Goal: Task Accomplishment & Management: Complete application form

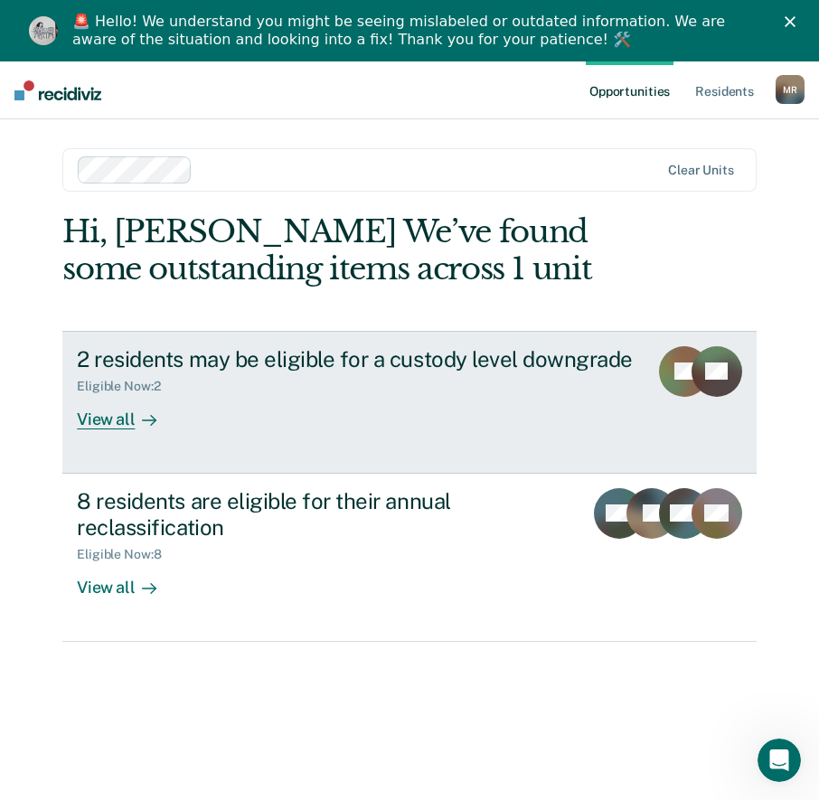
click at [112, 416] on div "View all" at bounding box center [127, 411] width 101 height 35
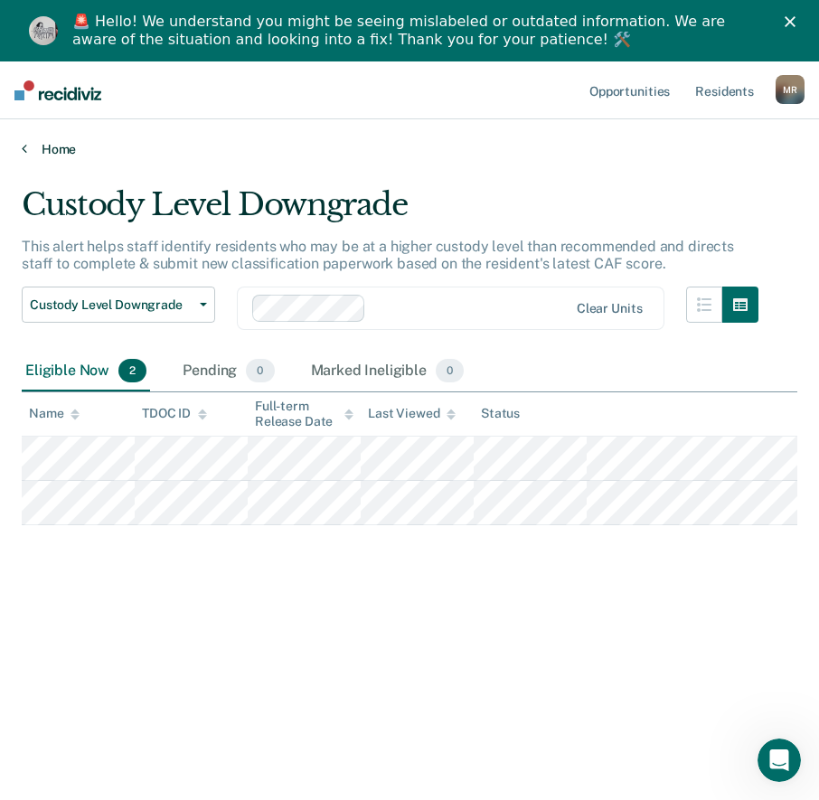
click at [27, 154] on link "Home" at bounding box center [409, 149] width 775 height 16
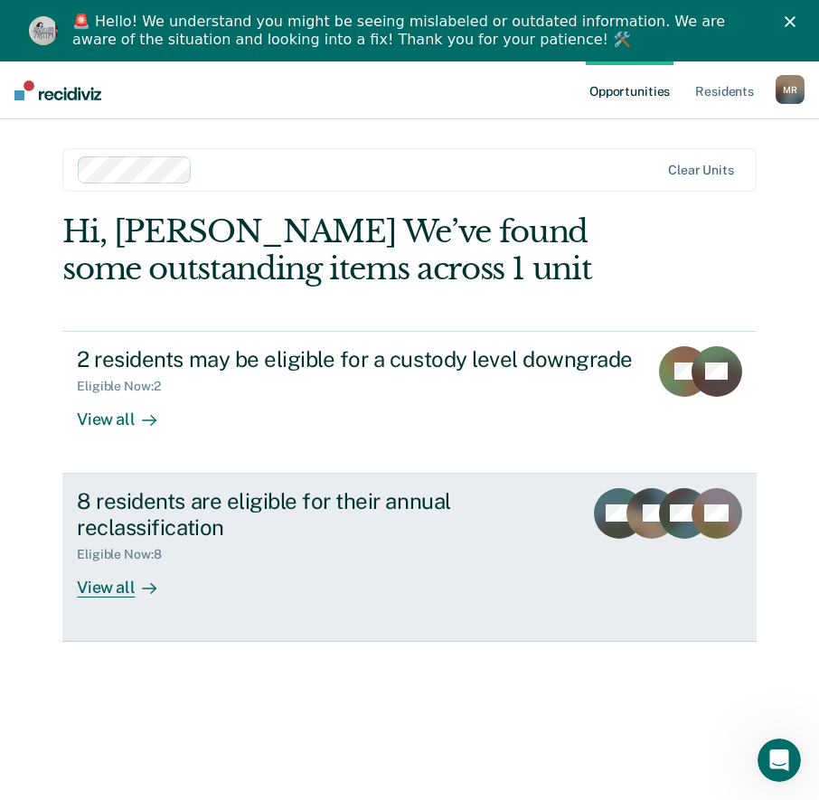
click at [113, 586] on div "View all" at bounding box center [127, 579] width 101 height 35
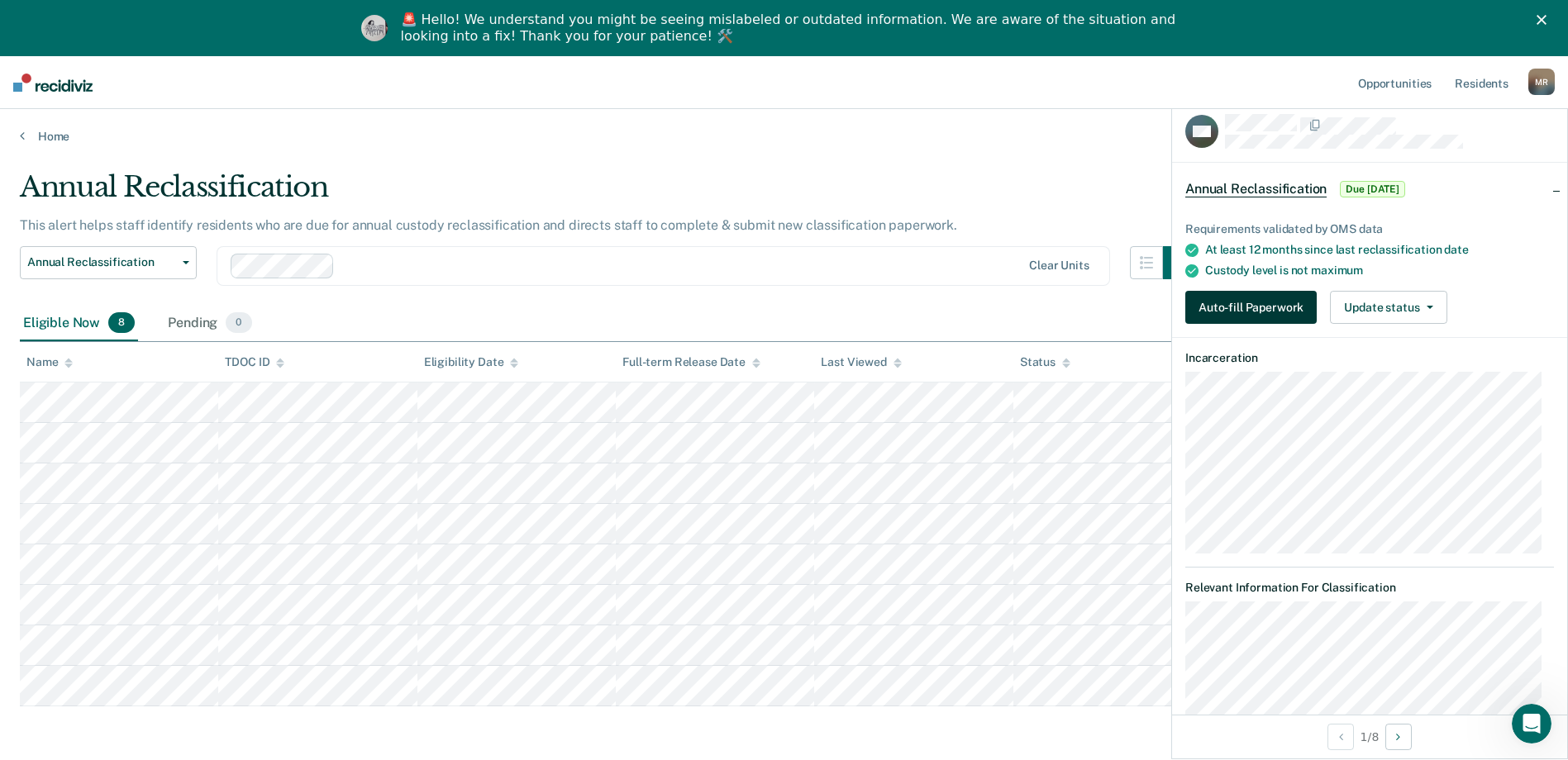
click at [760, 306] on button "Auto-fill Paperwork" at bounding box center [1251, 307] width 132 height 33
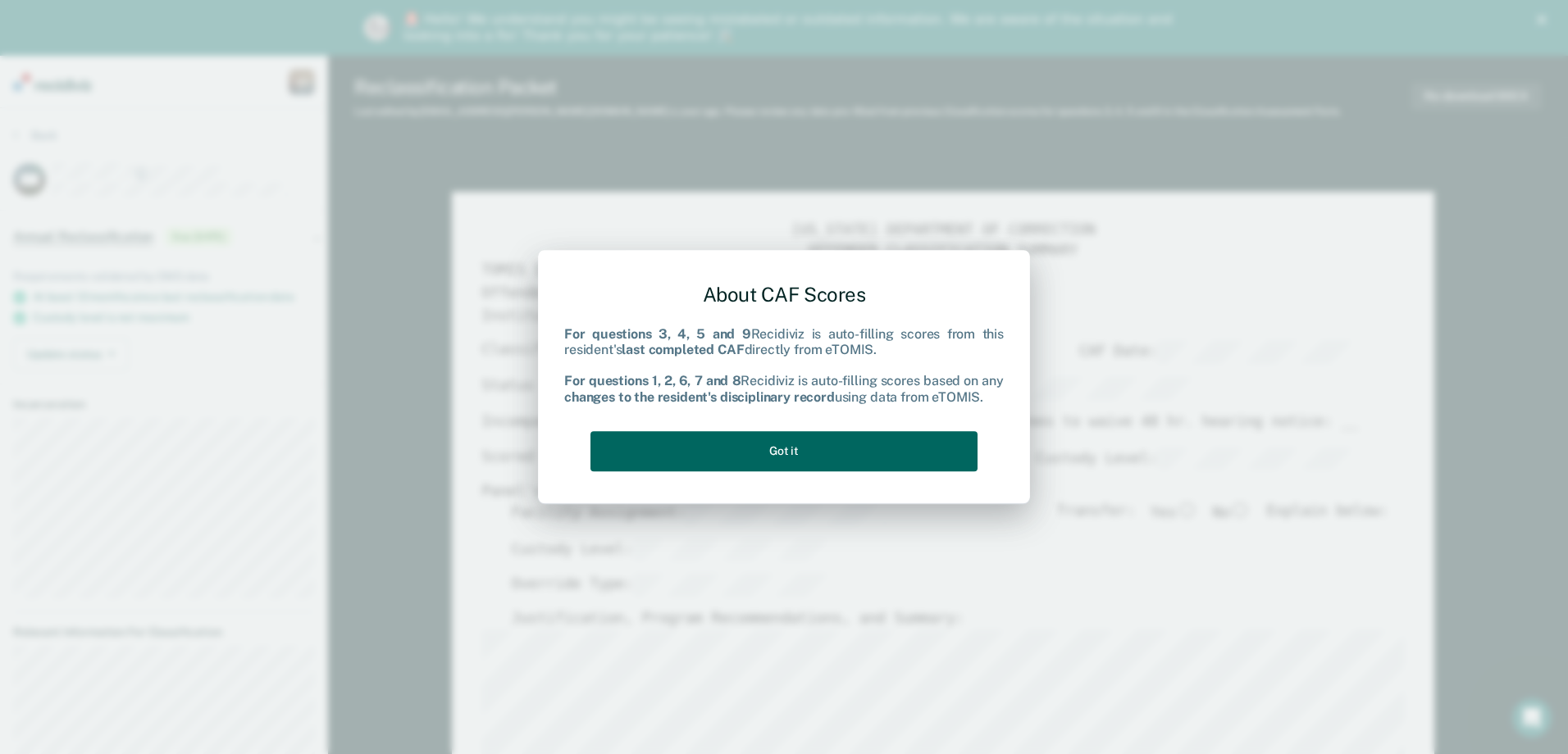
click at [754, 455] on button "Got it" at bounding box center [784, 451] width 387 height 40
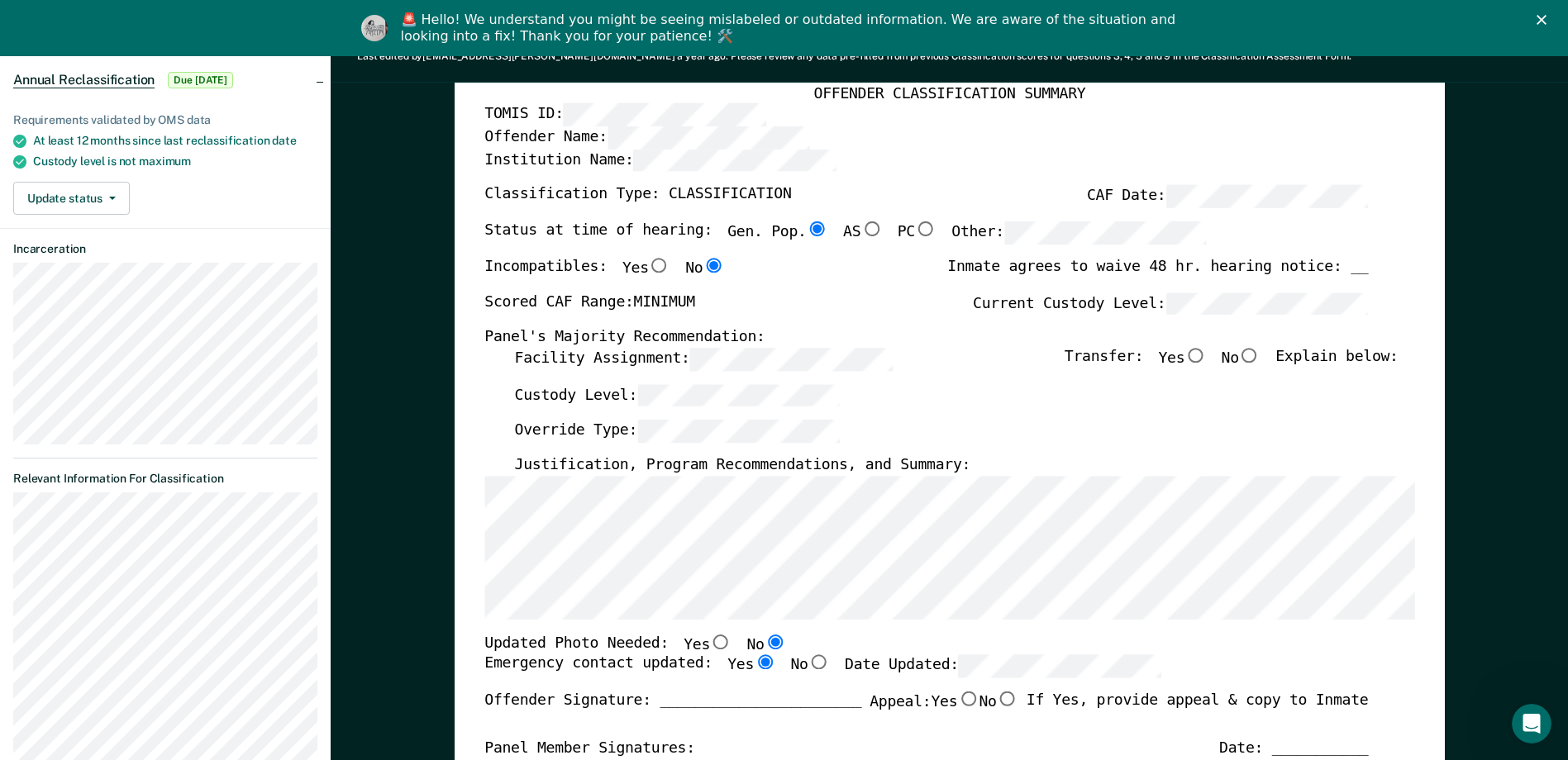
scroll to position [166, 0]
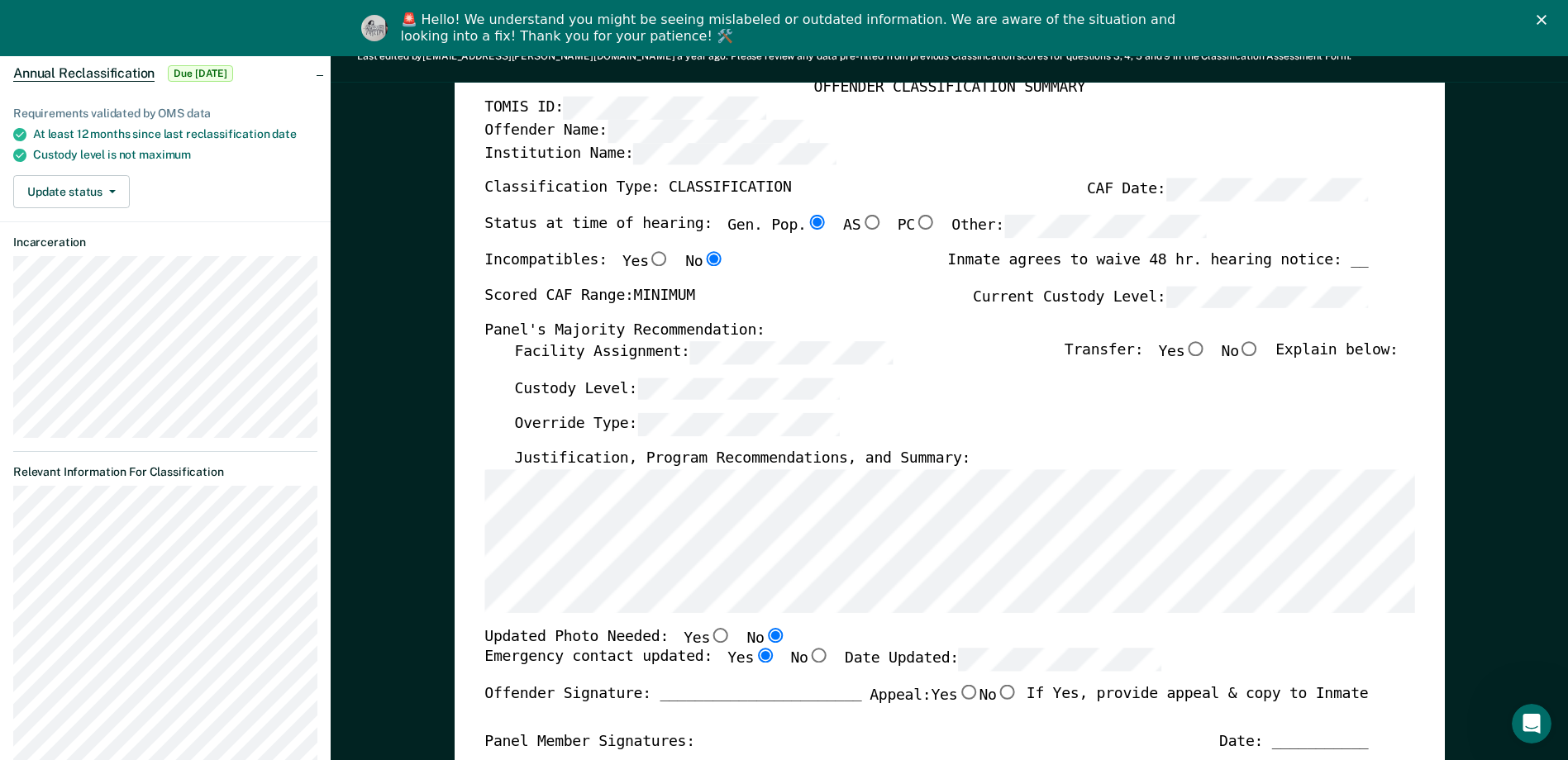
click at [760, 255] on div "Inmate agrees to waive 48 hr. hearing notice: __" at bounding box center [1157, 269] width 421 height 35
click at [760, 265] on div "Inmate agrees to waive 48 hr. hearing notice: __" at bounding box center [1157, 269] width 421 height 35
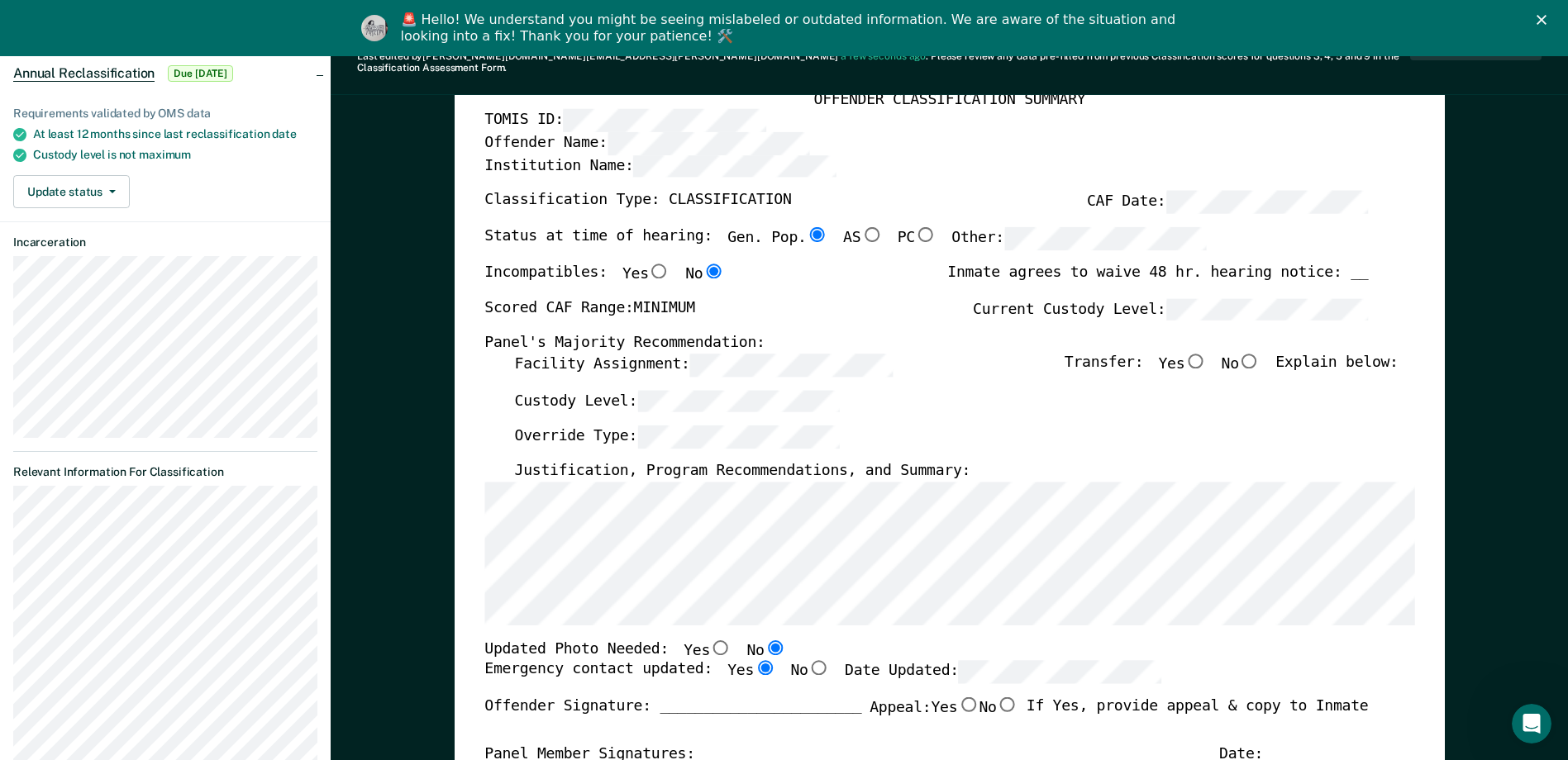
click at [760, 353] on input "No" at bounding box center [1249, 360] width 21 height 15
type textarea "x"
radio input "true"
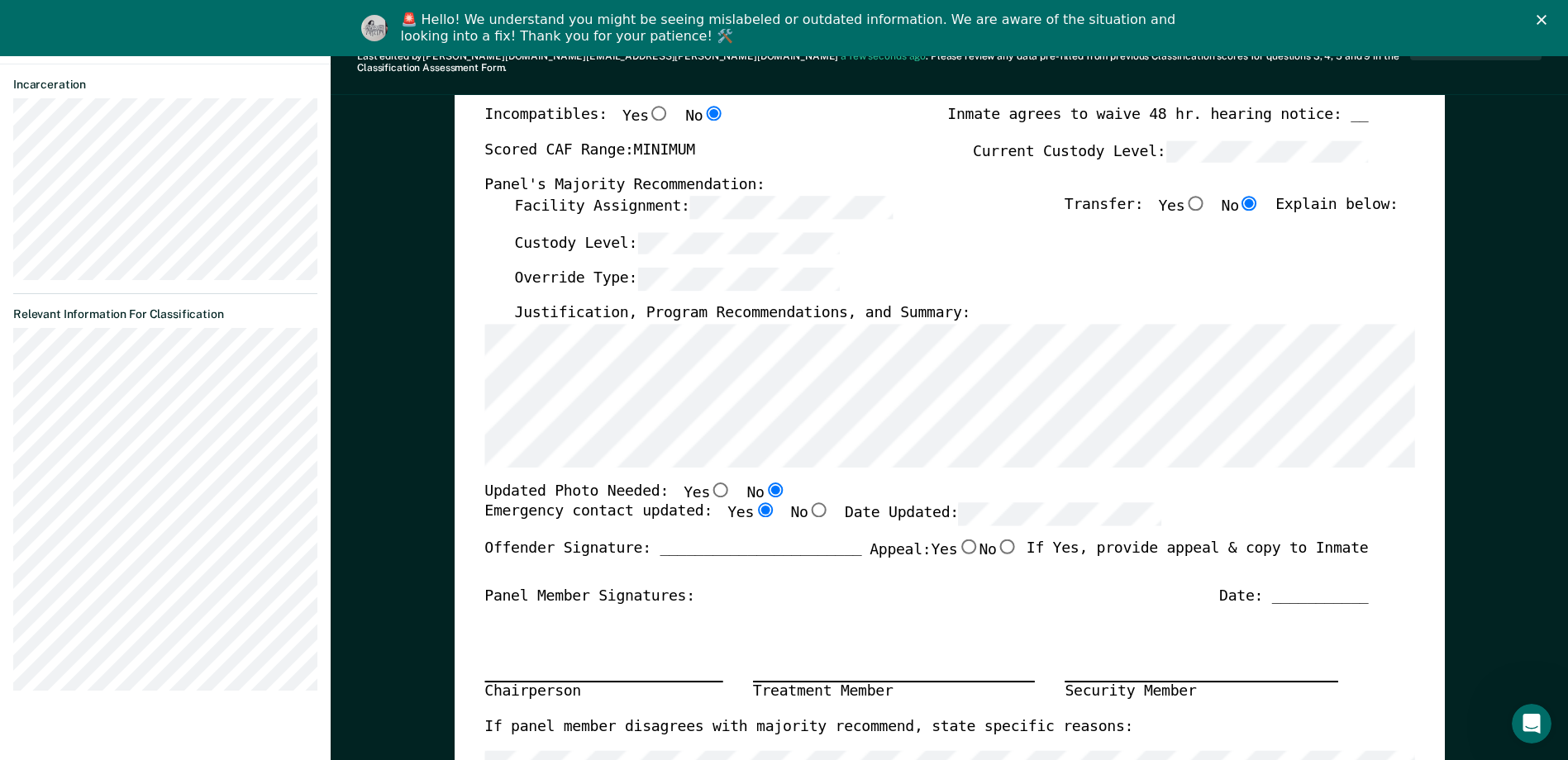
scroll to position [330, 0]
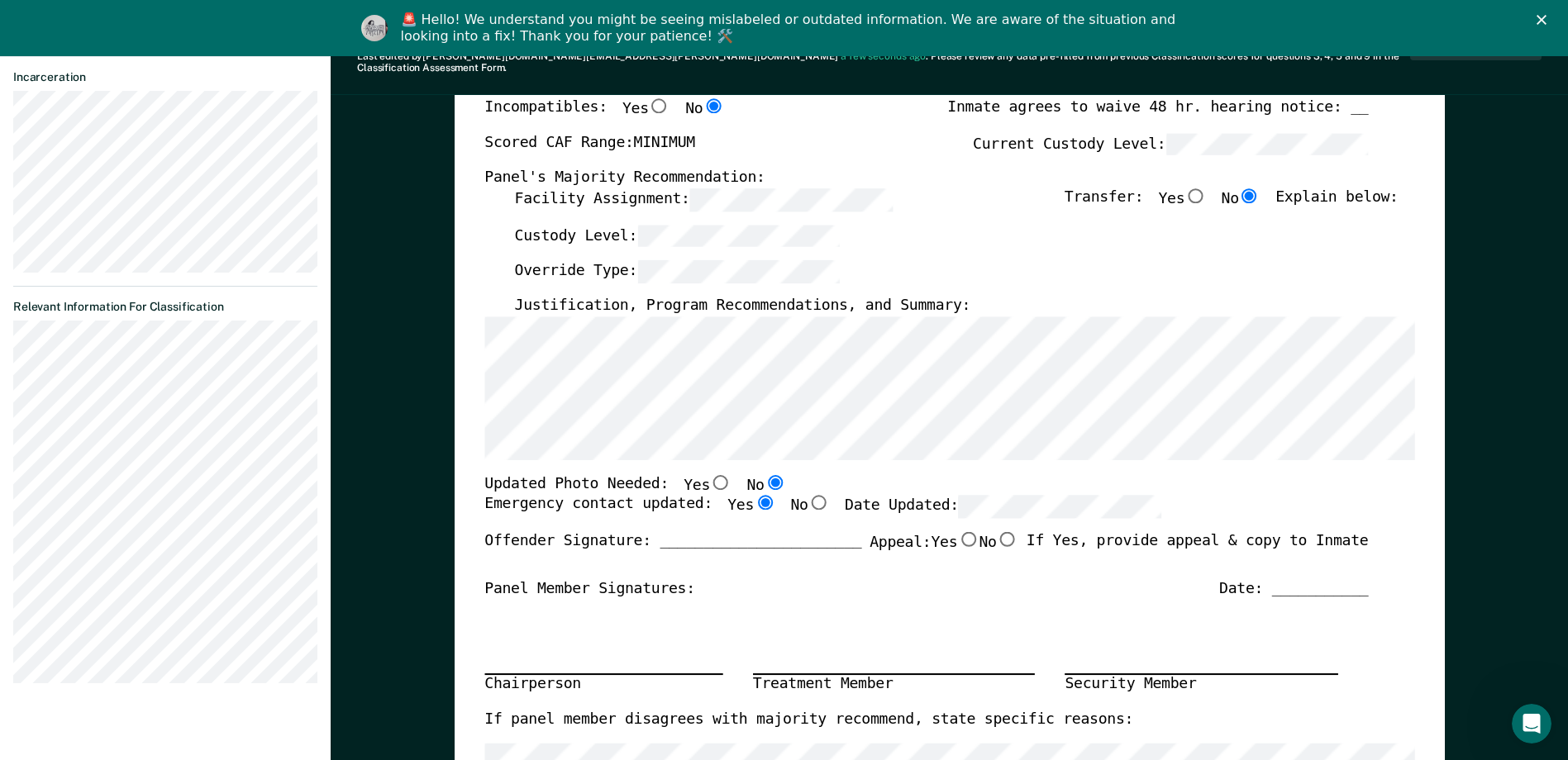
click at [689, 246] on div "Custody Level:" at bounding box center [956, 242] width 884 height 37
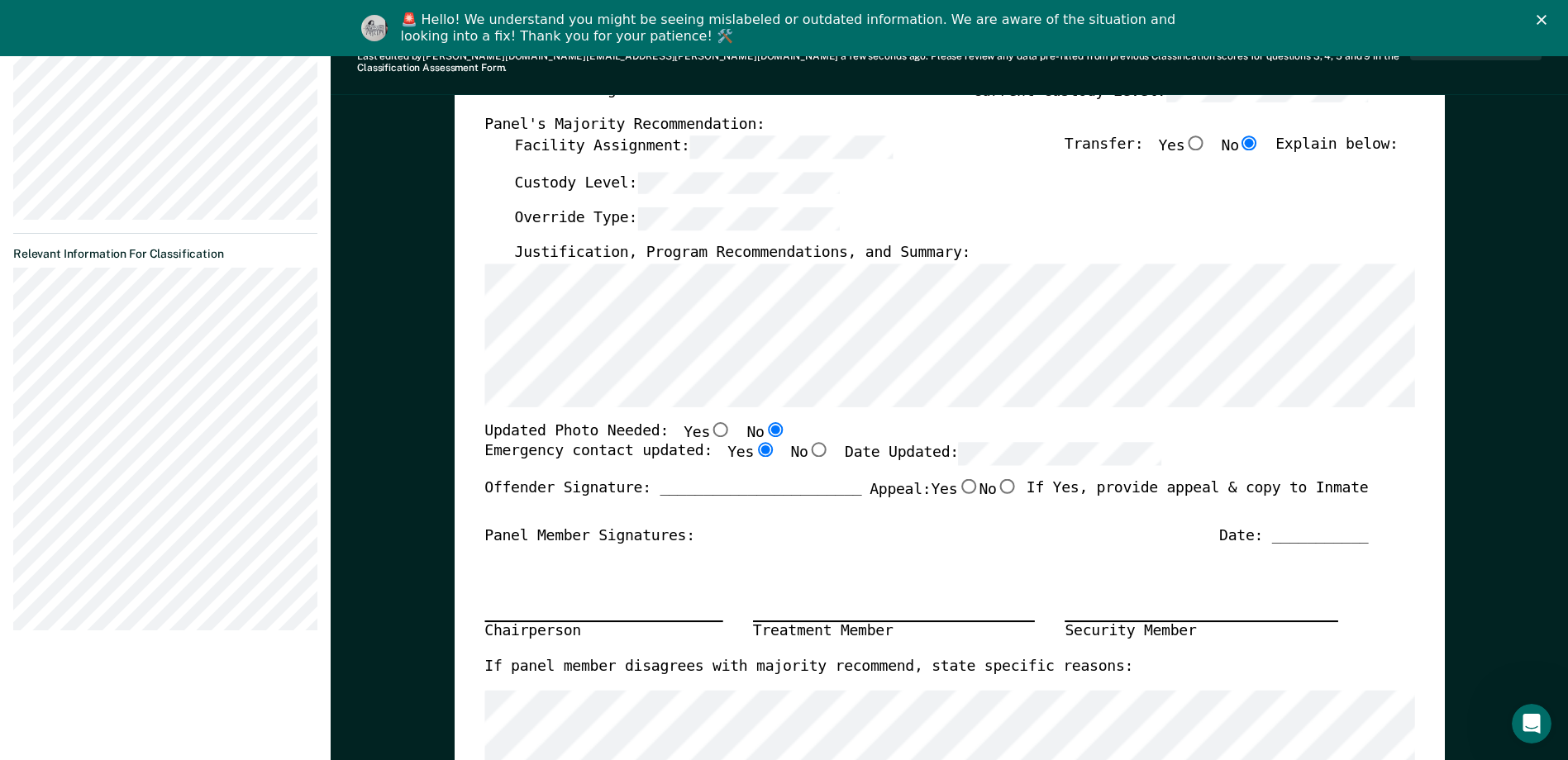
scroll to position [413, 0]
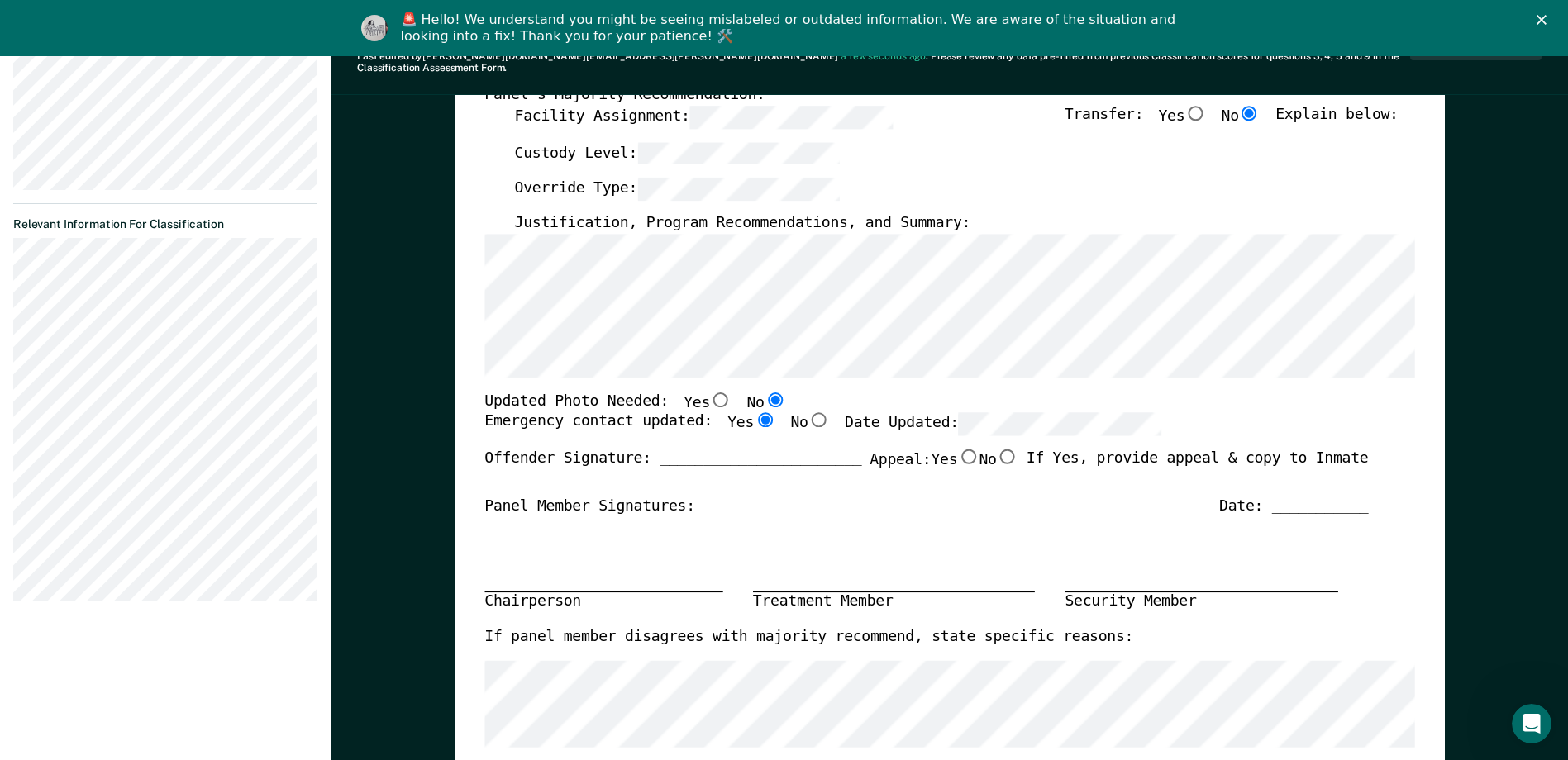
click at [676, 367] on div "[US_STATE] DEPARTMENT OF CORRECTION OFFENDER CLASSIFICATION SUMMARY TOMIS ID: O…" at bounding box center [949, 417] width 929 height 1190
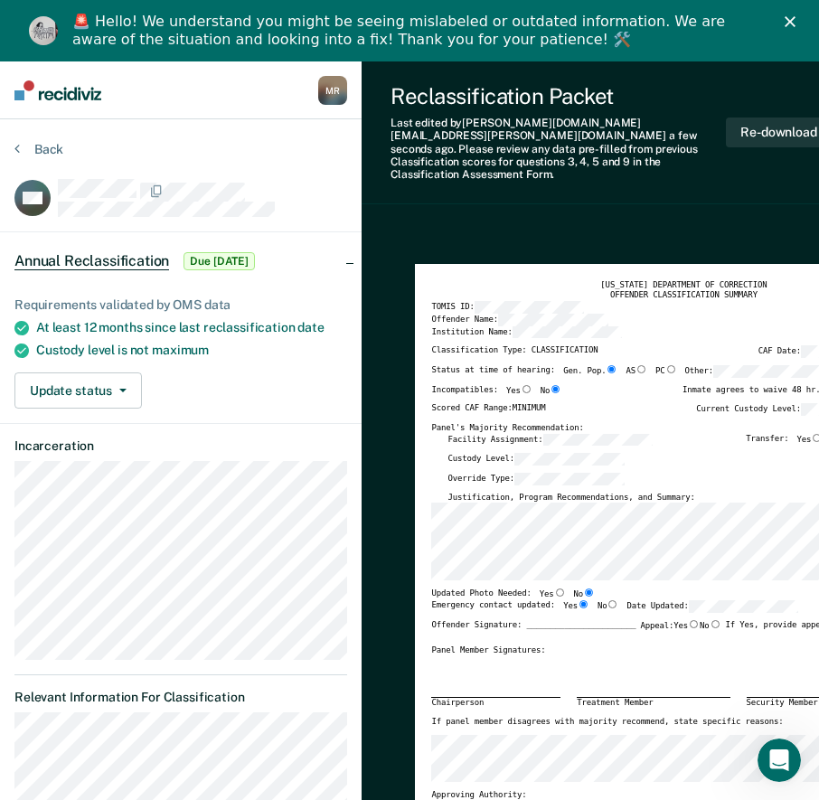
click at [689, 632] on div "Offender Signature: _______________________ Appeal: Yes No If Yes, provide appe…" at bounding box center [670, 633] width 479 height 26
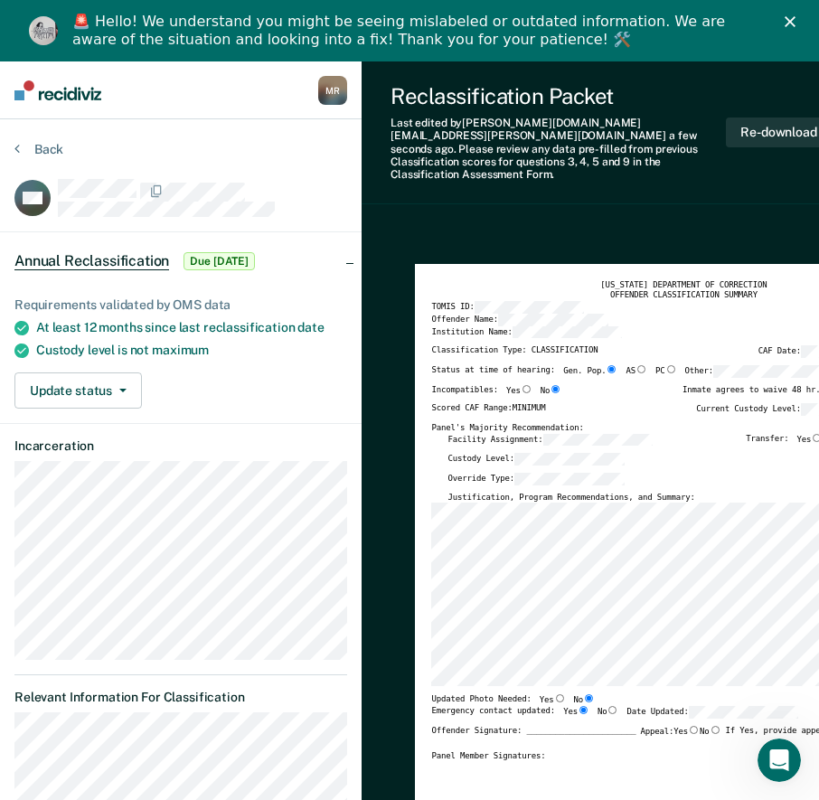
click at [581, 184] on div "Reclassification Packet Last edited by [PERSON_NAME][DOMAIN_NAME][EMAIL_ADDRESS…" at bounding box center [629, 132] width 537 height 143
click at [770, 63] on div "Reclassification Packet Last edited by [PERSON_NAME][DOMAIN_NAME][EMAIL_ADDRESS…" at bounding box center [629, 132] width 537 height 143
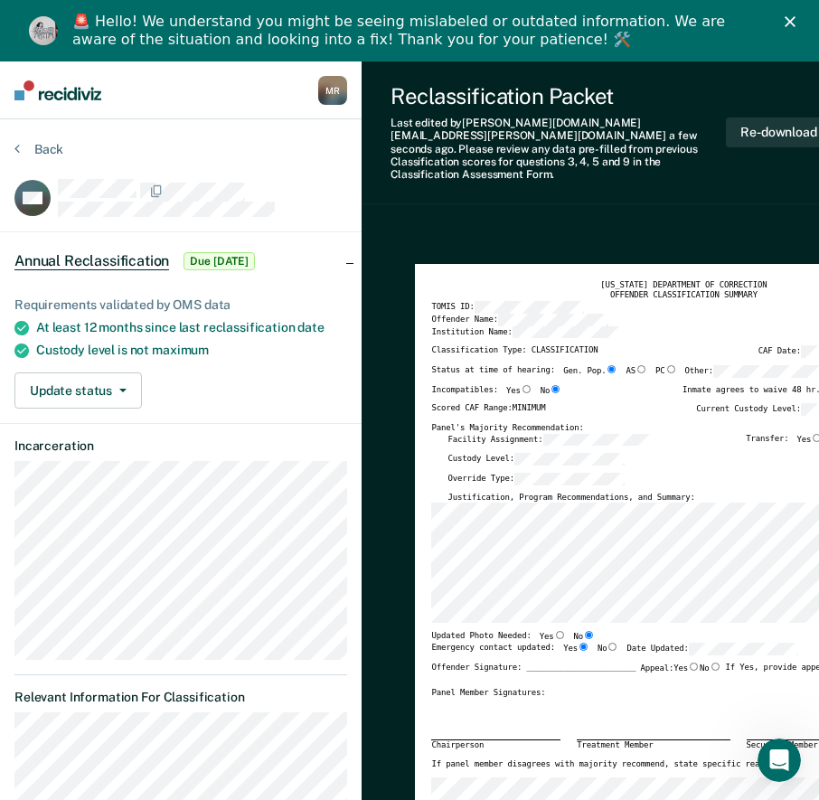
click at [705, 434] on div "Facility Assignment: Transfer: Yes No Explain below:" at bounding box center [686, 444] width 479 height 20
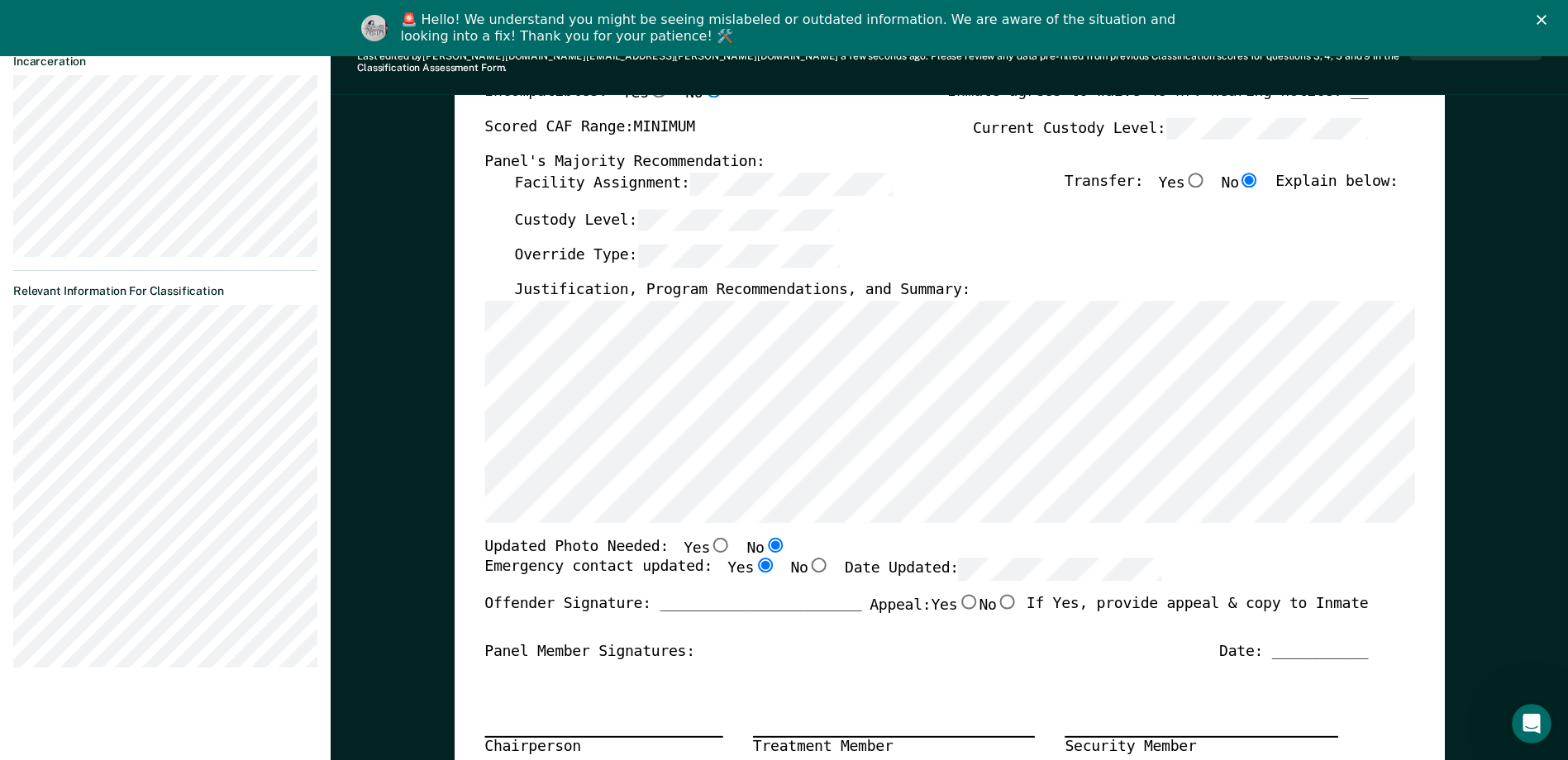
scroll to position [496, 0]
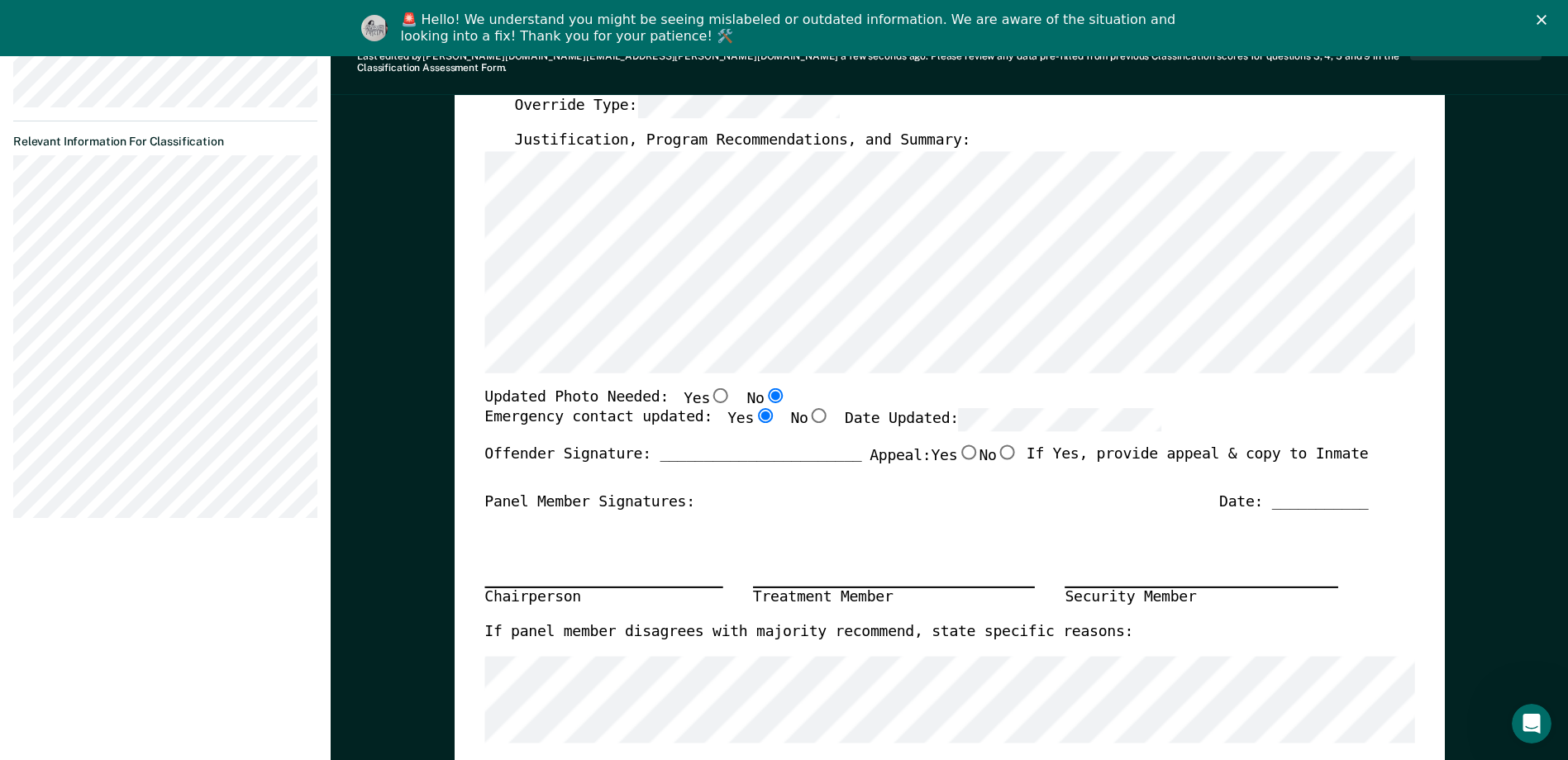
click at [760, 474] on div "Offender Signature: _______________________ Appeal: Yes No If Yes, provide appe…" at bounding box center [926, 468] width 884 height 48
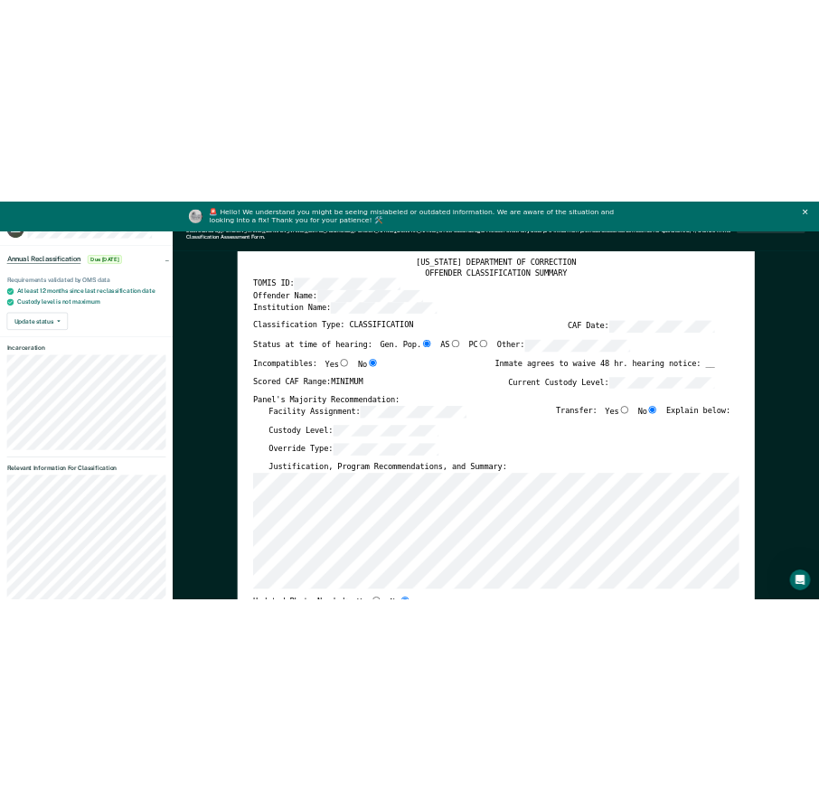
scroll to position [0, 0]
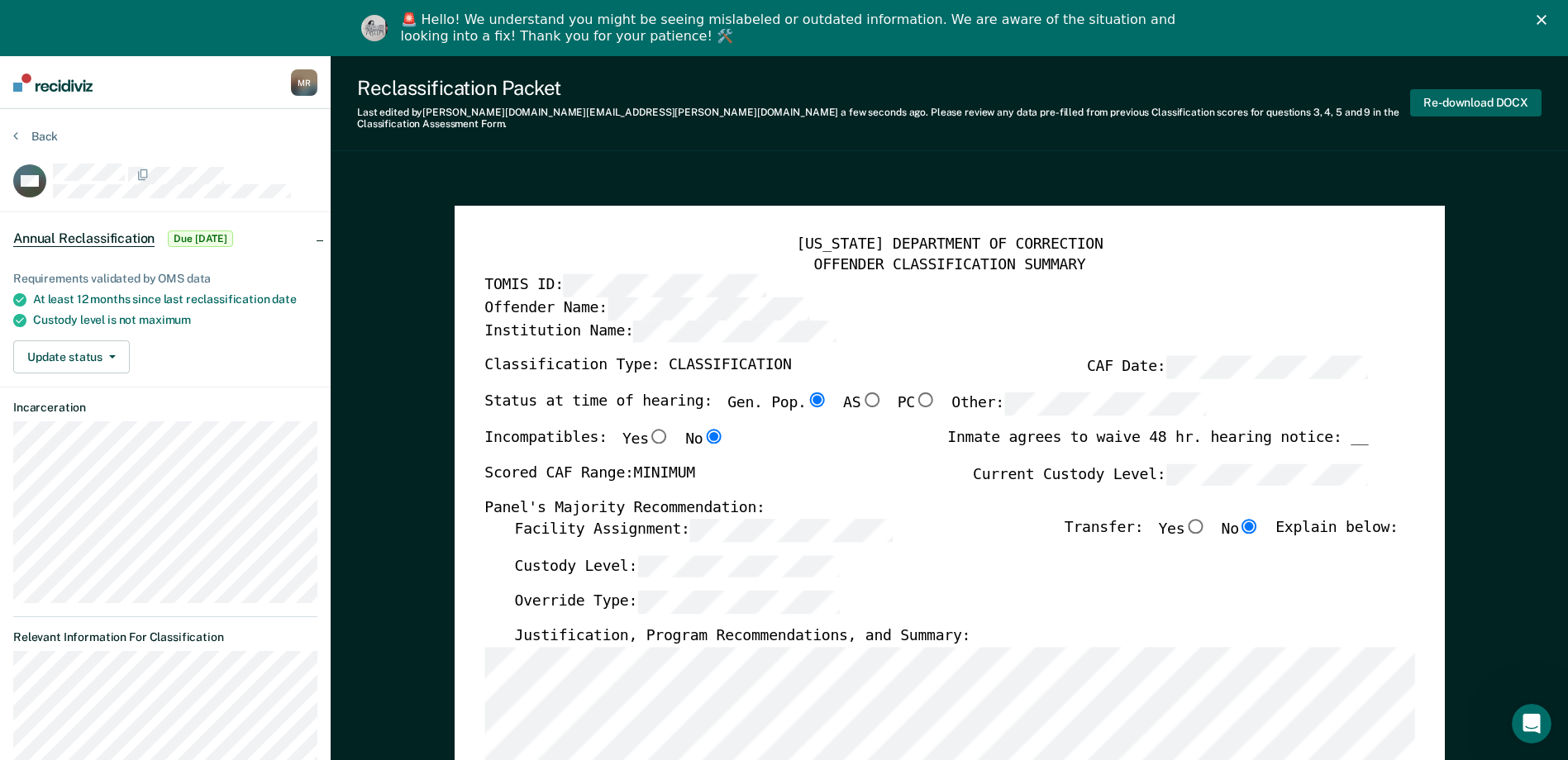
click at [760, 103] on button "Re-download DOCX" at bounding box center [1476, 103] width 132 height 27
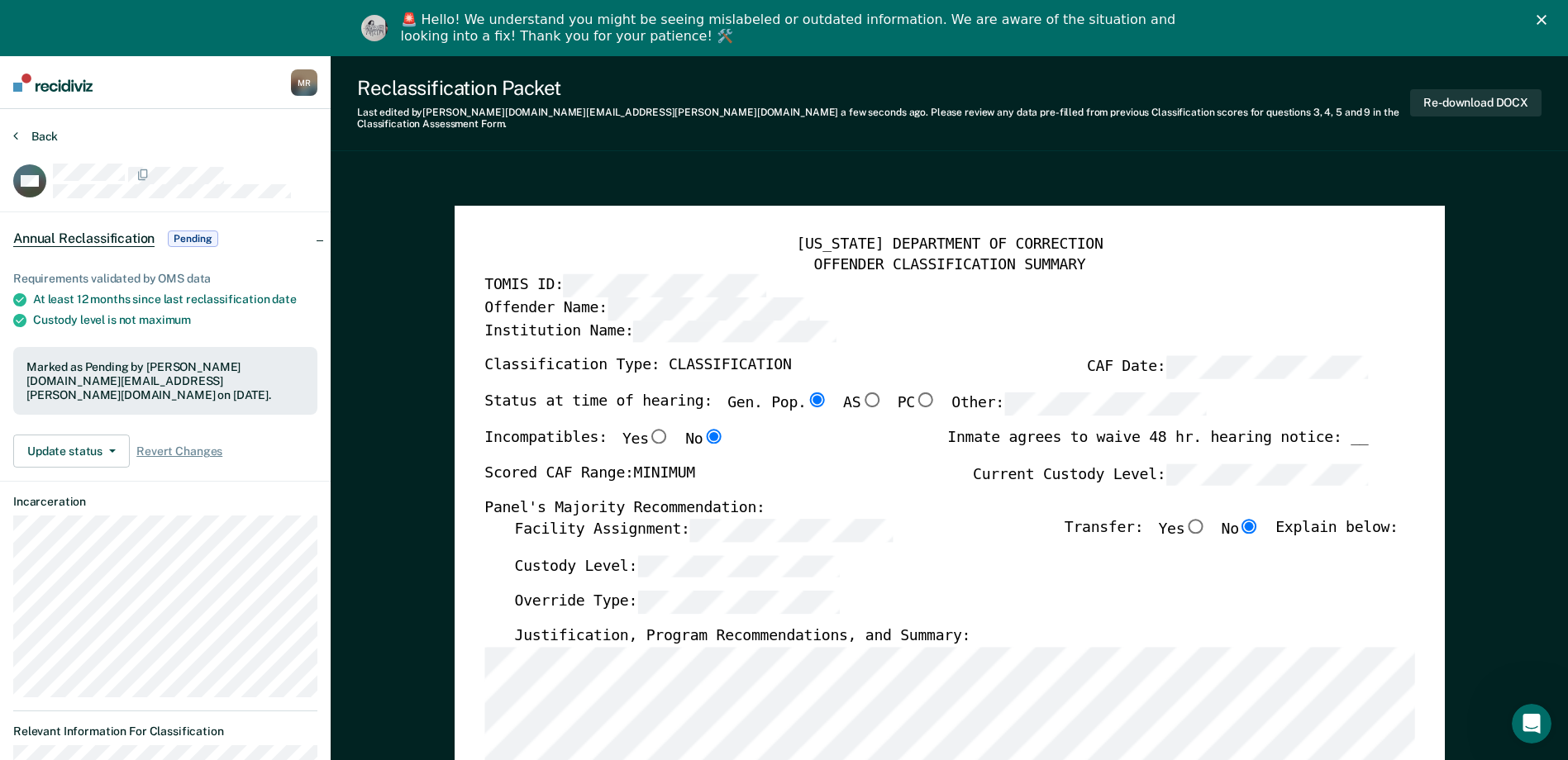
click at [37, 134] on button "Back" at bounding box center [35, 136] width 45 height 15
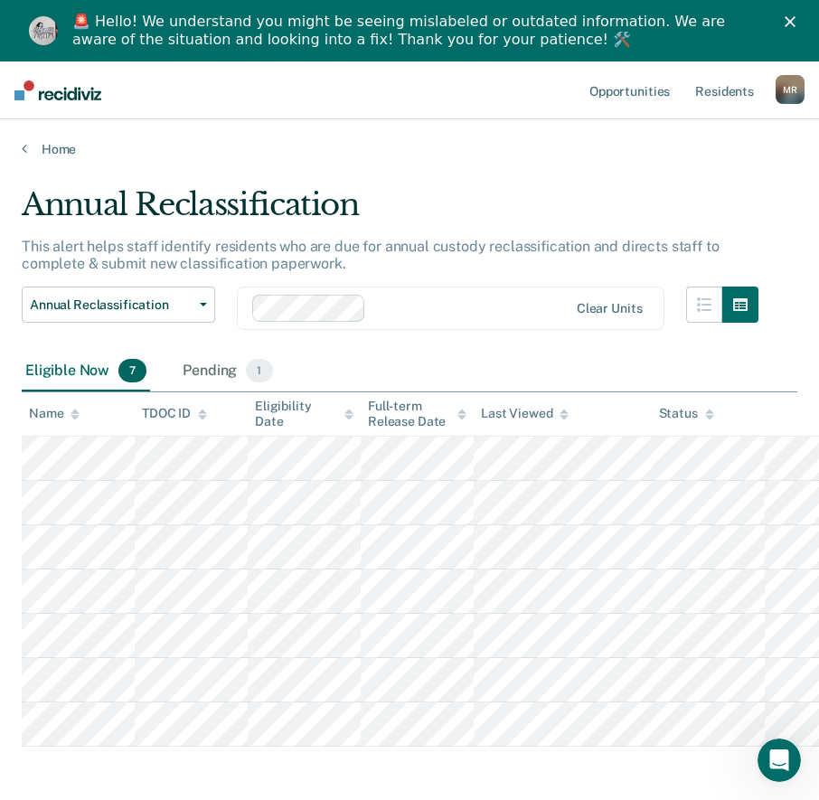
click at [680, 182] on main "Annual Reclassification This alert helps staff identify residents who are due f…" at bounding box center [409, 514] width 819 height 714
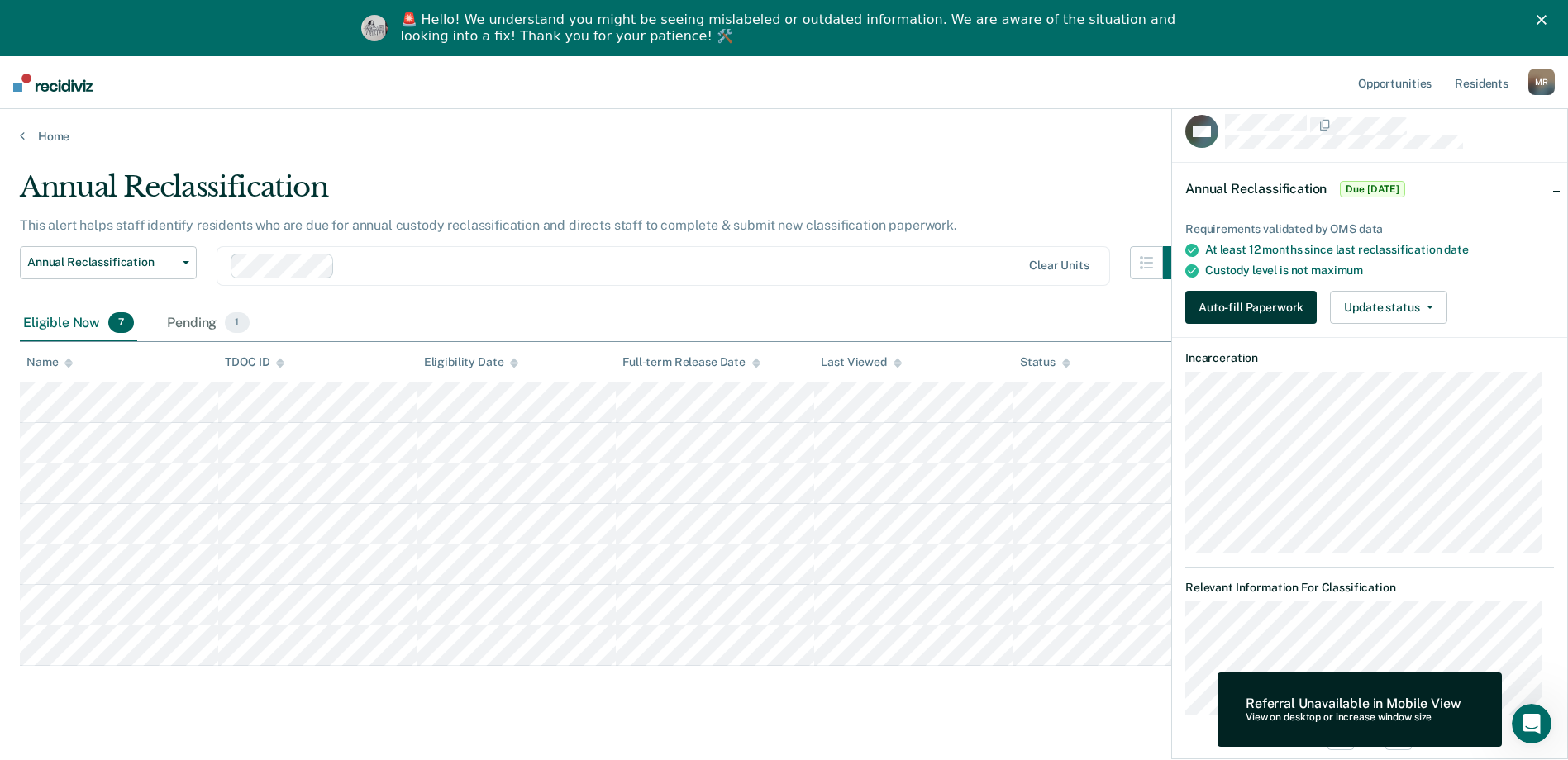
click at [760, 299] on button "Auto-fill Paperwork" at bounding box center [1251, 307] width 132 height 33
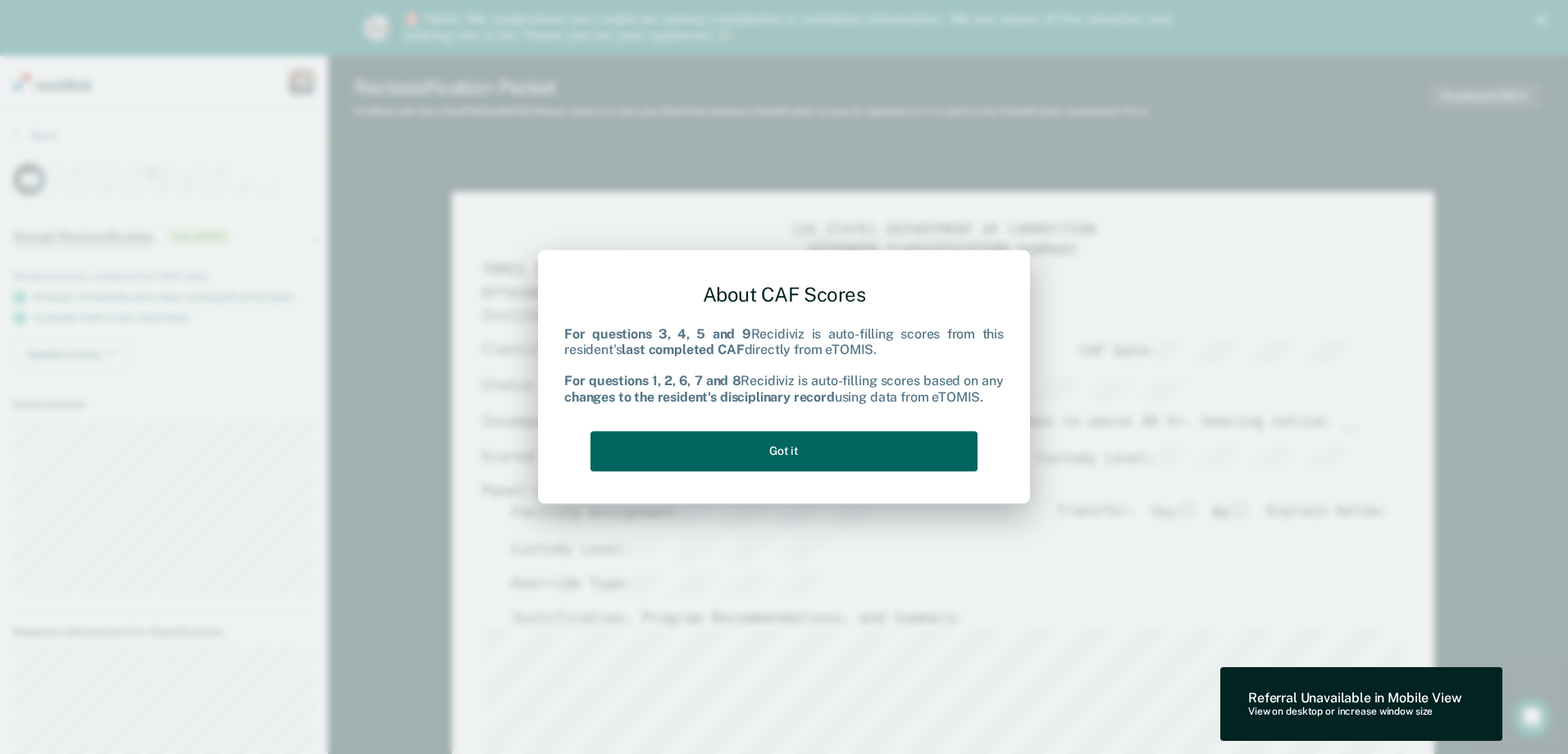
click at [754, 449] on button "Got it" at bounding box center [784, 451] width 387 height 40
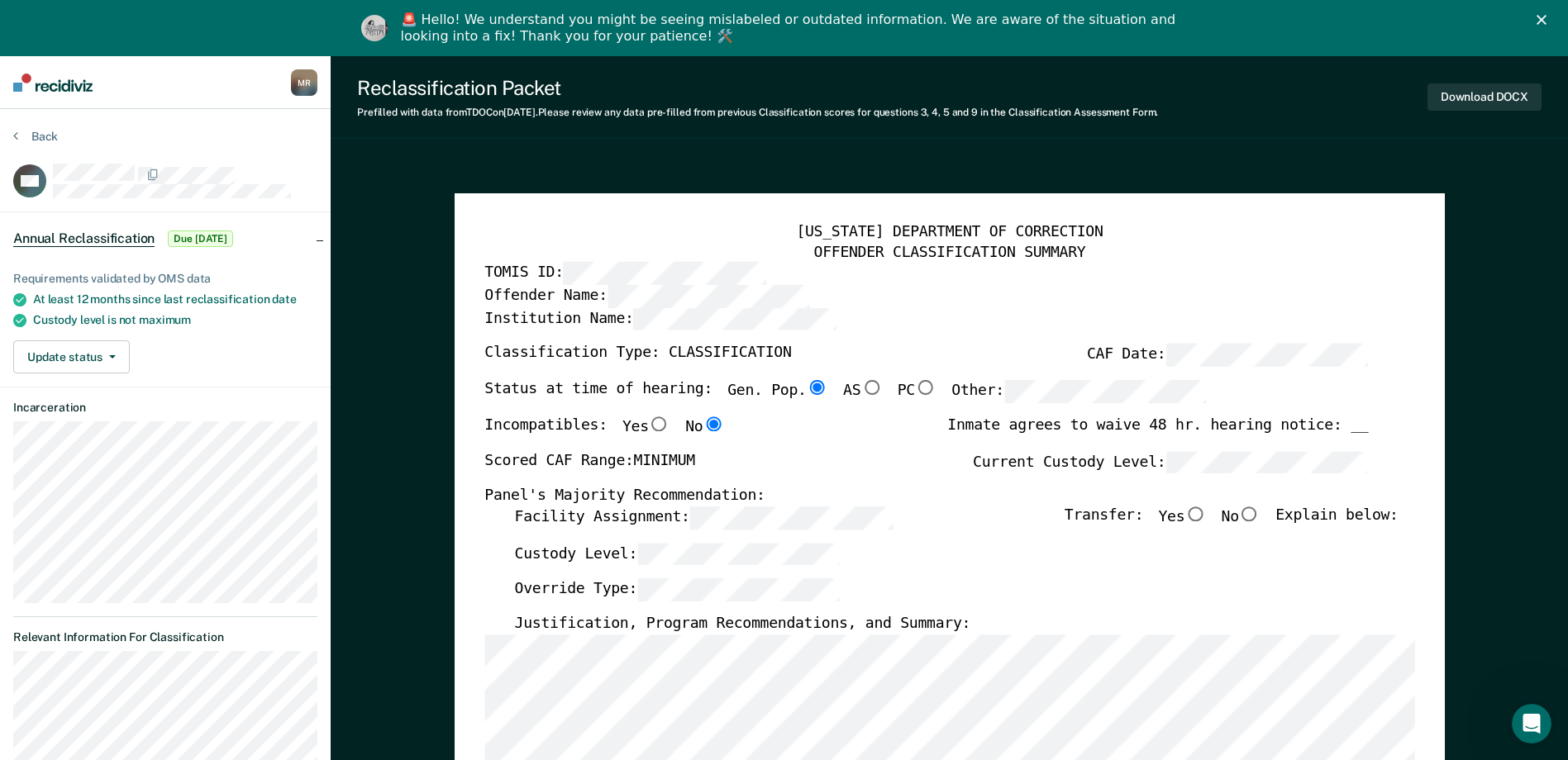
click at [760, 516] on input "No" at bounding box center [1249, 514] width 21 height 15
type textarea "x"
radio input "true"
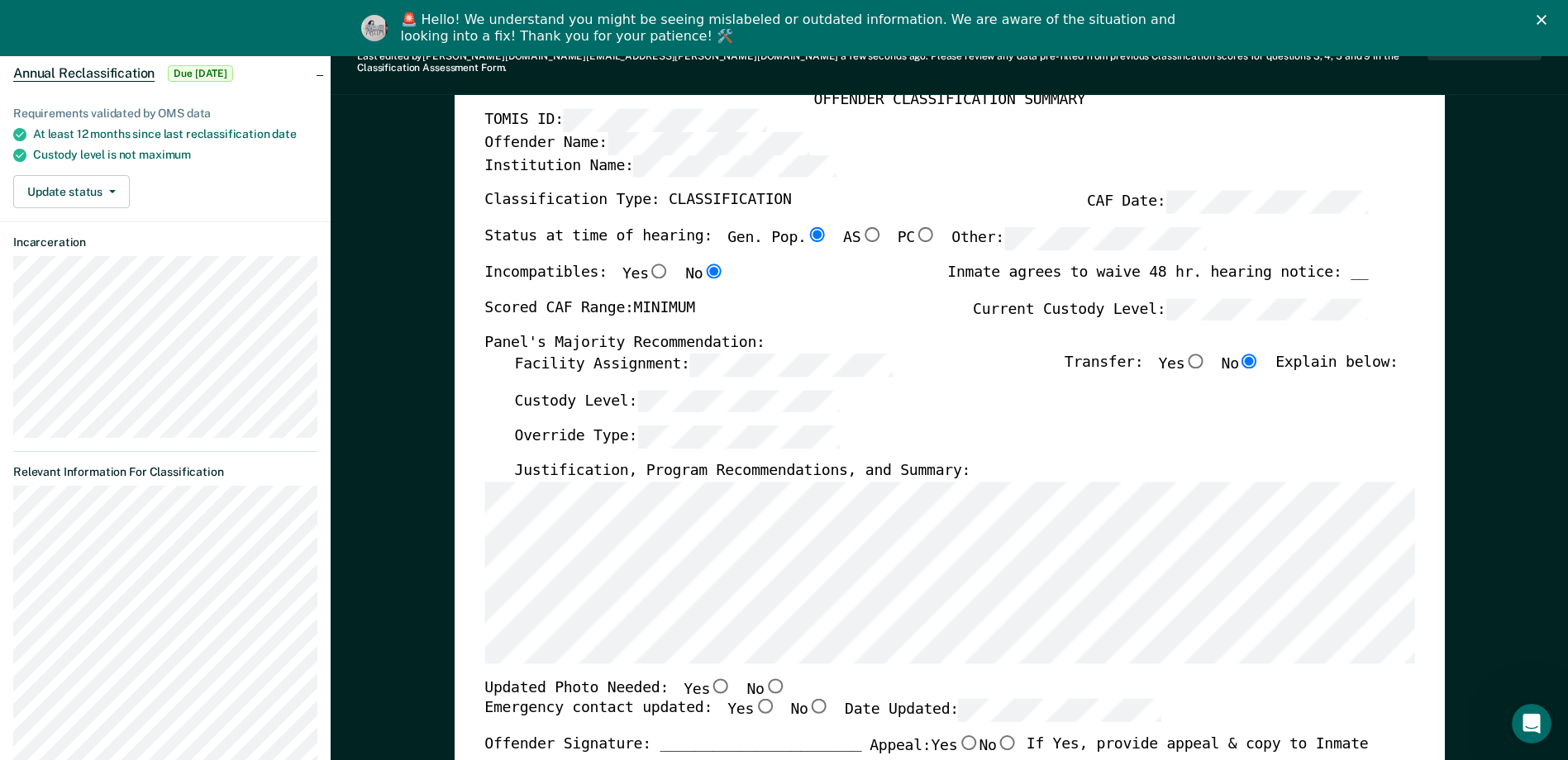
scroll to position [248, 0]
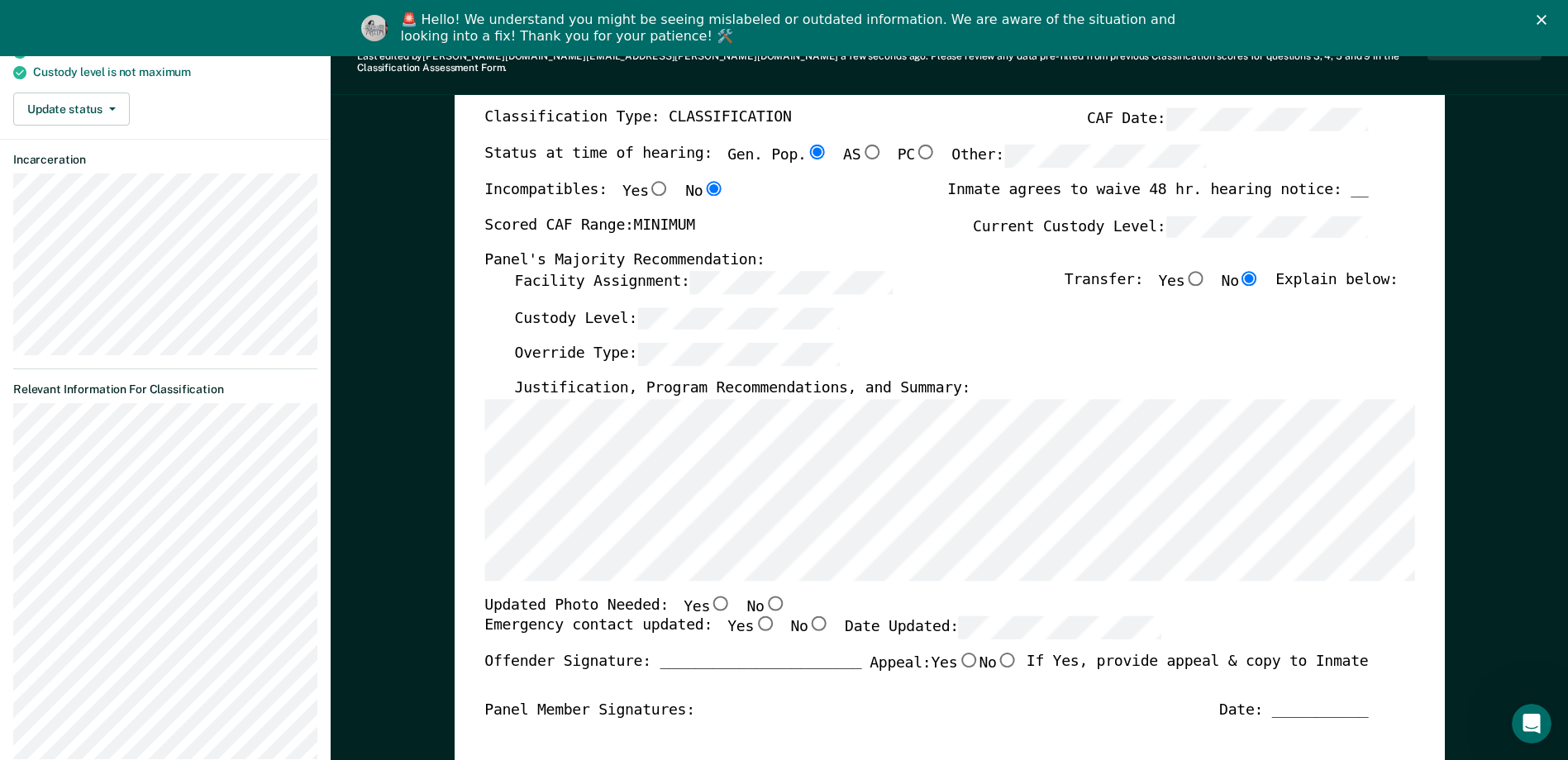
click at [760, 594] on input "No" at bounding box center [774, 602] width 21 height 15
type textarea "x"
radio input "true"
click at [754, 616] on input "Yes" at bounding box center [764, 624] width 21 height 15
type textarea "x"
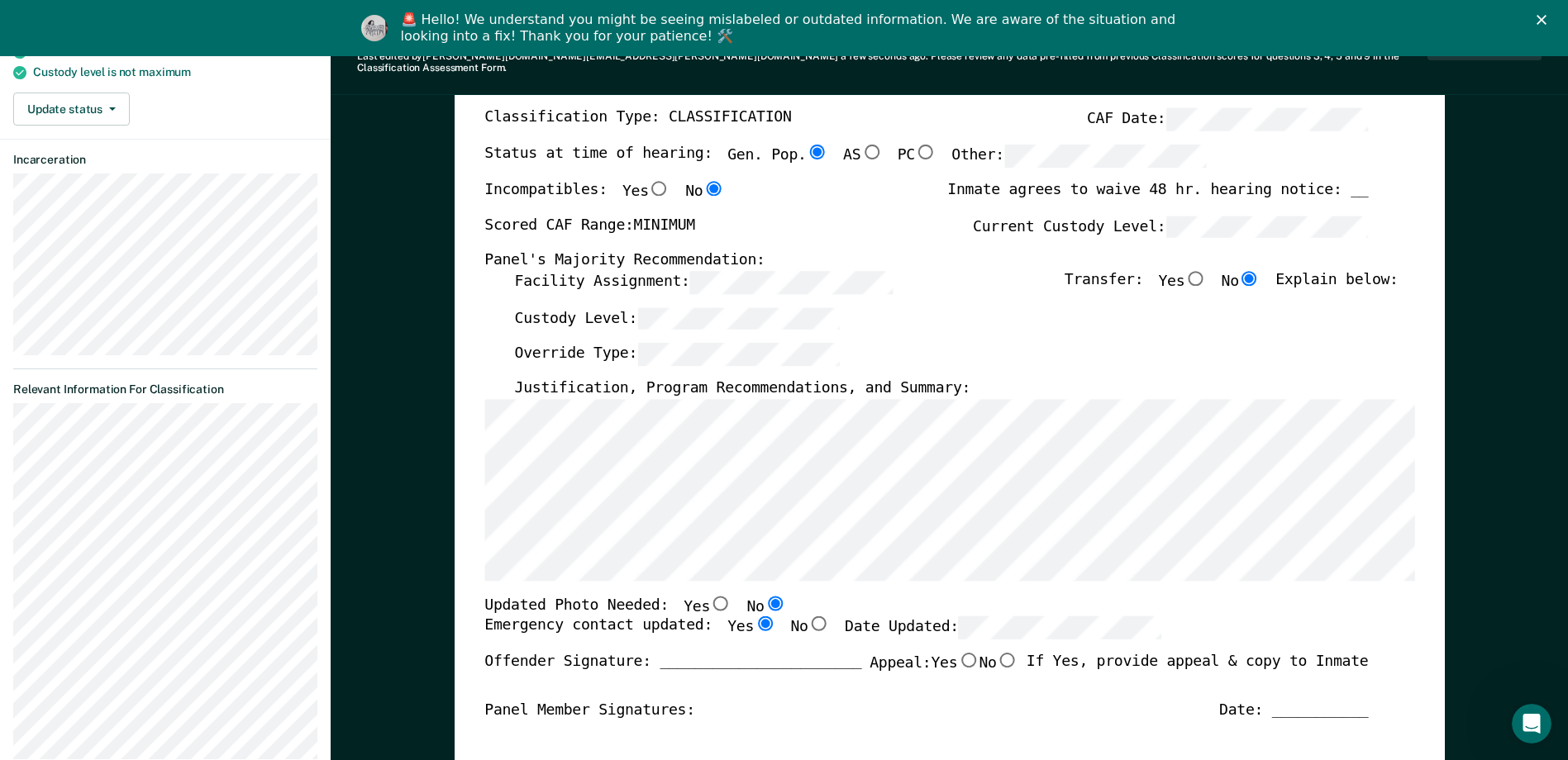
radio input "true"
click at [760, 681] on div "Offender Signature: _______________________ Appeal: Yes No If Yes, provide appe…" at bounding box center [926, 677] width 884 height 48
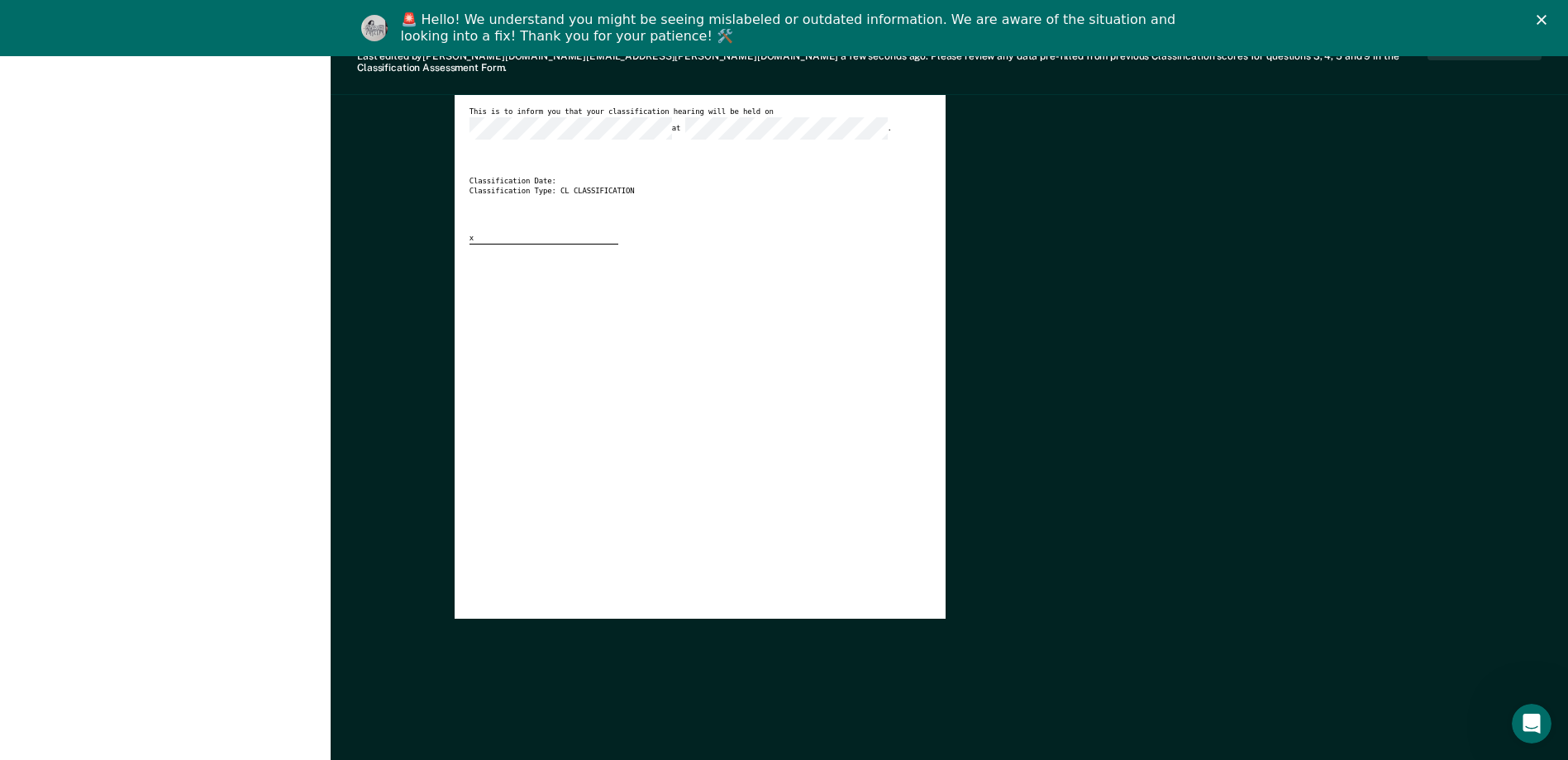
scroll to position [0, 0]
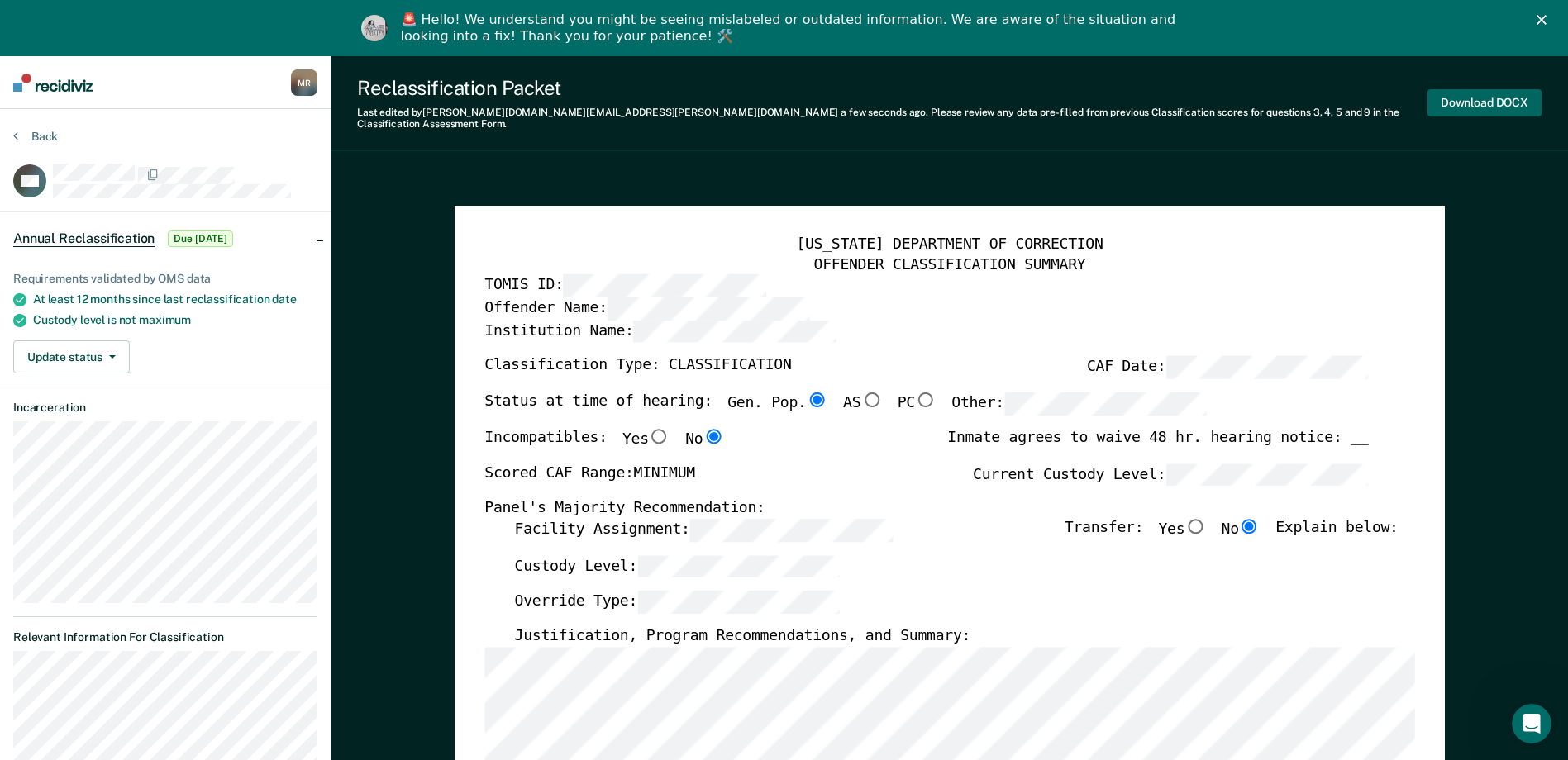
click at [760, 106] on button "Download DOCX" at bounding box center [1484, 103] width 114 height 27
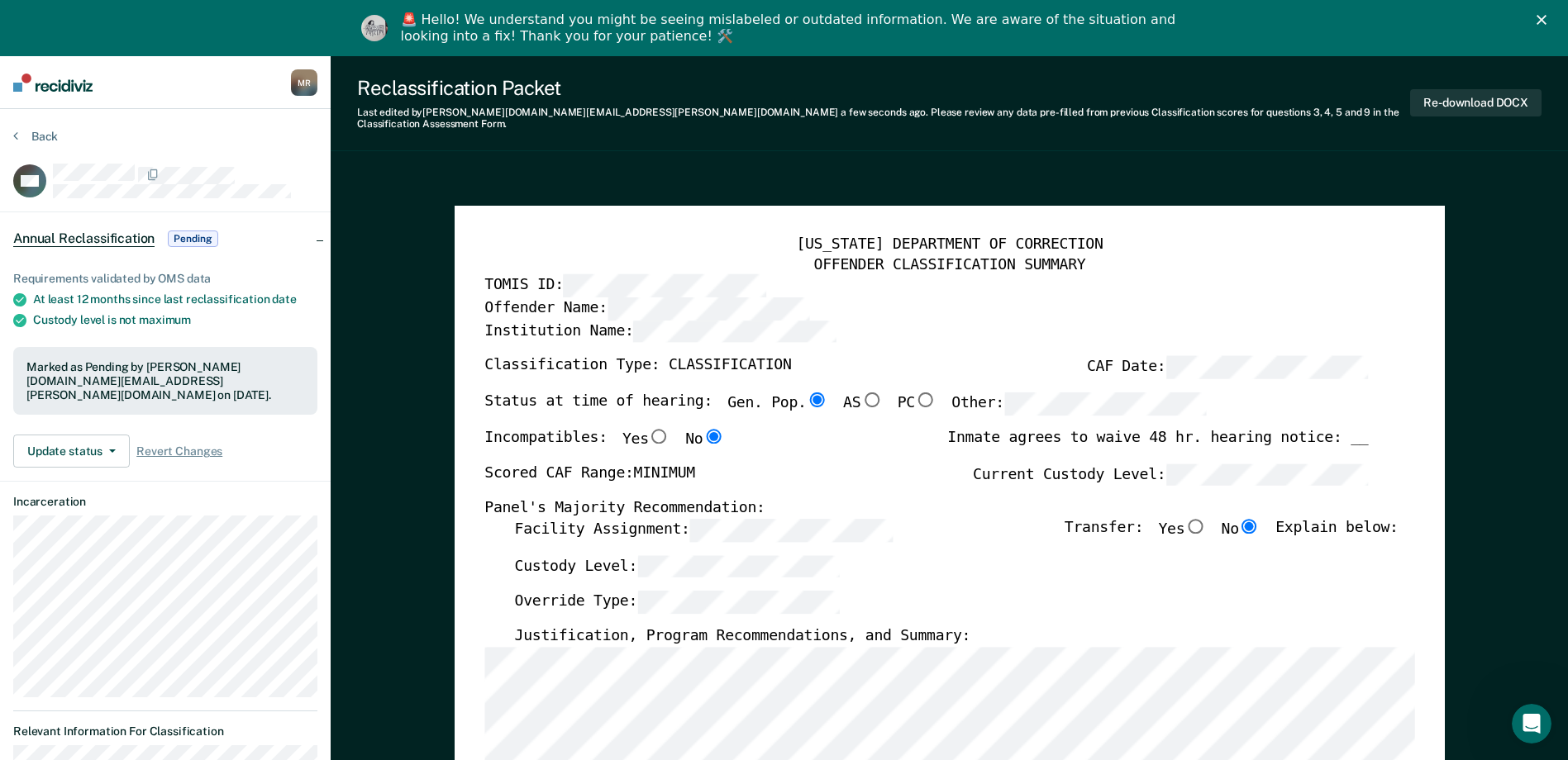
click at [40, 142] on button "Back" at bounding box center [35, 136] width 45 height 15
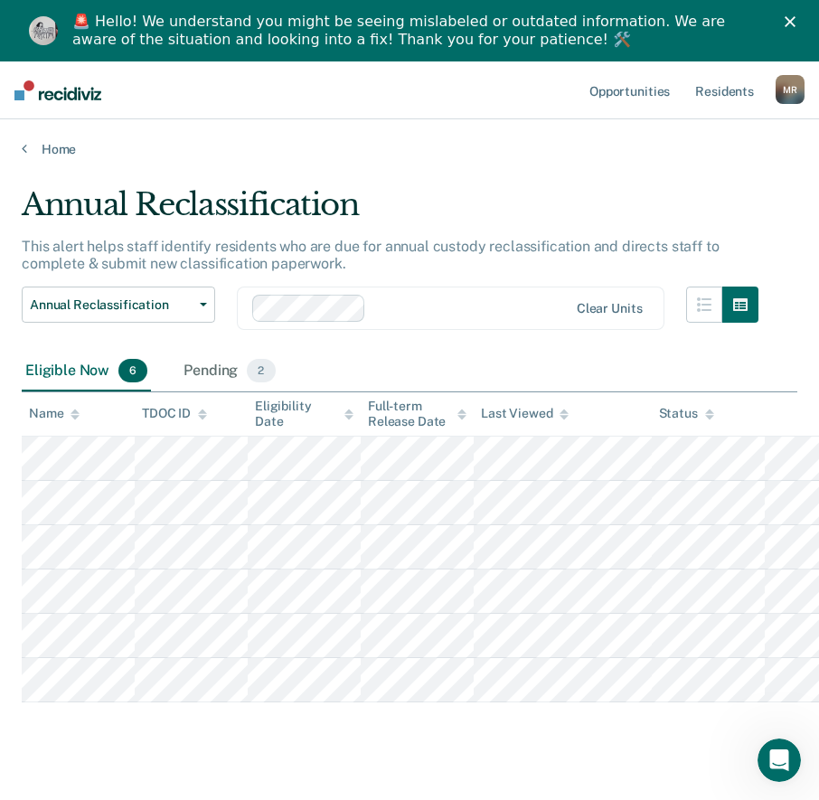
click at [588, 744] on div "Annual Reclassification This alert helps staff identify residents who are due f…" at bounding box center [409, 484] width 775 height 597
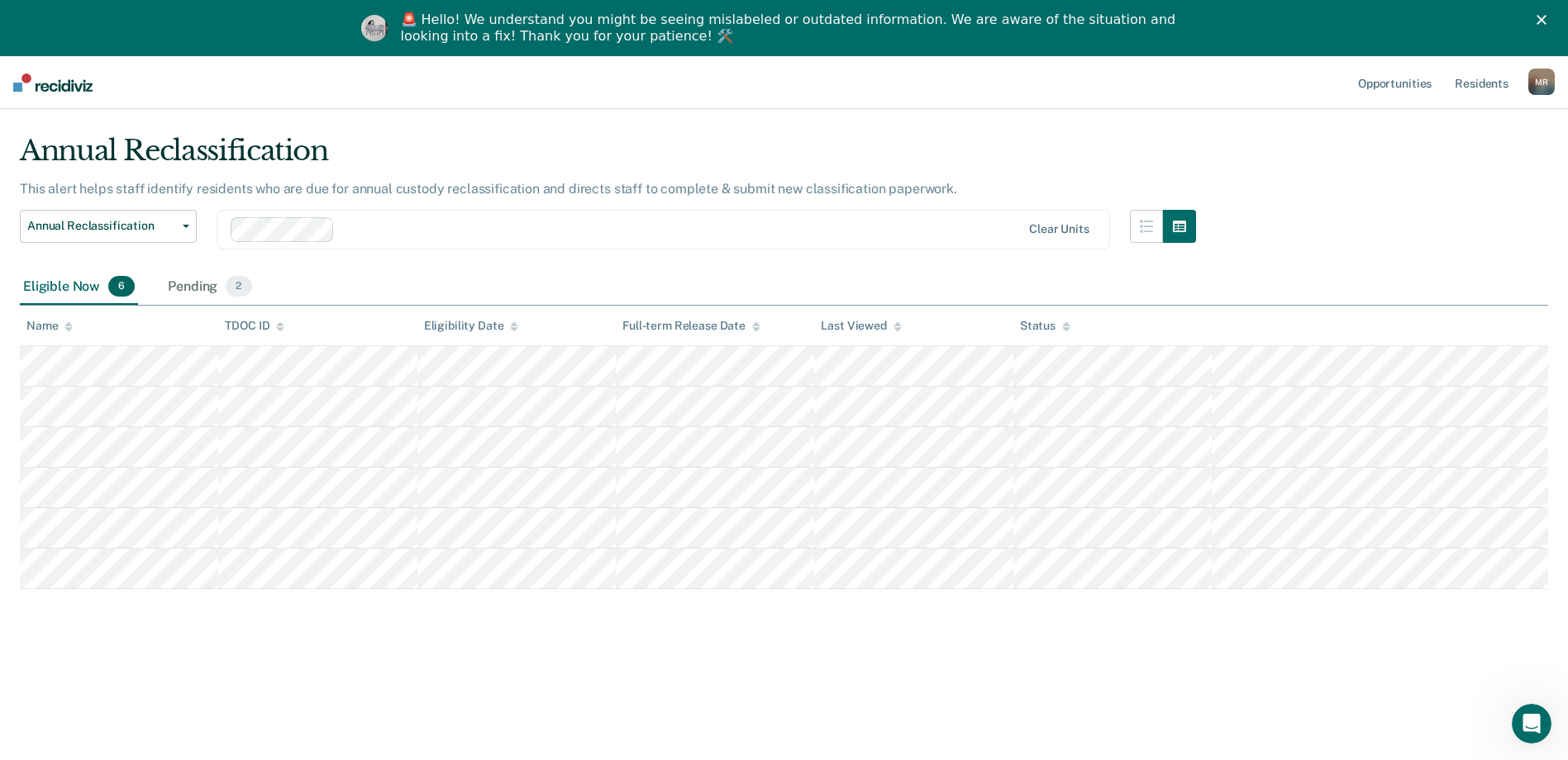
scroll to position [56, 0]
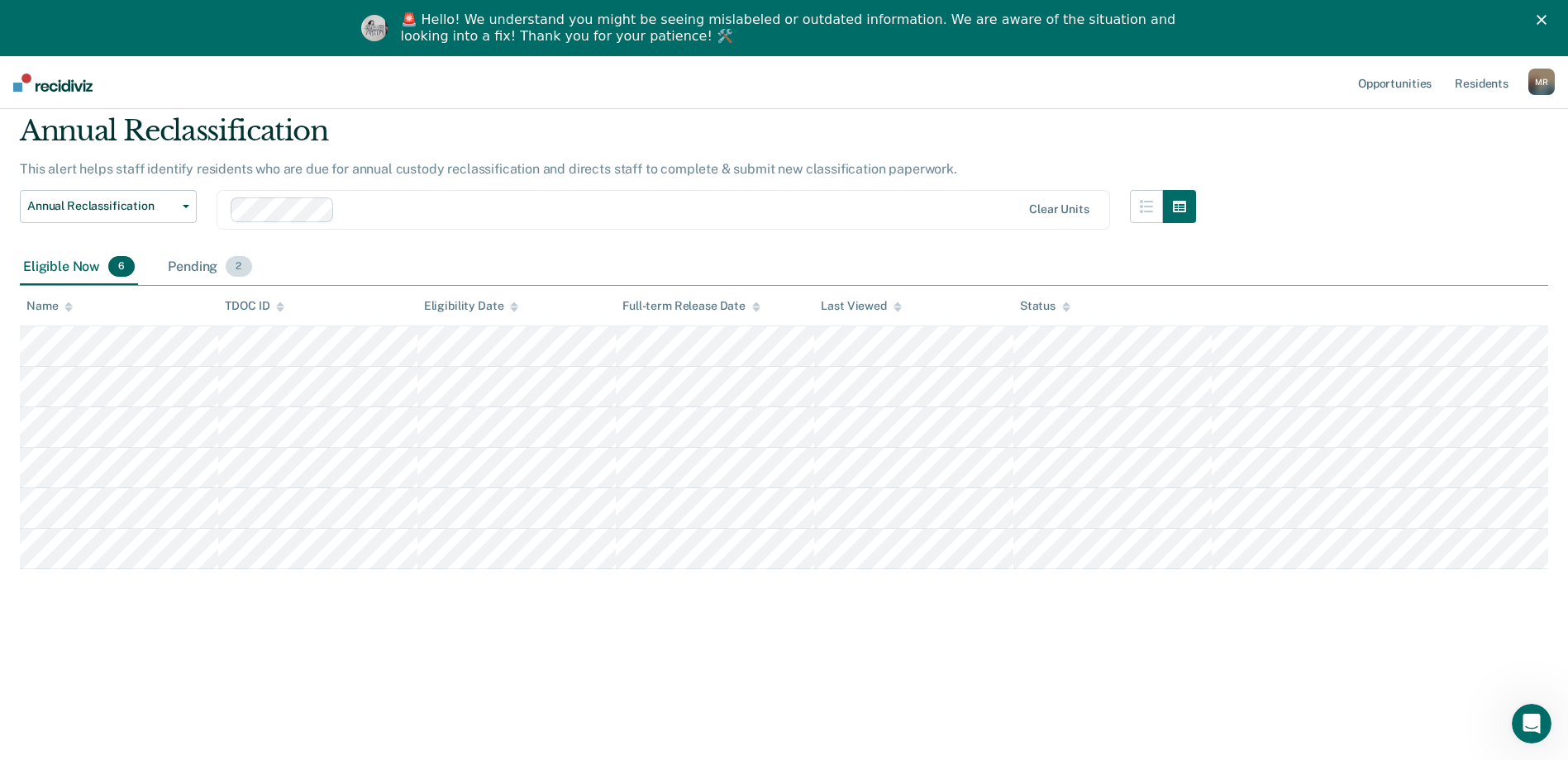
click at [212, 266] on div "Pending 2" at bounding box center [209, 268] width 90 height 37
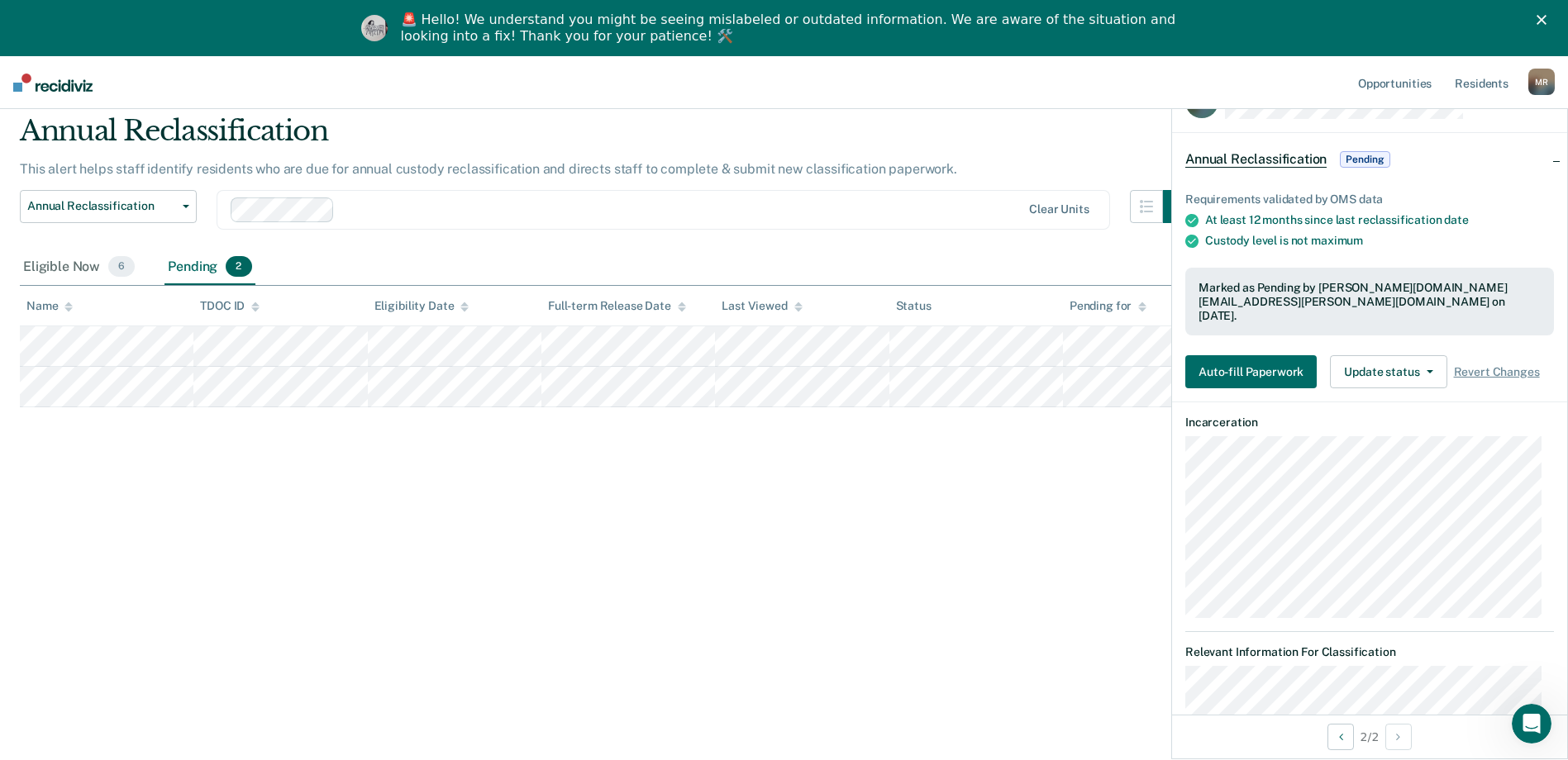
scroll to position [0, 0]
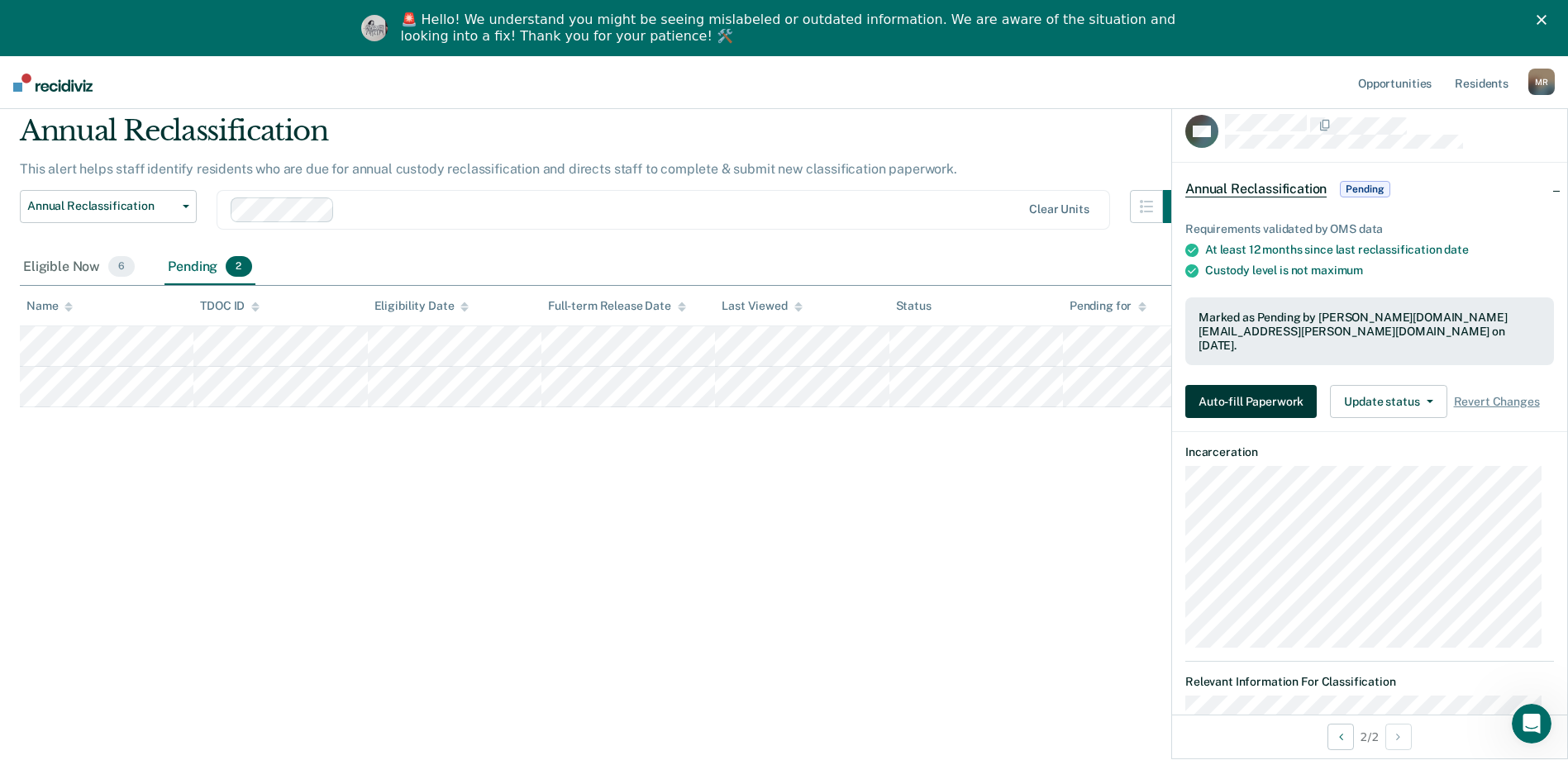
click at [760, 389] on button "Auto-fill Paperwork" at bounding box center [1251, 401] width 132 height 33
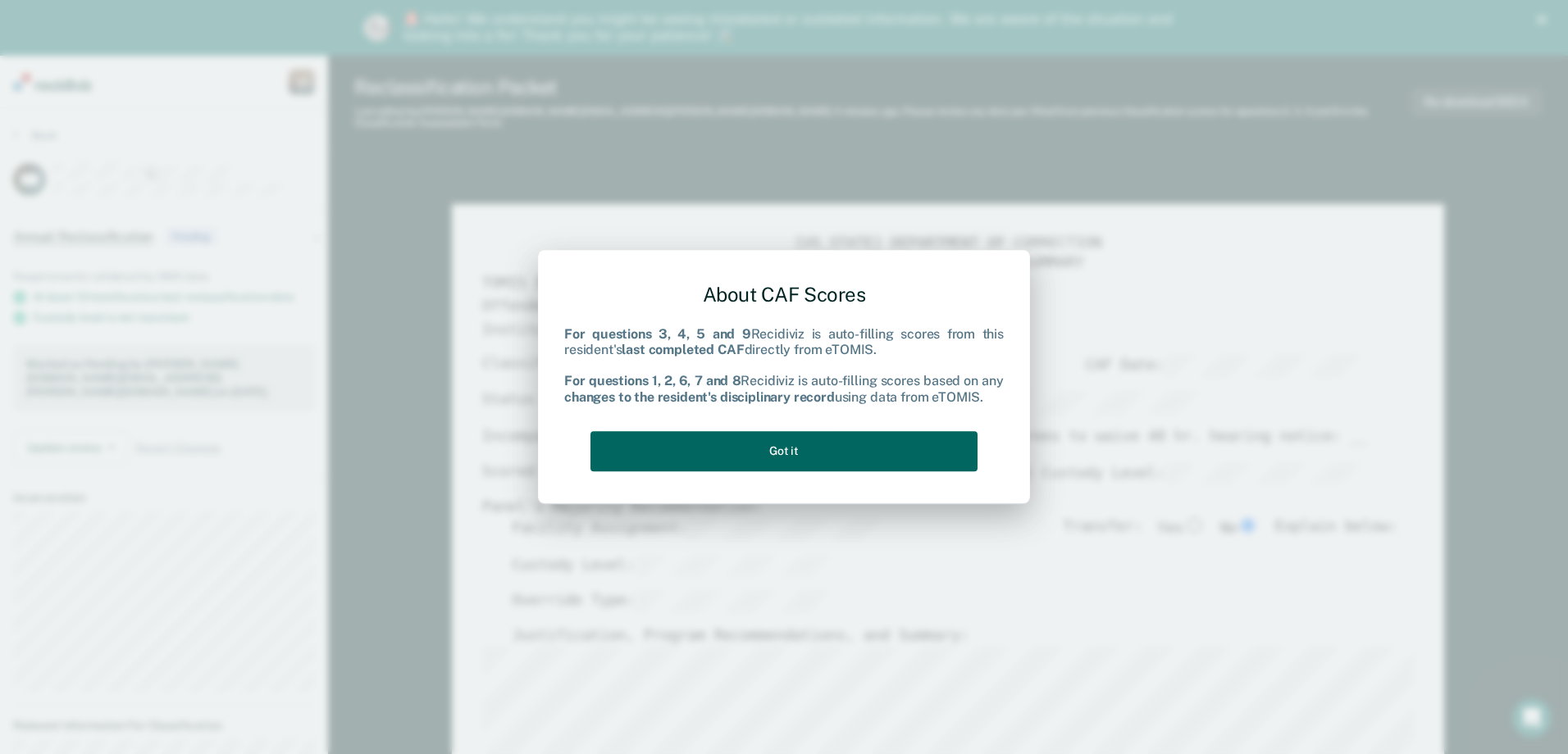
click at [754, 441] on button "Got it" at bounding box center [784, 451] width 387 height 40
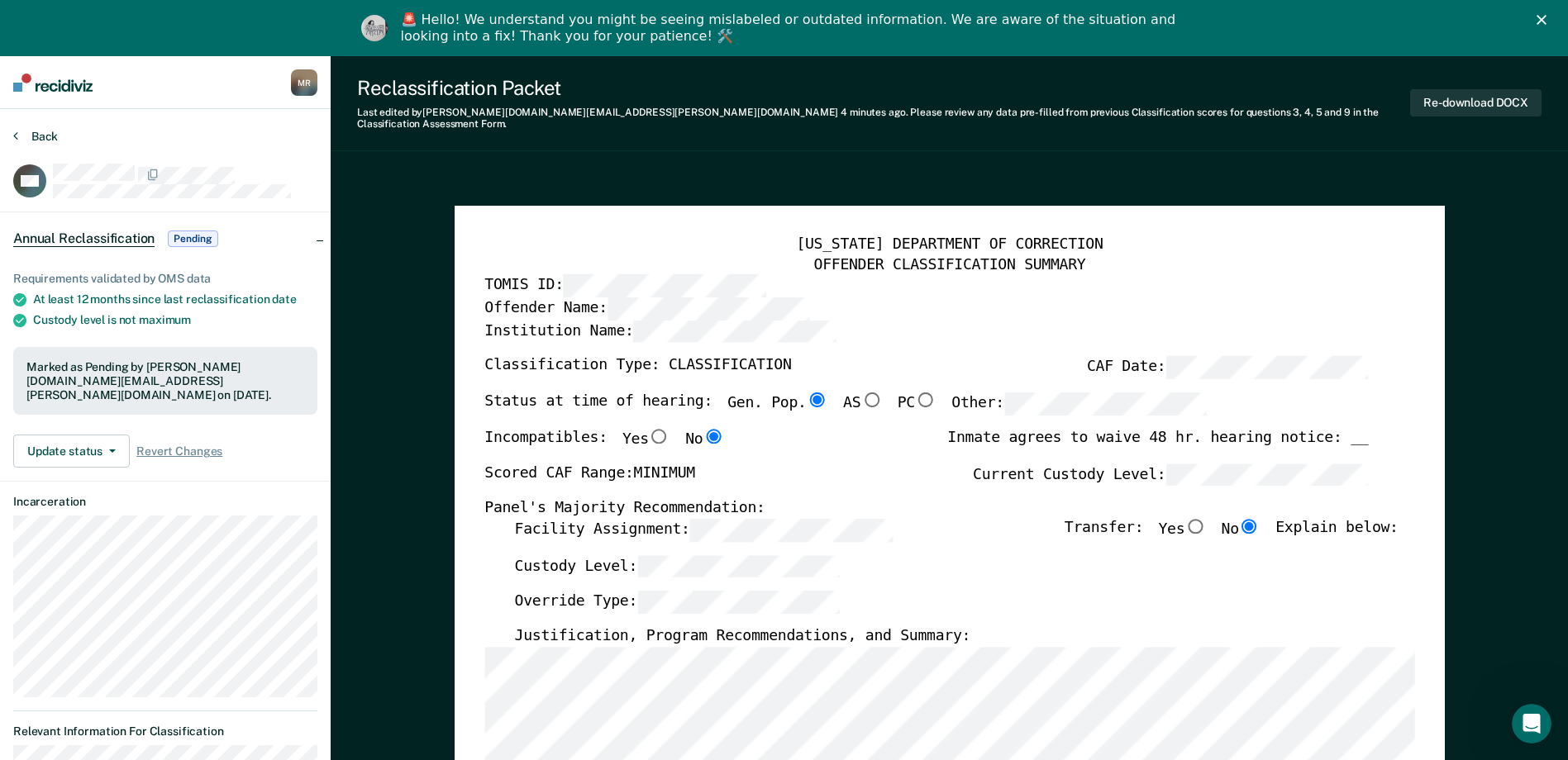
click at [48, 133] on button "Back" at bounding box center [35, 136] width 45 height 15
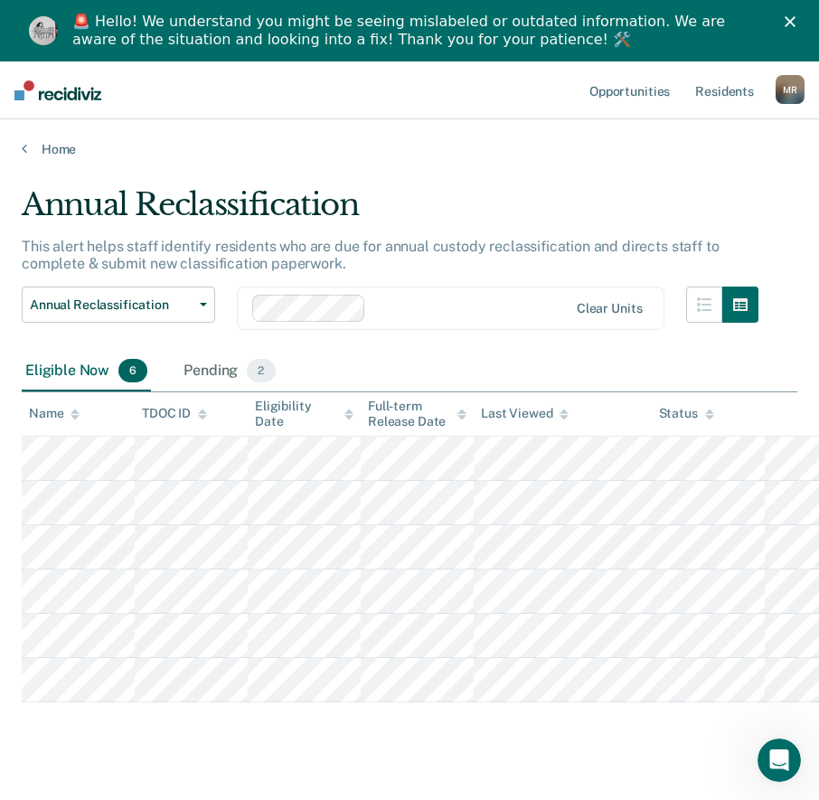
drag, startPoint x: 497, startPoint y: 748, endPoint x: 534, endPoint y: 708, distance: 54.3
click at [498, 748] on div "Annual Reclassification This alert helps staff identify residents who are due f…" at bounding box center [409, 484] width 775 height 597
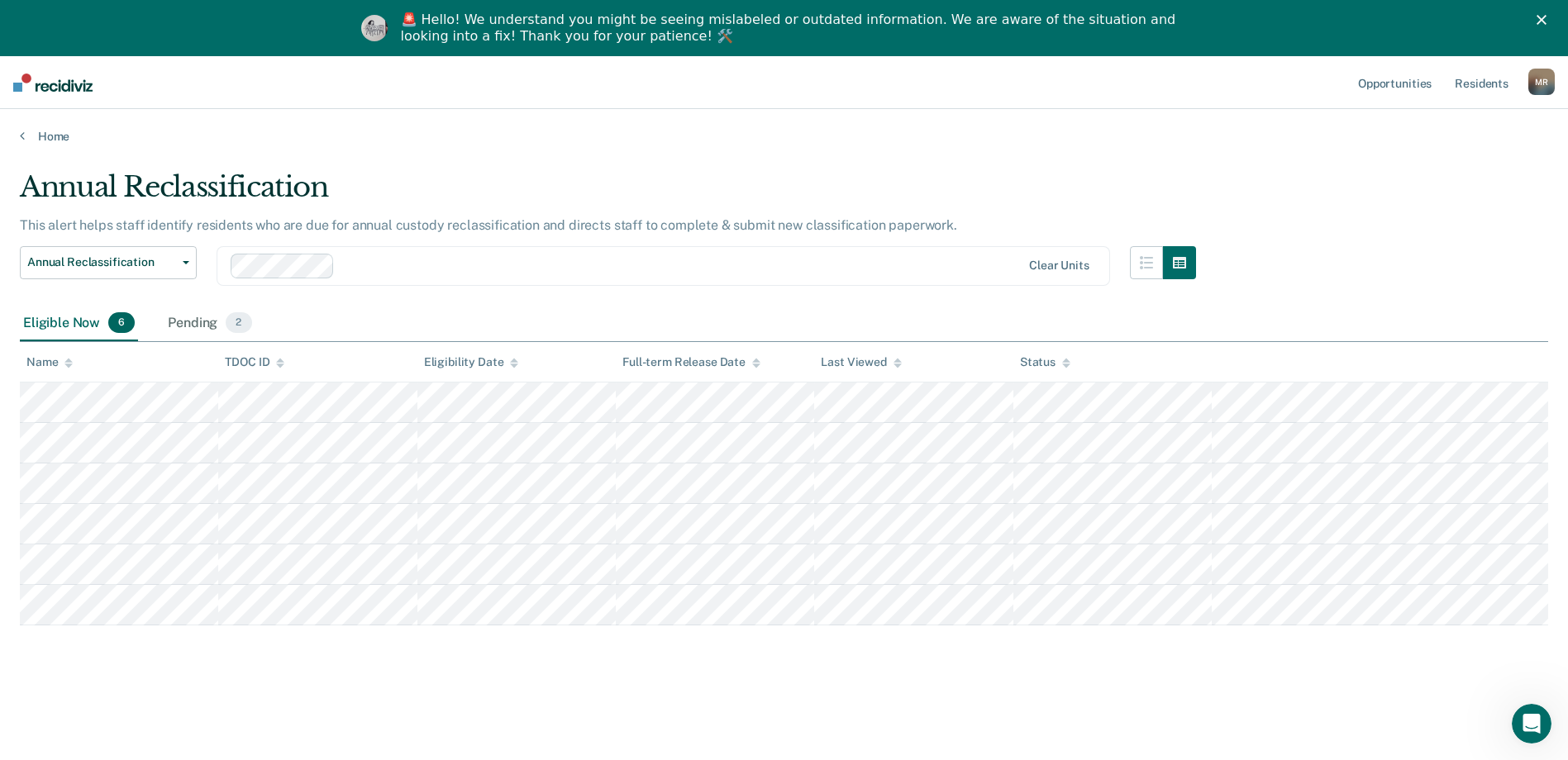
scroll to position [56, 0]
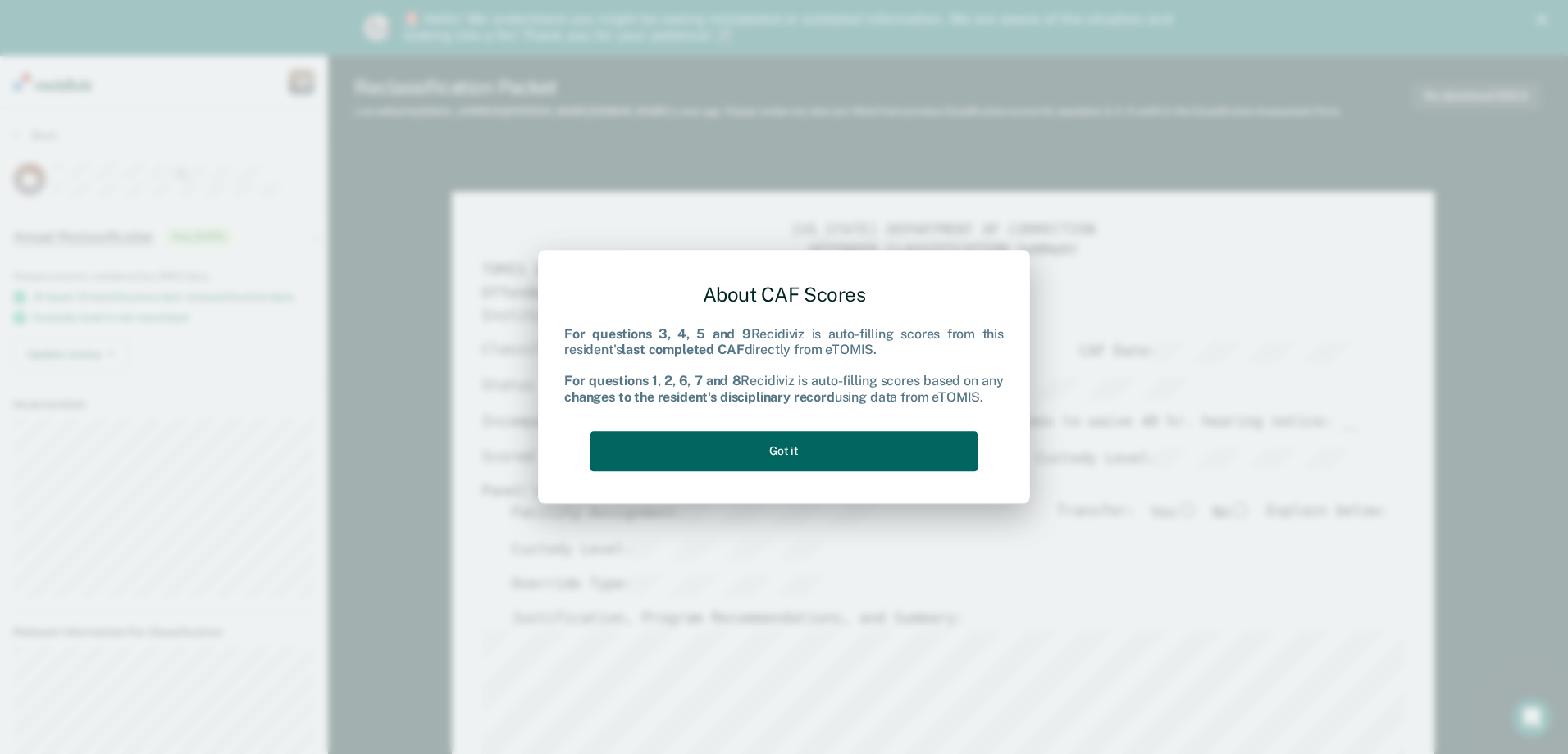
click at [754, 454] on button "Got it" at bounding box center [784, 451] width 387 height 40
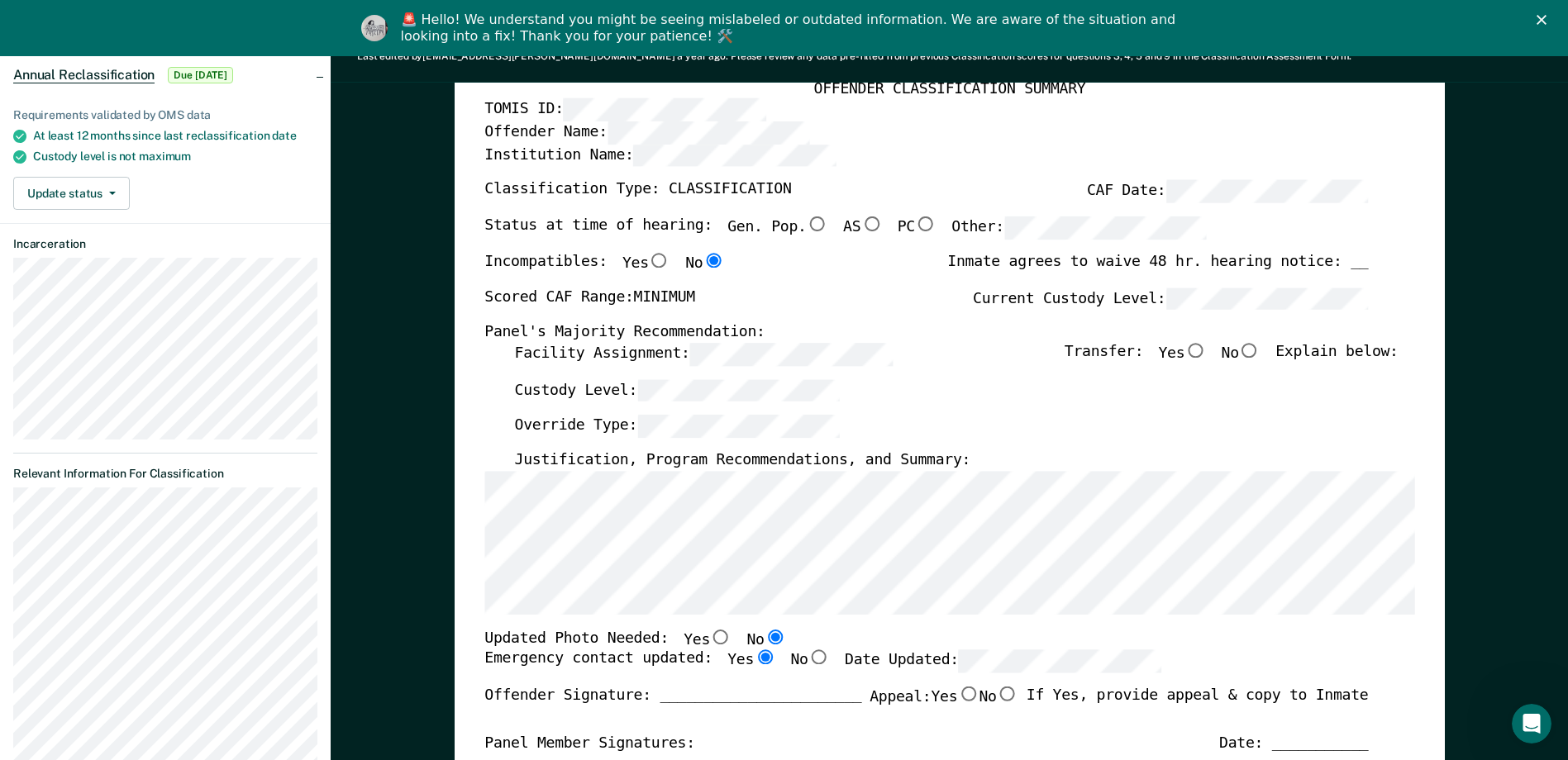
scroll to position [166, 0]
click at [760, 350] on input "No" at bounding box center [1249, 348] width 21 height 15
type textarea "x"
radio input "true"
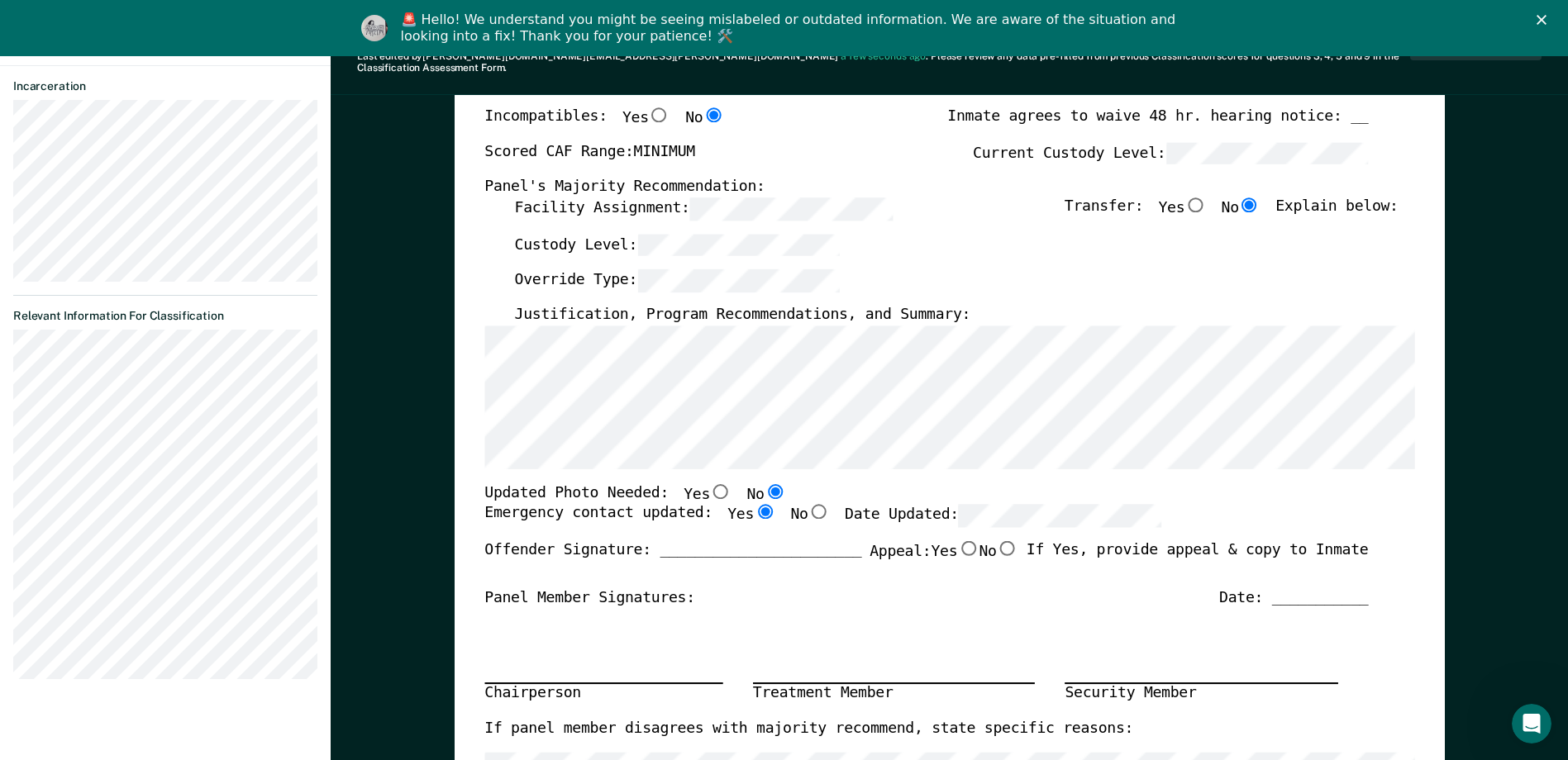
scroll to position [413, 0]
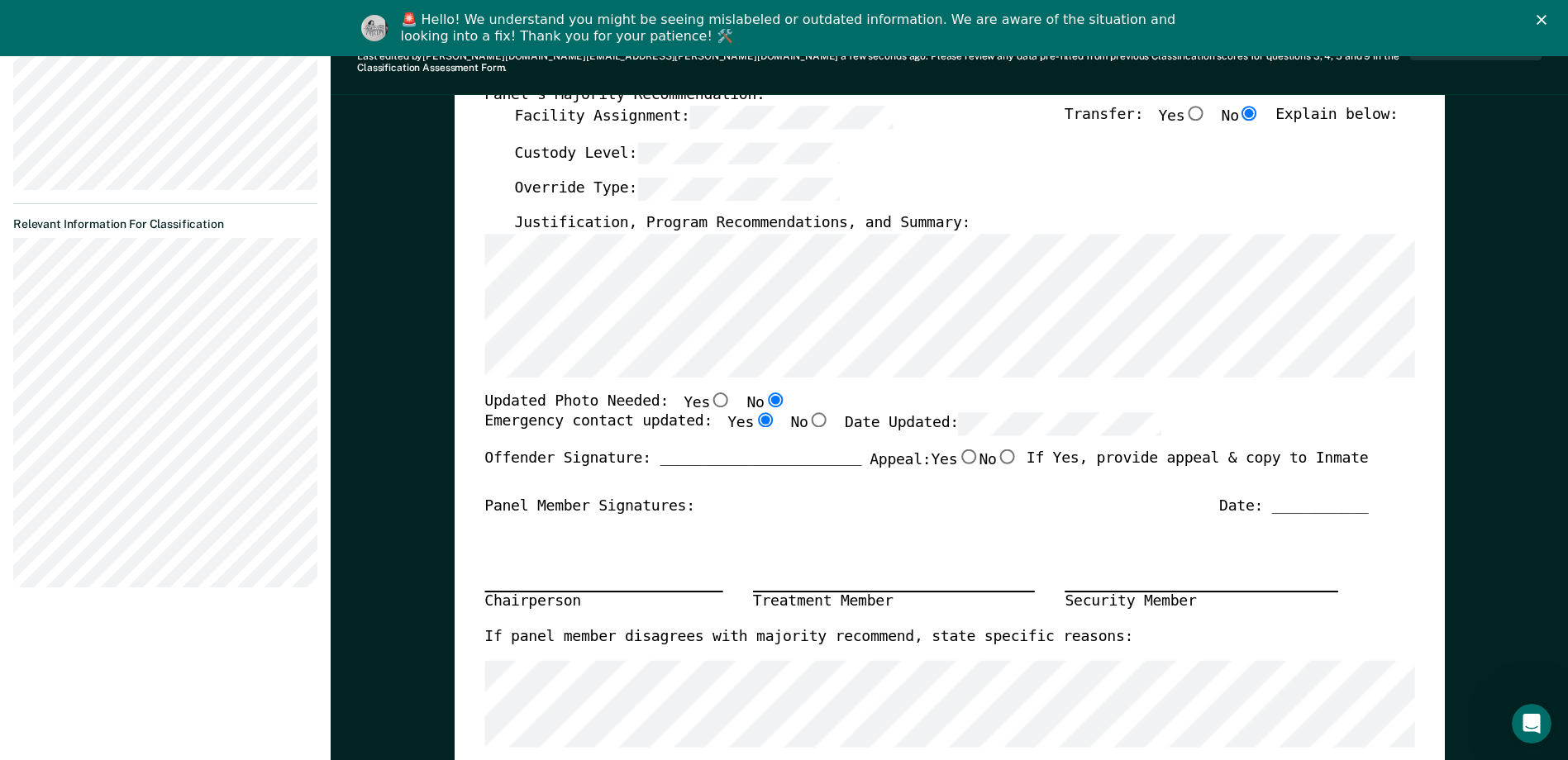
click at [760, 498] on div "Panel Member Signatures: Date: ___________" at bounding box center [926, 507] width 884 height 20
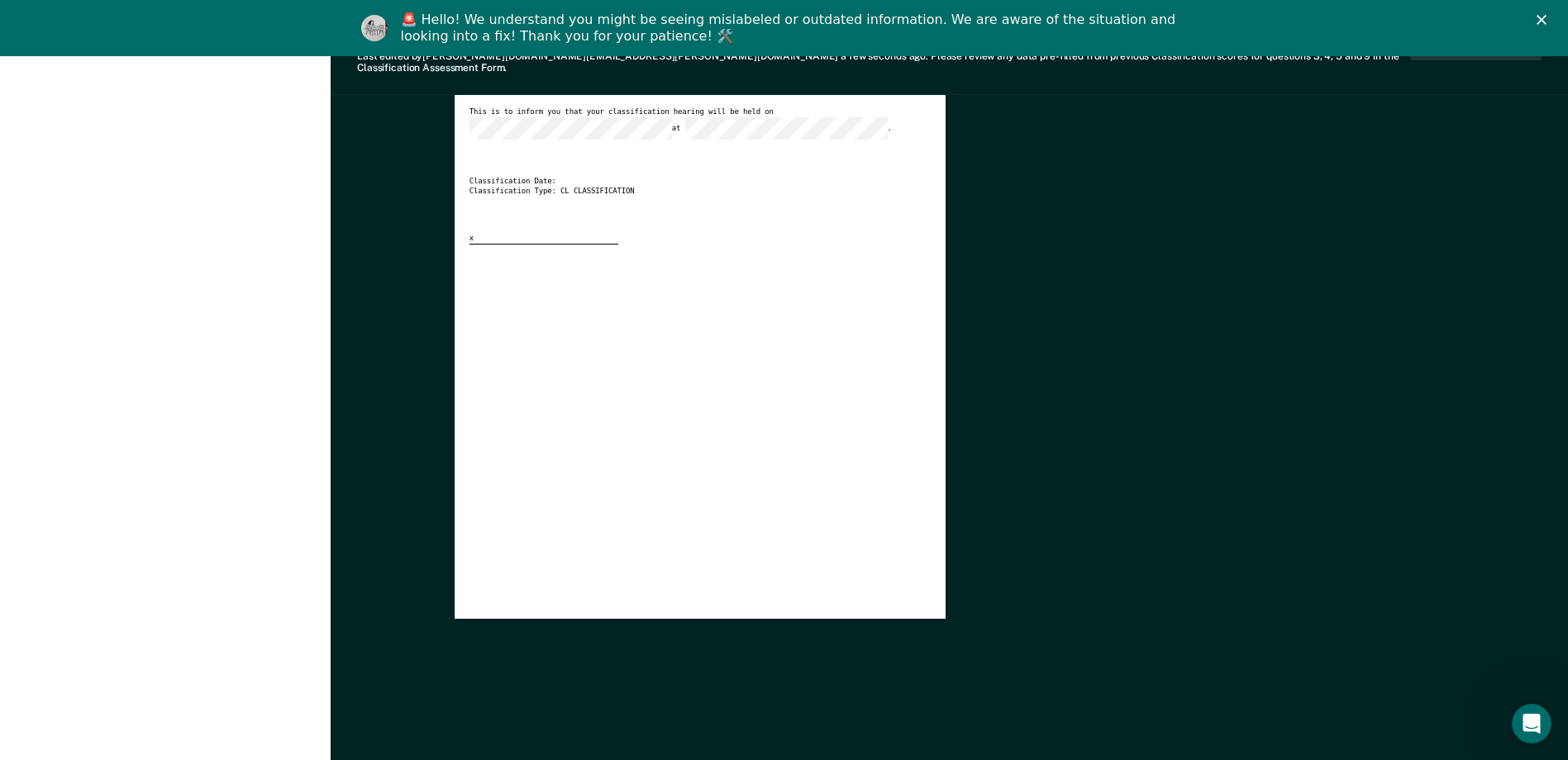
scroll to position [0, 0]
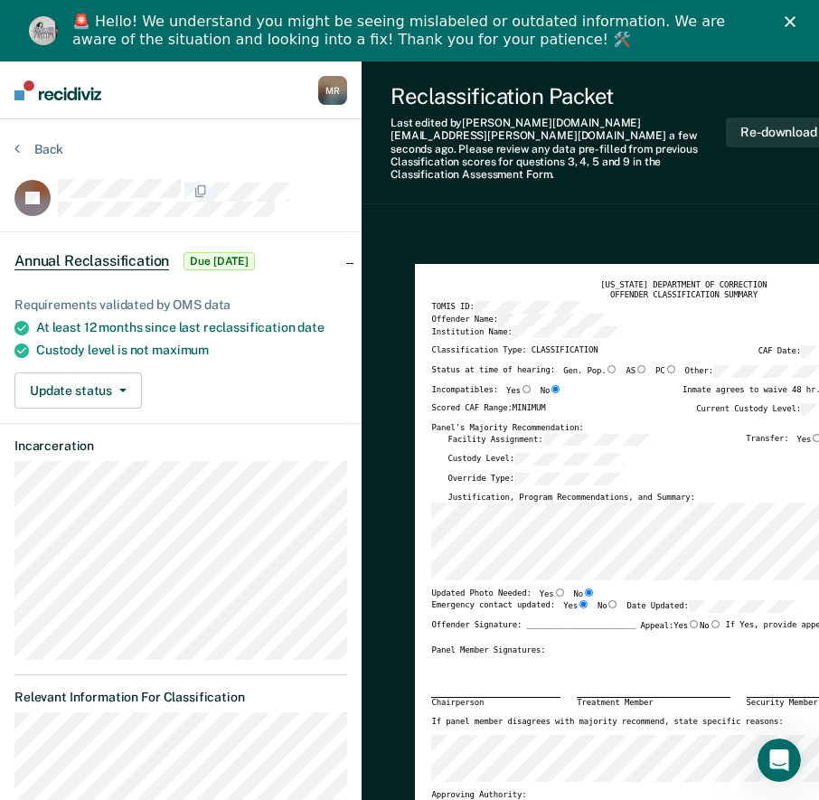
drag, startPoint x: 719, startPoint y: 177, endPoint x: 725, endPoint y: 161, distance: 17.1
click at [719, 177] on div "Reclassification Packet Last edited by [PERSON_NAME][DOMAIN_NAME][EMAIL_ADDRESS…" at bounding box center [629, 132] width 537 height 143
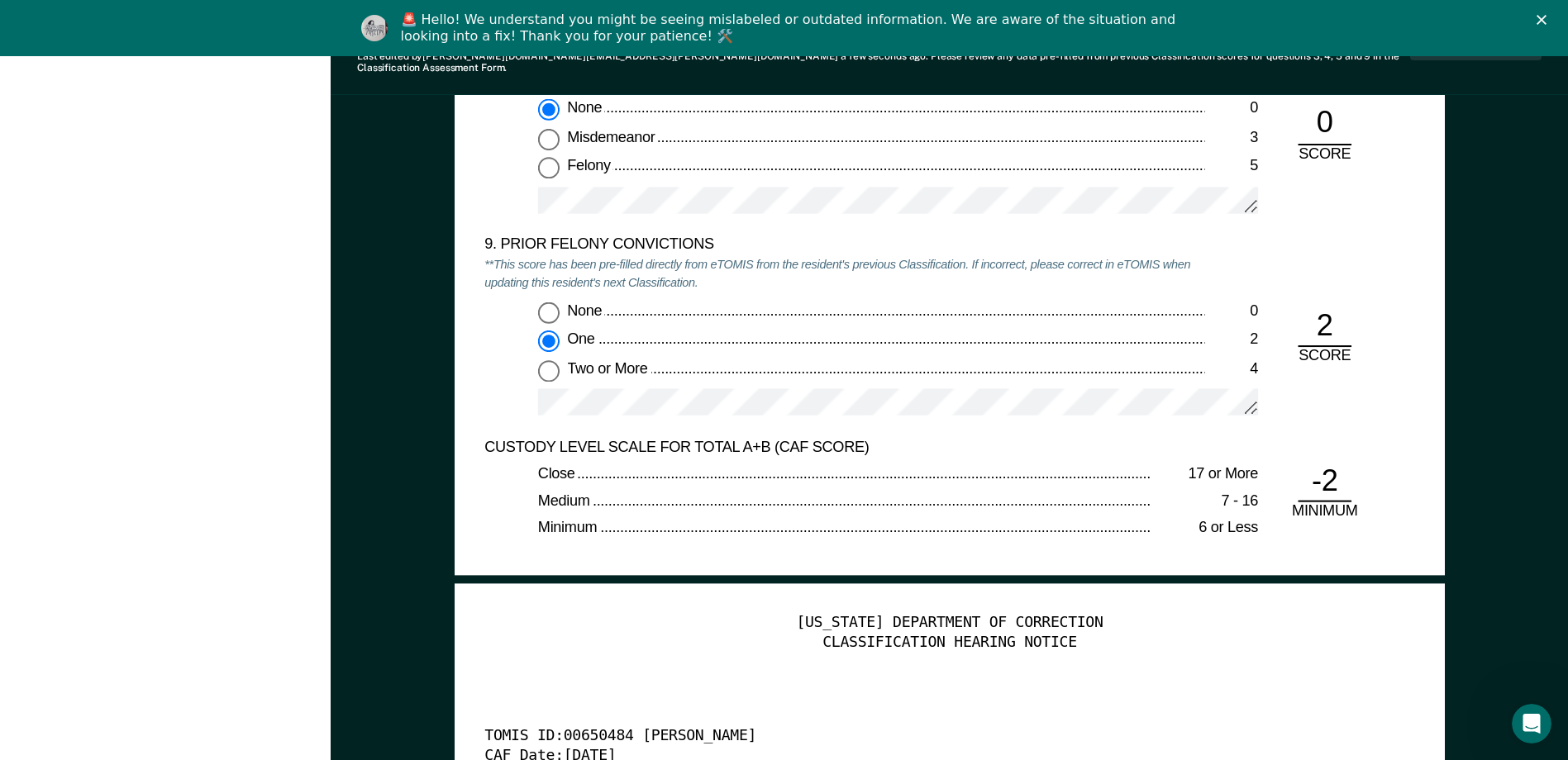
scroll to position [3635, 0]
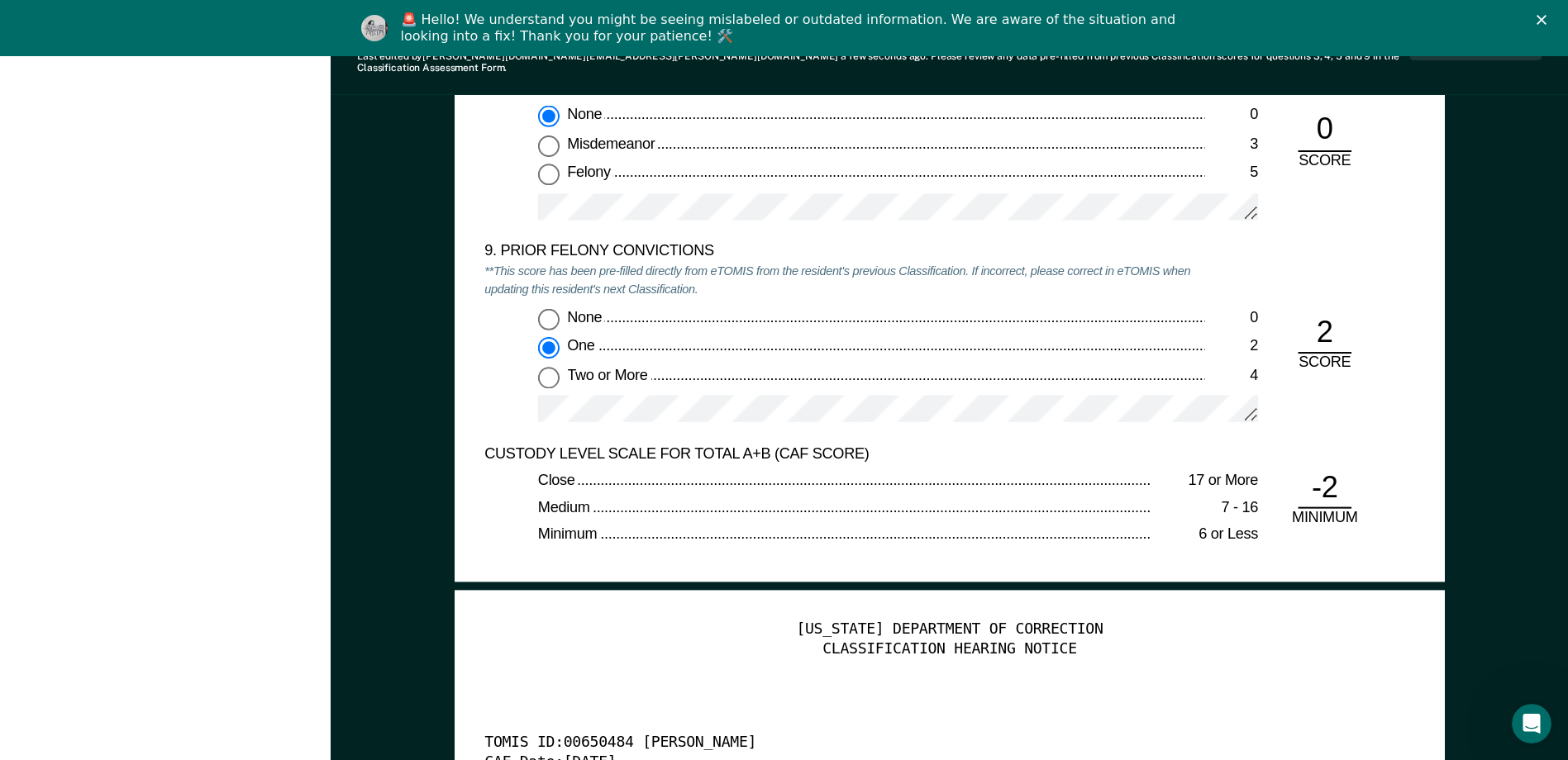
click at [547, 366] on input "Two or More 4" at bounding box center [548, 376] width 21 height 21
type textarea "x"
radio input "false"
radio input "true"
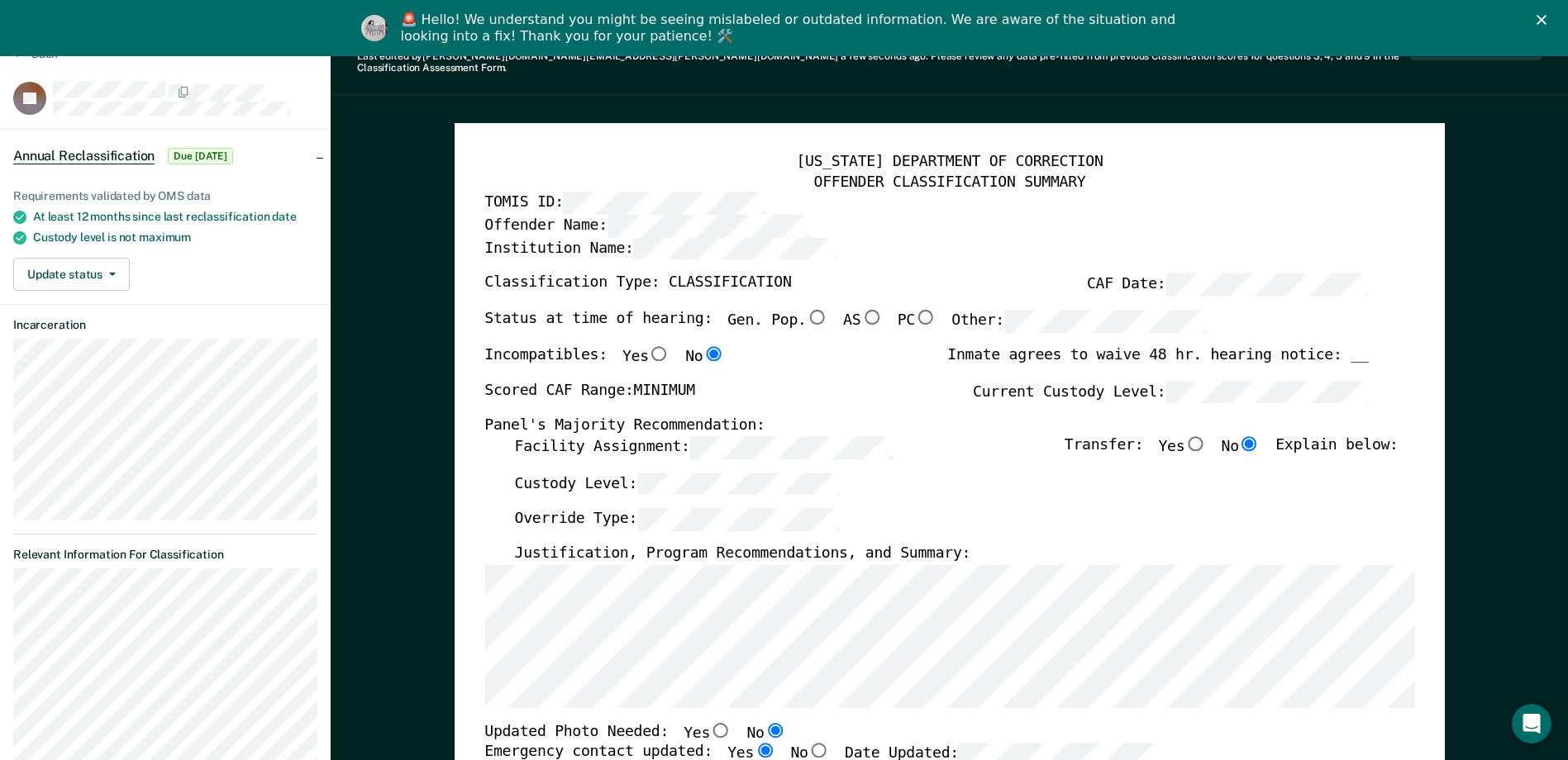
scroll to position [0, 0]
click at [760, 457] on div "Transfer: Yes No Explain below:" at bounding box center [1231, 454] width 334 height 37
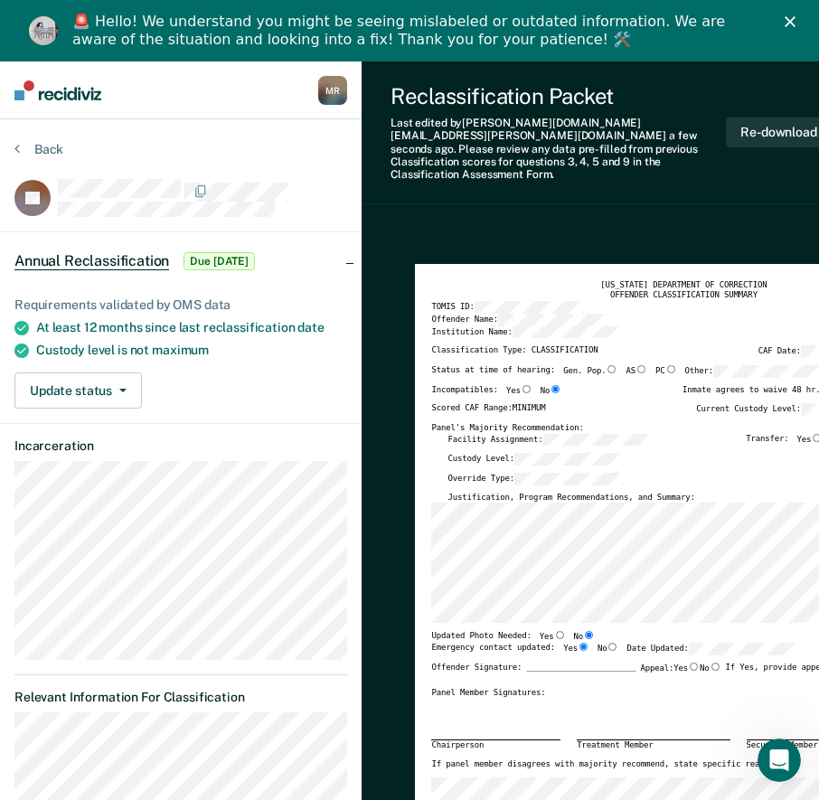
click at [708, 184] on div "Reclassification Packet Last edited by [PERSON_NAME][DOMAIN_NAME][EMAIL_ADDRESS…" at bounding box center [629, 132] width 537 height 143
click at [720, 79] on div "Reclassification Packet Last edited by [PERSON_NAME][DOMAIN_NAME][EMAIL_ADDRESS…" at bounding box center [629, 132] width 537 height 143
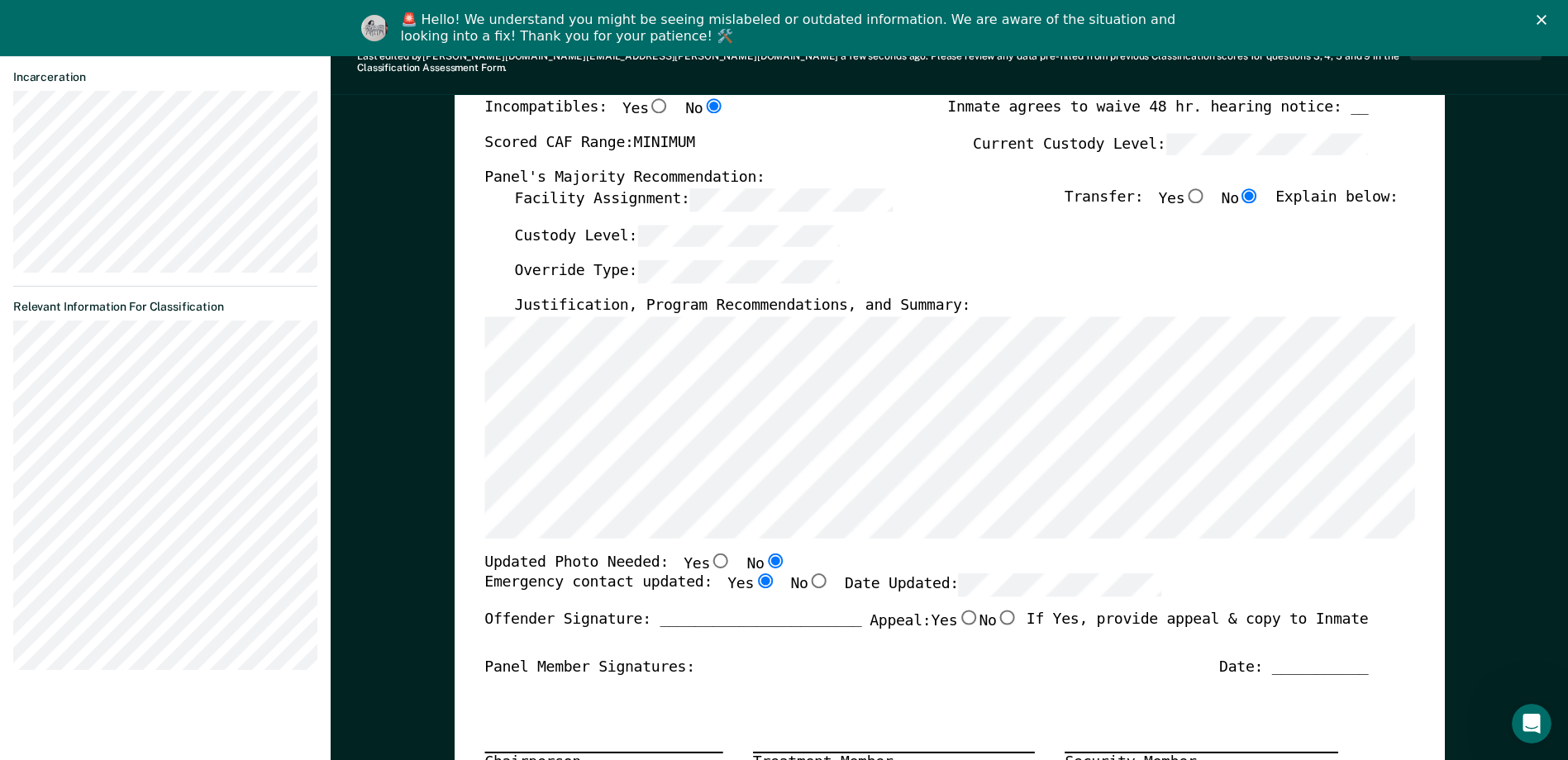
scroll to position [413, 0]
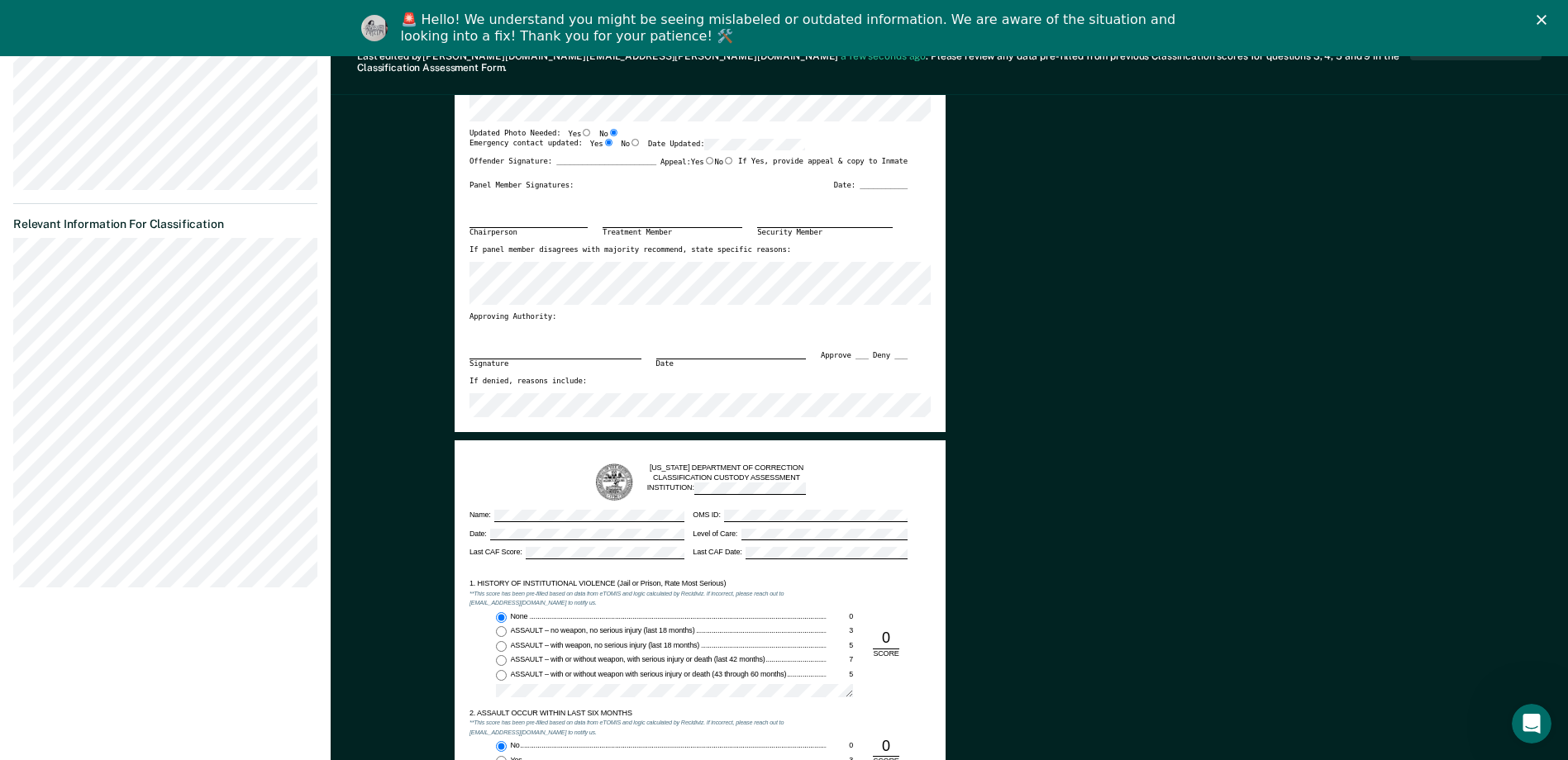
scroll to position [0, 0]
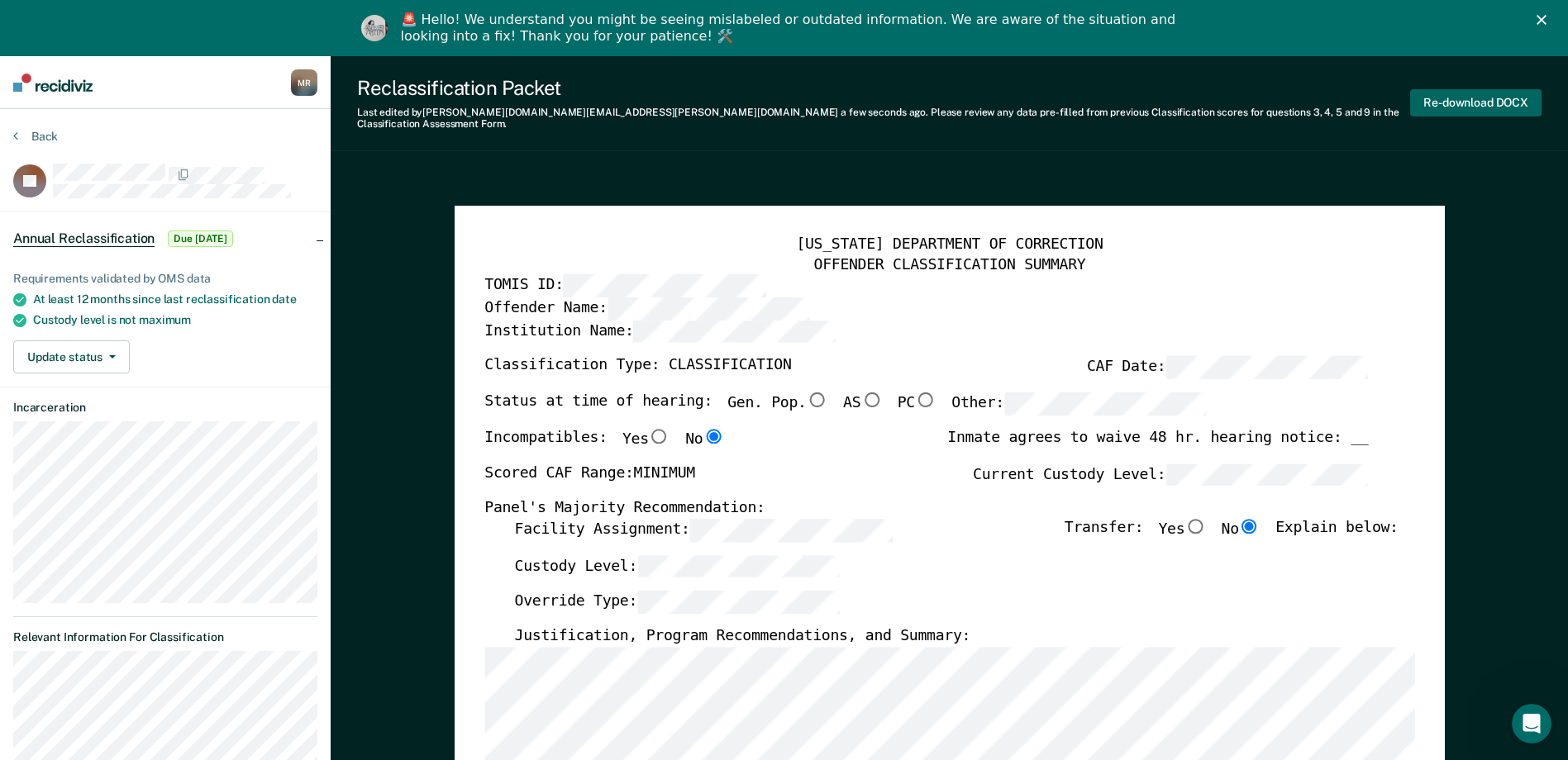
click at [760, 94] on button "Re-download DOCX" at bounding box center [1476, 103] width 132 height 27
type textarea "x"
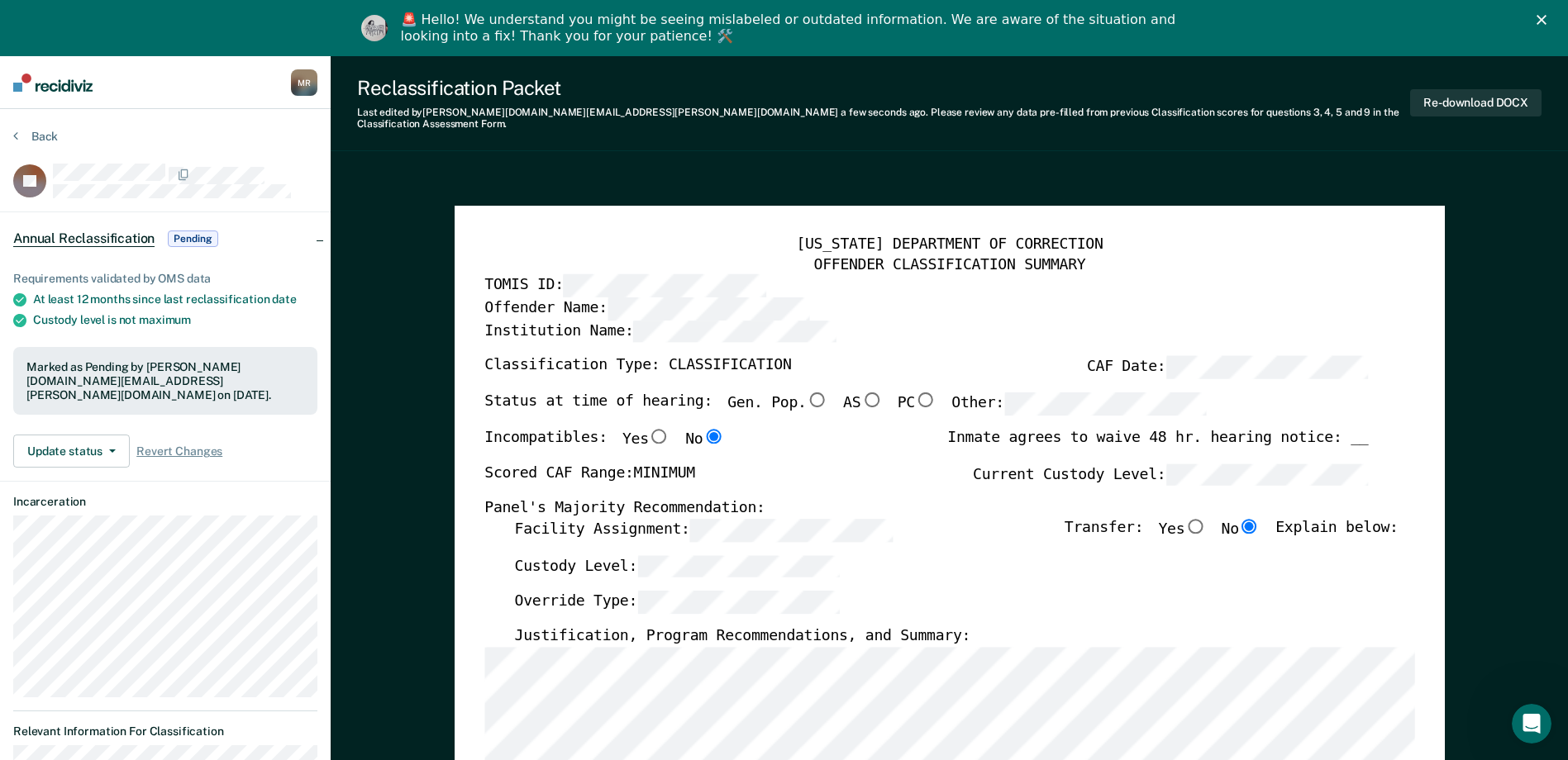
click at [46, 134] on button "Back" at bounding box center [35, 136] width 45 height 15
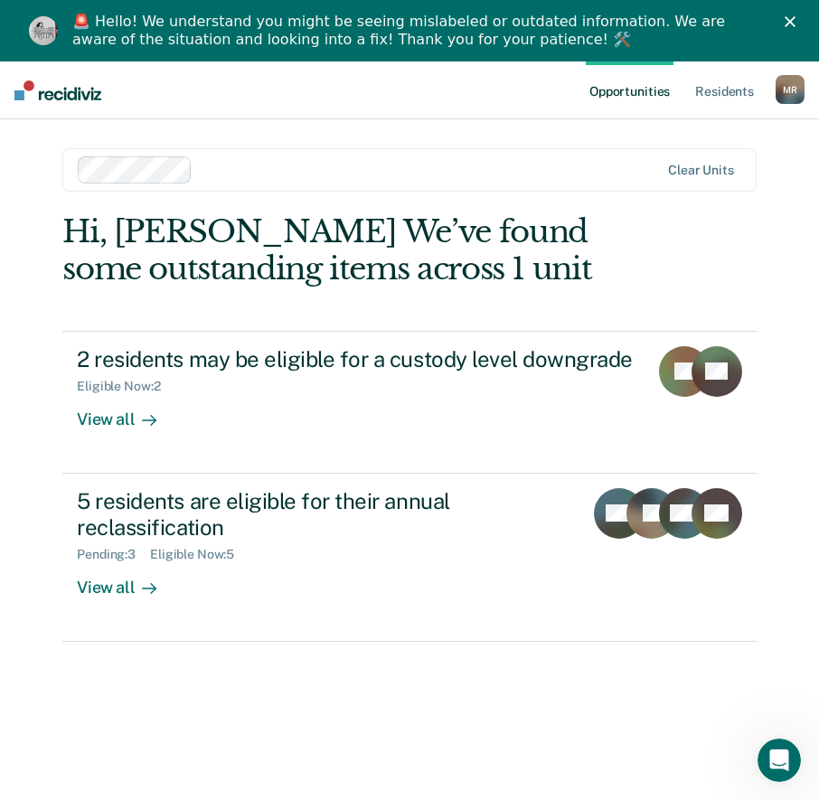
click at [800, 233] on div "Opportunities Resident s Marquita C. Rogers M R Profile How it works Log Out Cl…" at bounding box center [409, 461] width 819 height 800
click at [530, 106] on nav "Opportunities Resident s Marquita C. Rogers M R Profile How it works Log Out" at bounding box center [409, 90] width 819 height 58
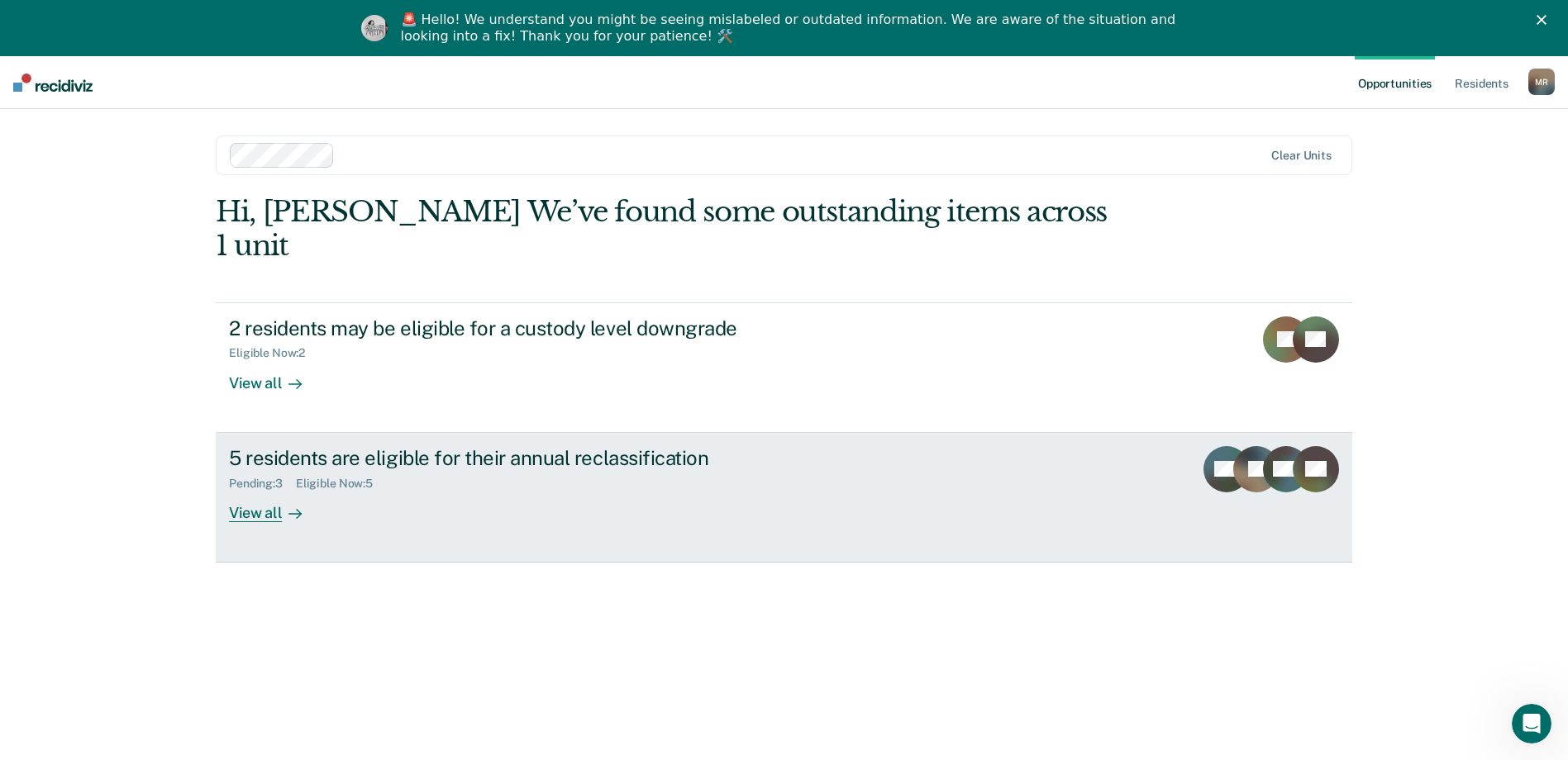
click at [272, 490] on div "View all" at bounding box center [274, 506] width 92 height 32
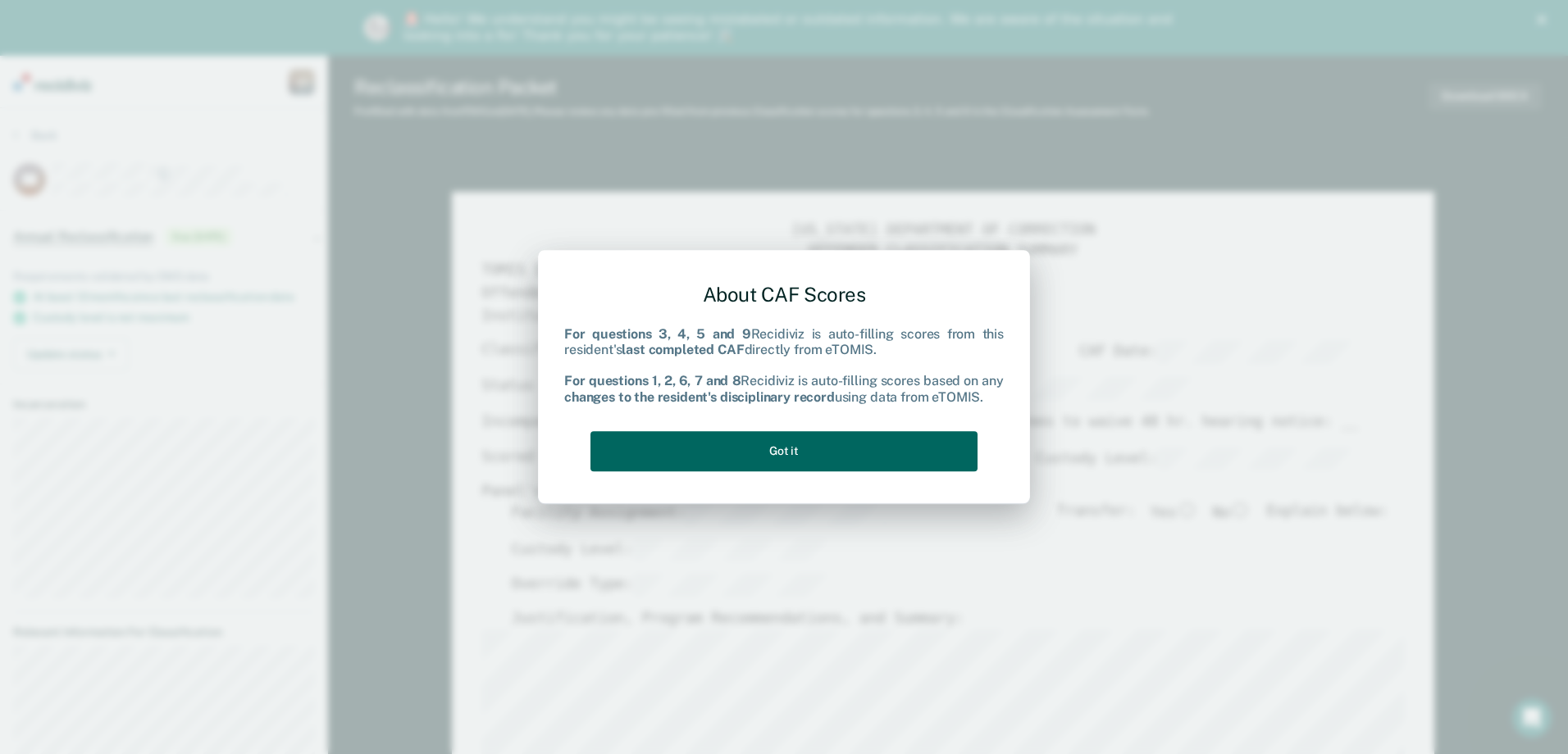
click at [754, 460] on button "Got it" at bounding box center [784, 451] width 387 height 40
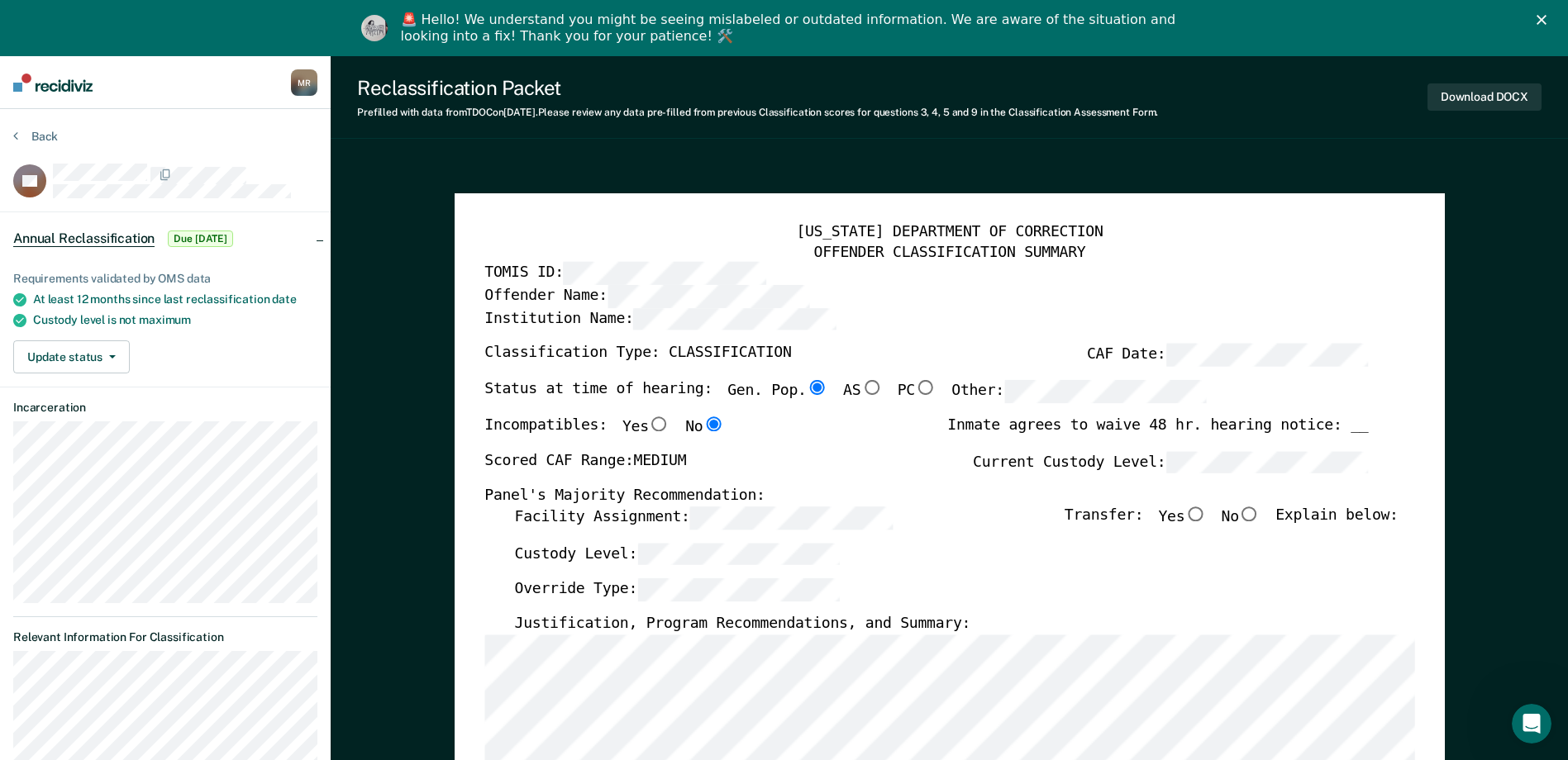
click at [760, 517] on input "No" at bounding box center [1249, 514] width 21 height 15
type textarea "x"
radio input "true"
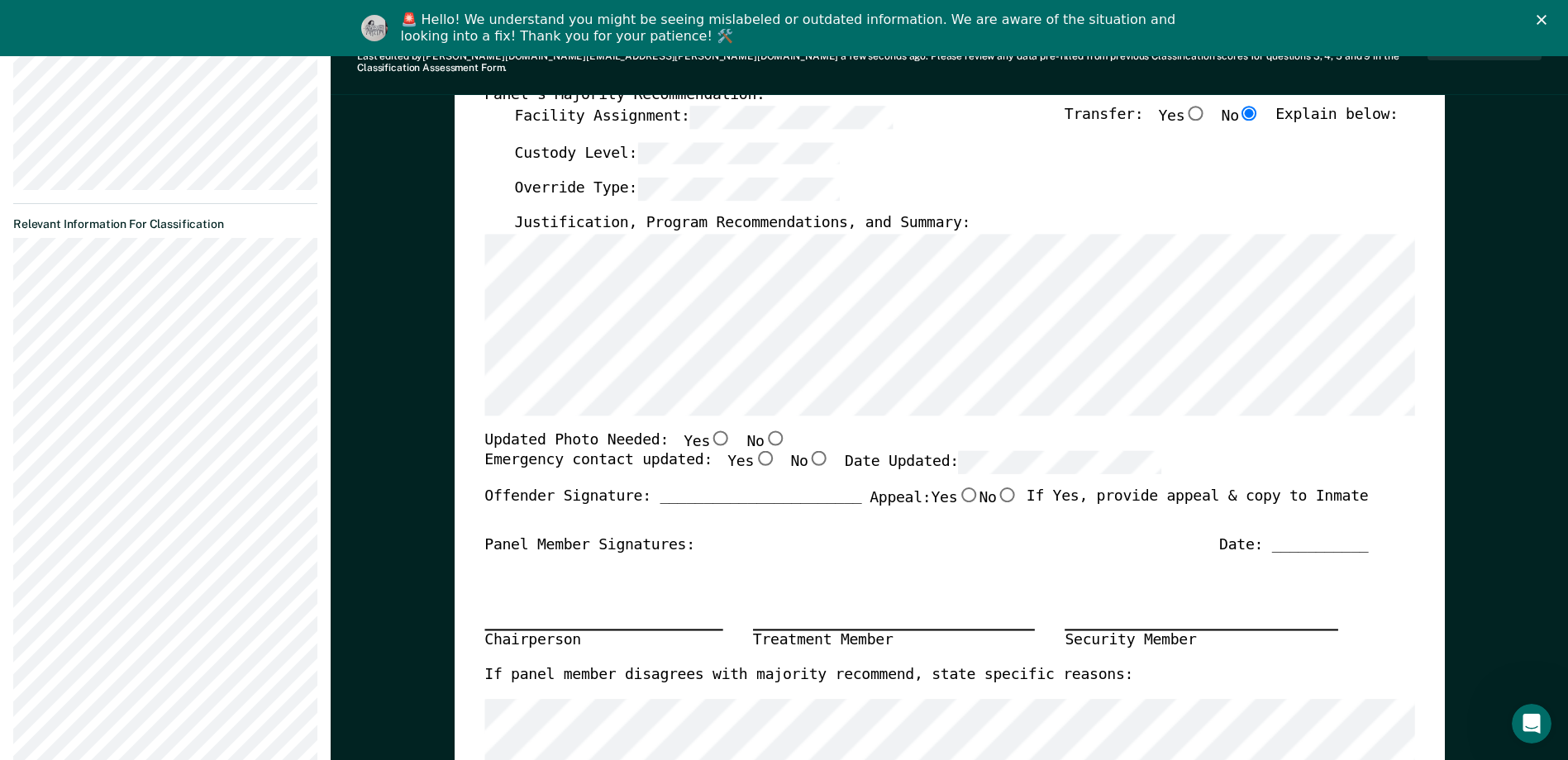
scroll to position [496, 0]
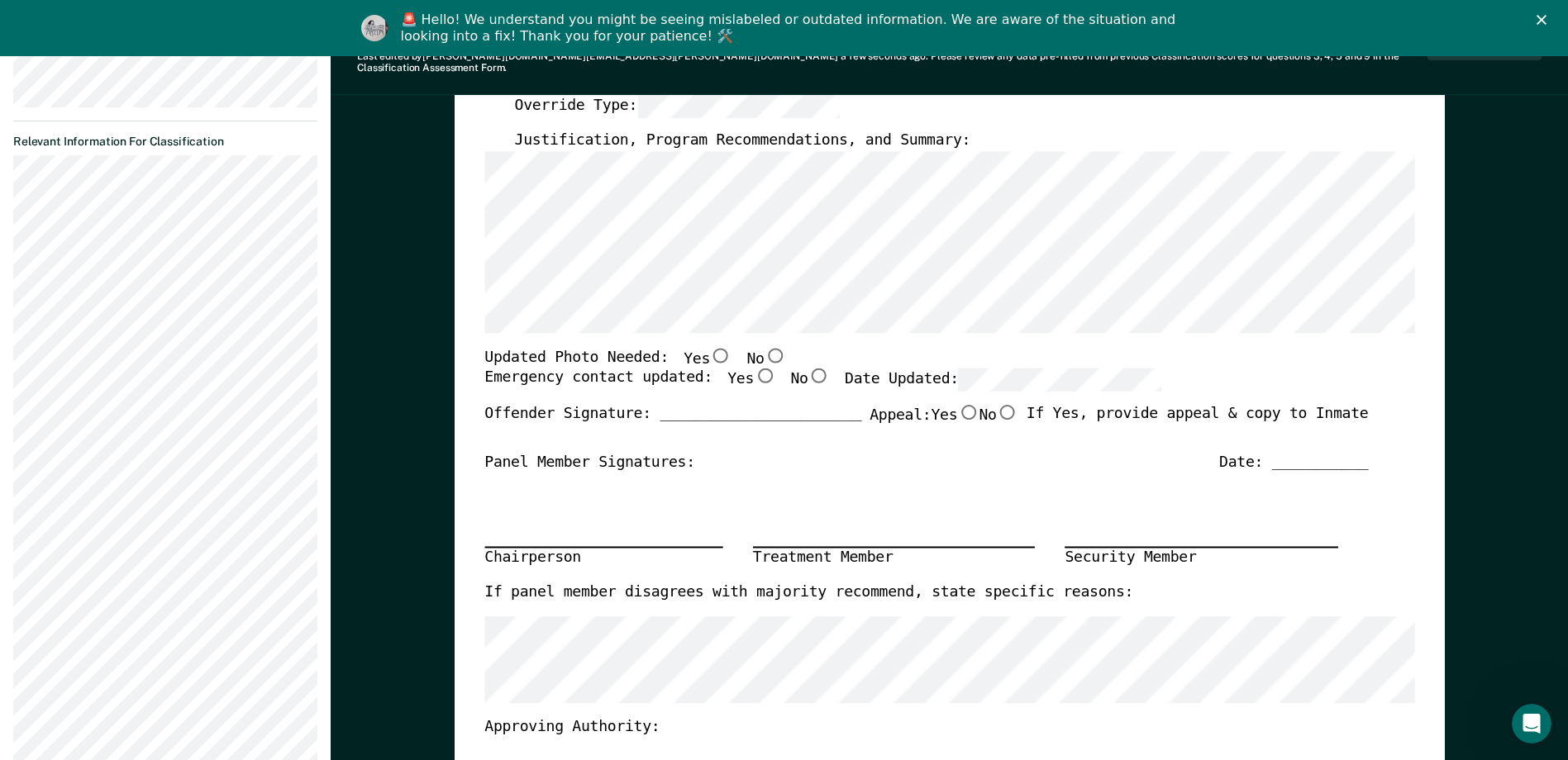
click at [760, 347] on input "No" at bounding box center [774, 354] width 21 height 15
type textarea "x"
radio input "true"
click at [754, 369] on input "Yes" at bounding box center [764, 376] width 21 height 15
type textarea "x"
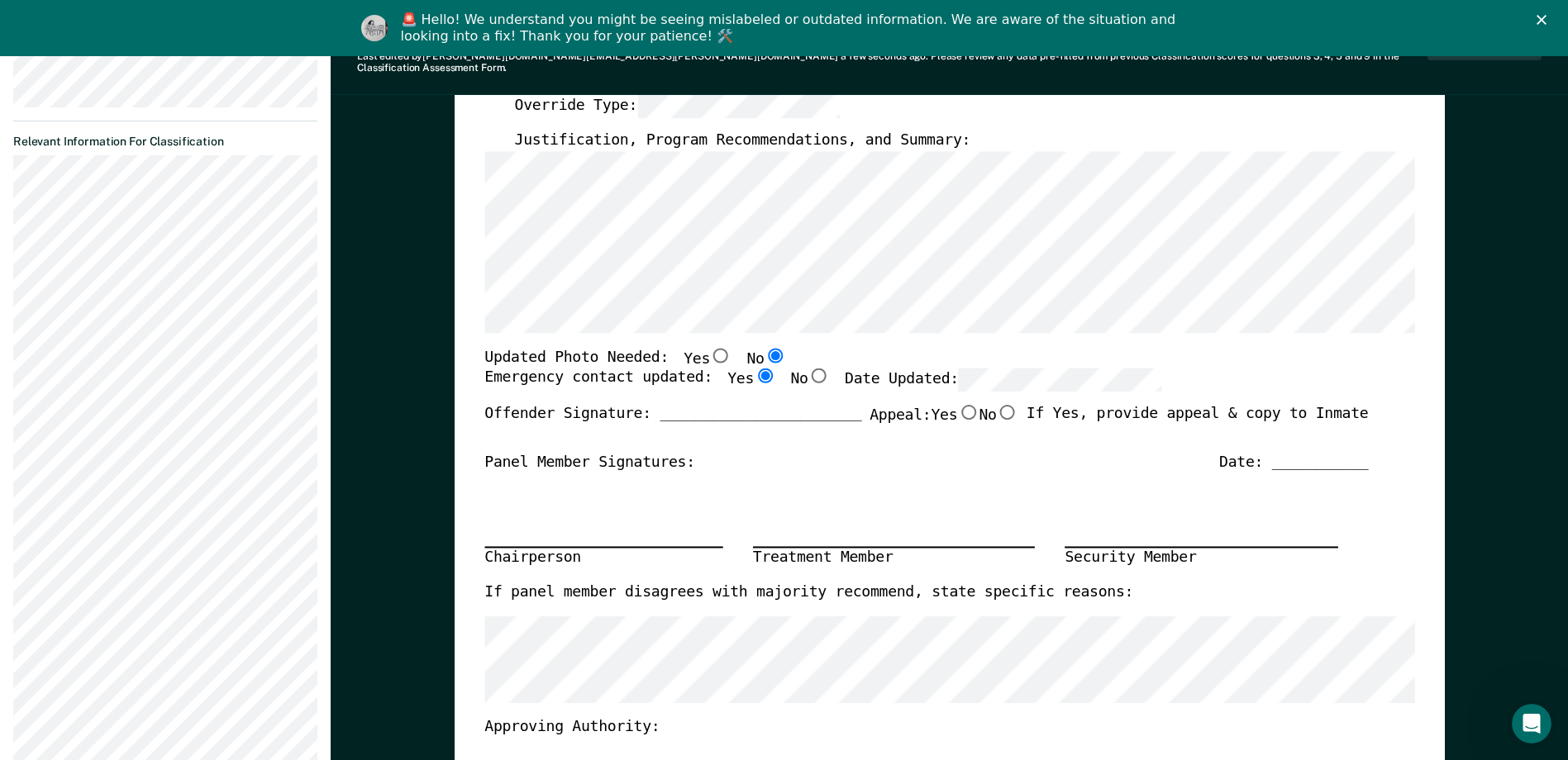
radio input "true"
click at [760, 478] on div "Chairperson Treatment Member Security Member" at bounding box center [926, 527] width 884 height 111
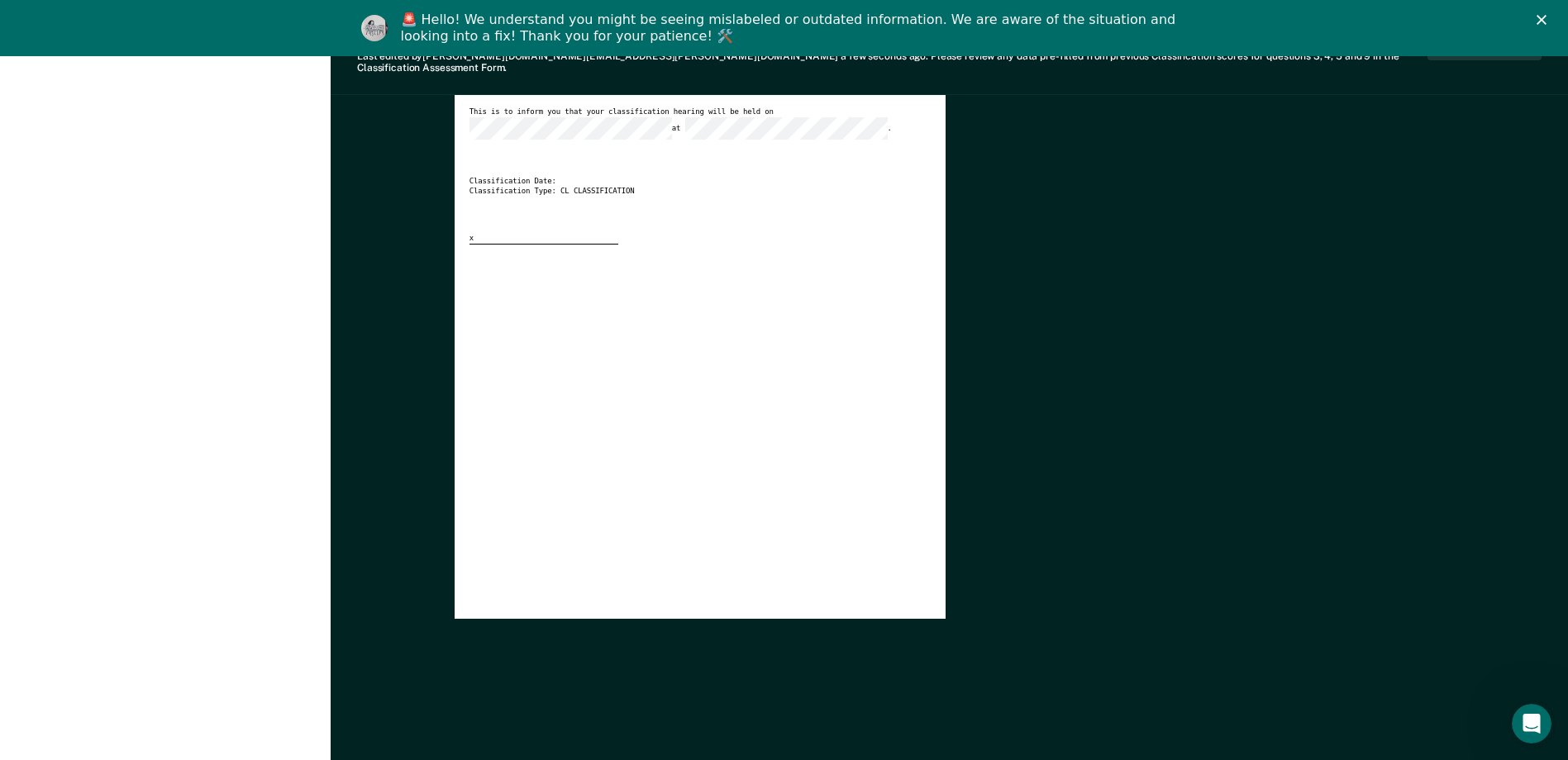
scroll to position [0, 0]
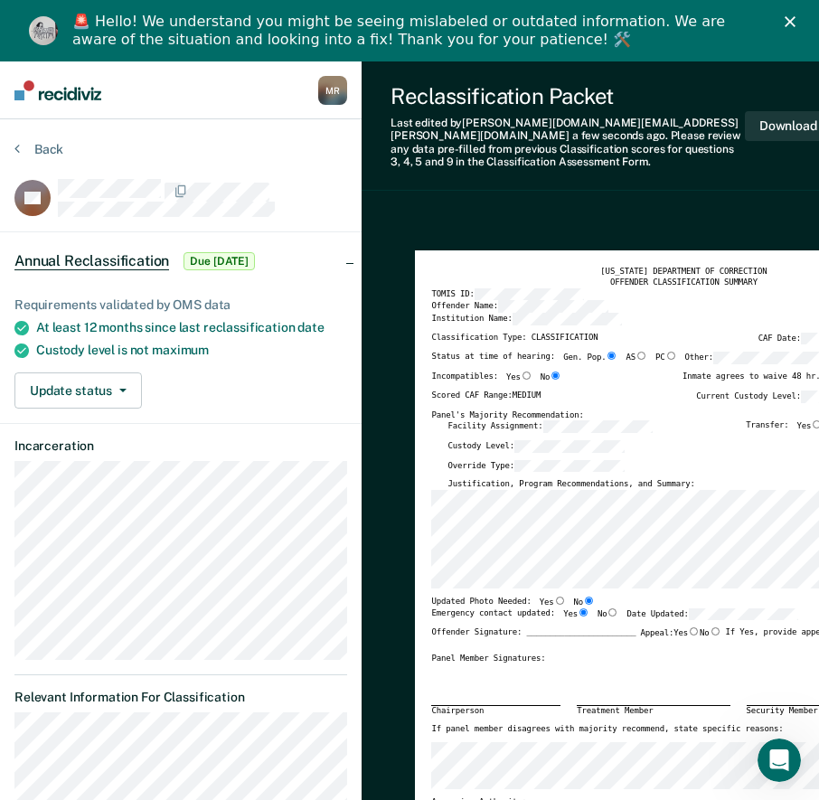
click at [742, 74] on div "Reclassification Packet Last edited by Marquita.C.Rogers@tn.gov a few seconds a…" at bounding box center [629, 125] width 537 height 129
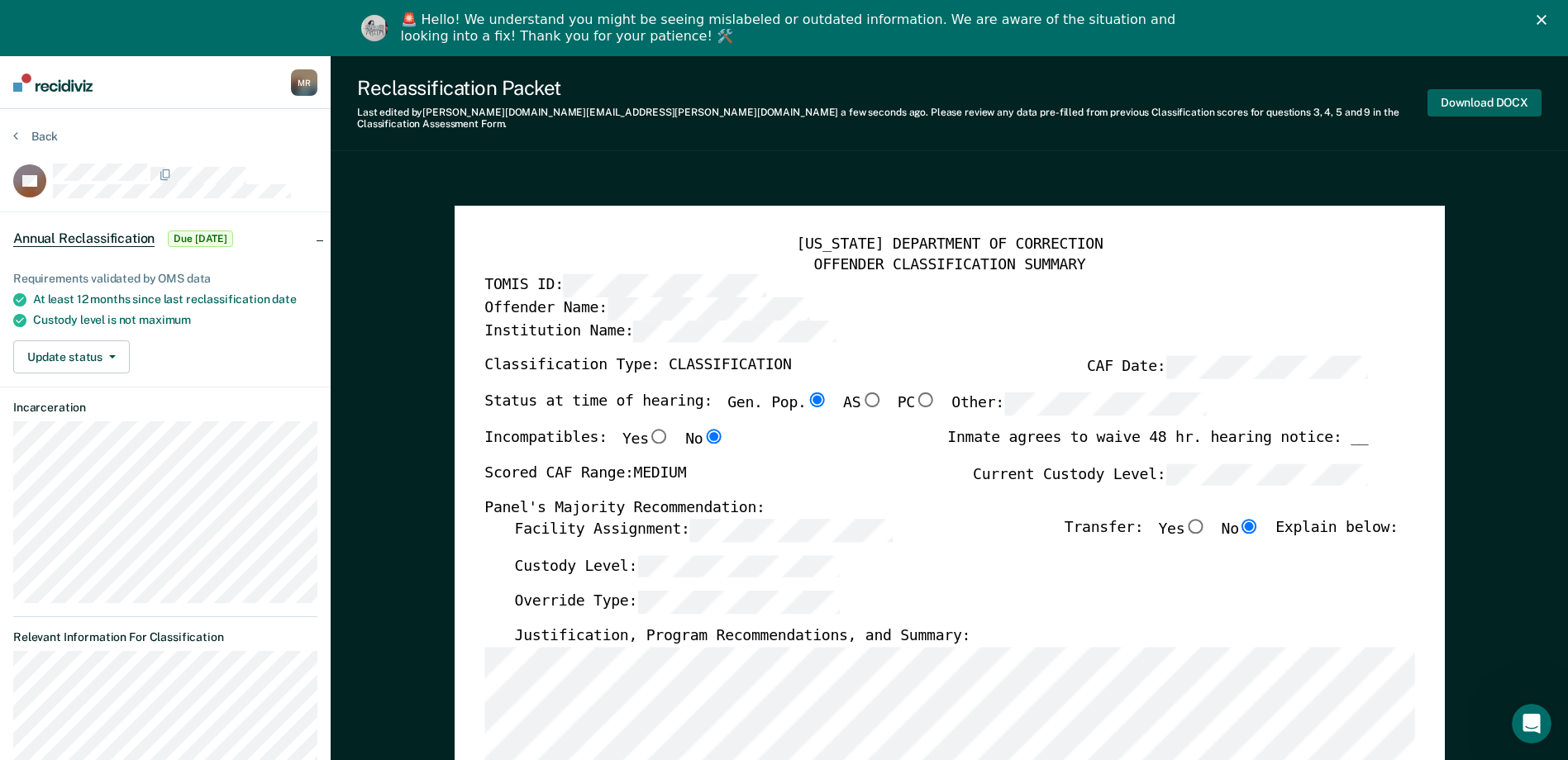
click at [760, 106] on button "Download DOCX" at bounding box center [1484, 103] width 114 height 27
type textarea "x"
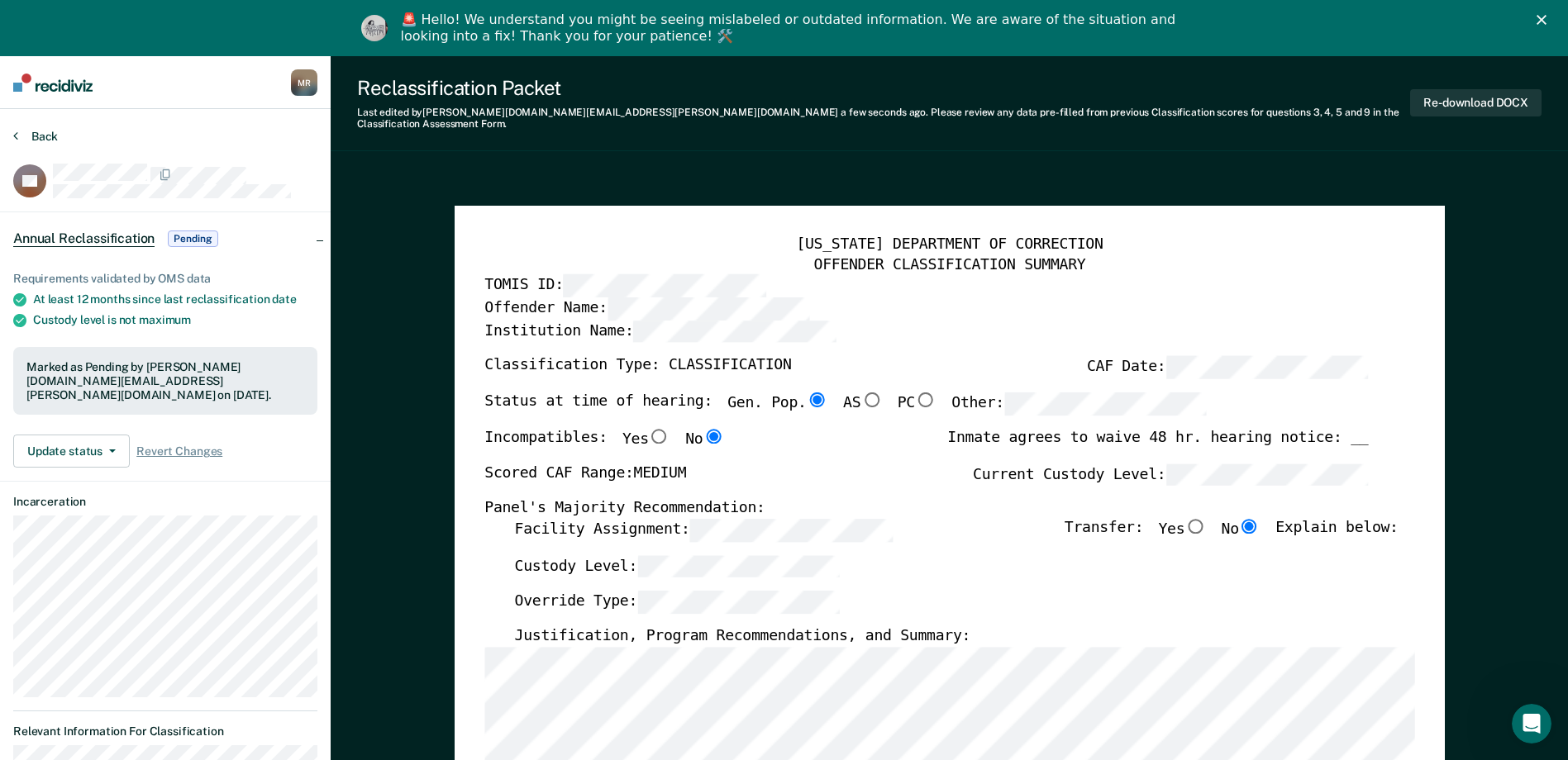
click at [46, 134] on button "Back" at bounding box center [35, 136] width 45 height 15
